Goal: Task Accomplishment & Management: Manage account settings

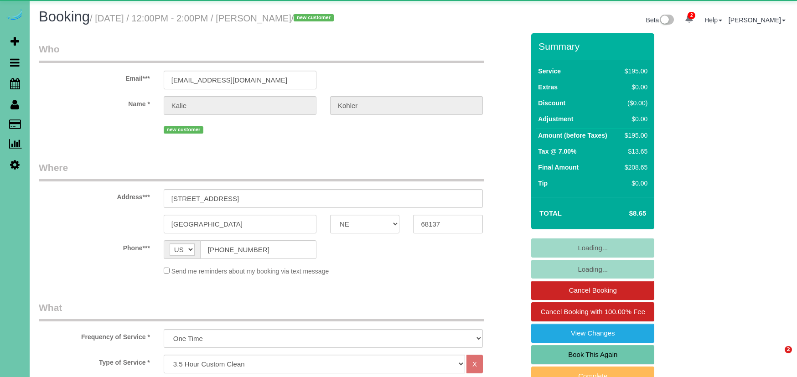
select select "NE"
select select "object:945"
select select "spot1"
select select "number:37"
select select "number:42"
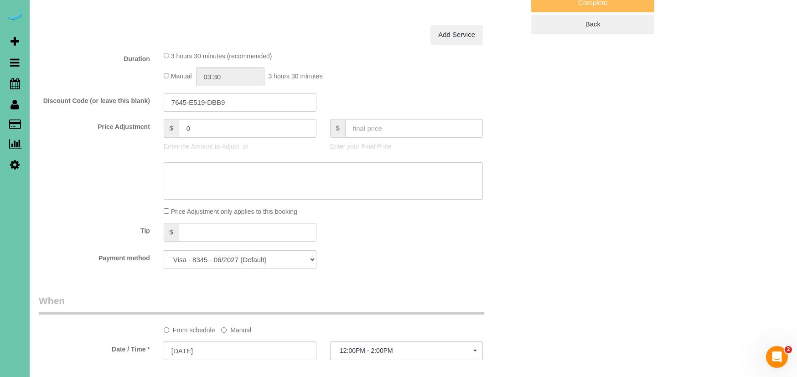
scroll to position [375, 0]
click at [237, 327] on label "Manual" at bounding box center [236, 327] width 30 height 12
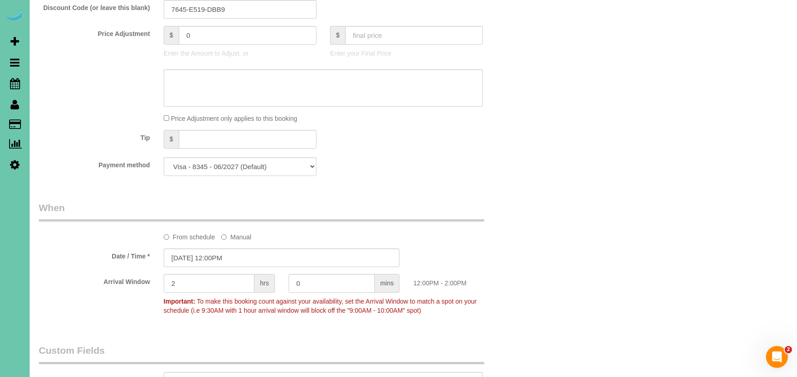
scroll to position [500, 0]
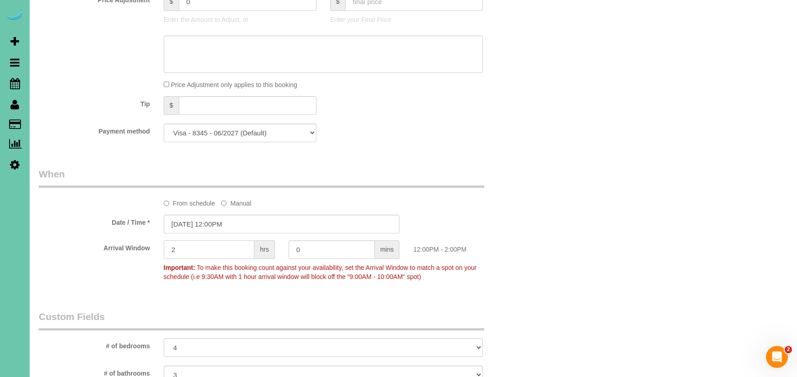
drag, startPoint x: 184, startPoint y: 249, endPoint x: 137, endPoint y: 238, distance: 47.8
click at [137, 240] on div "Arrival Window 2 hrs 0 mins 12:00PM - 2:00PM Important: To make this booking co…" at bounding box center [281, 262] width 499 height 45
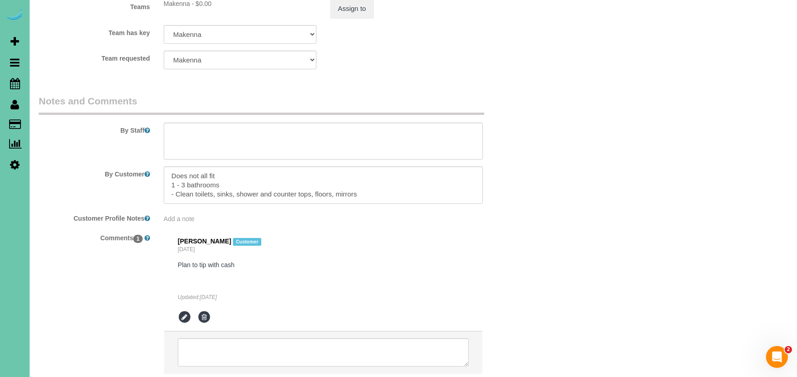
scroll to position [1036, 0]
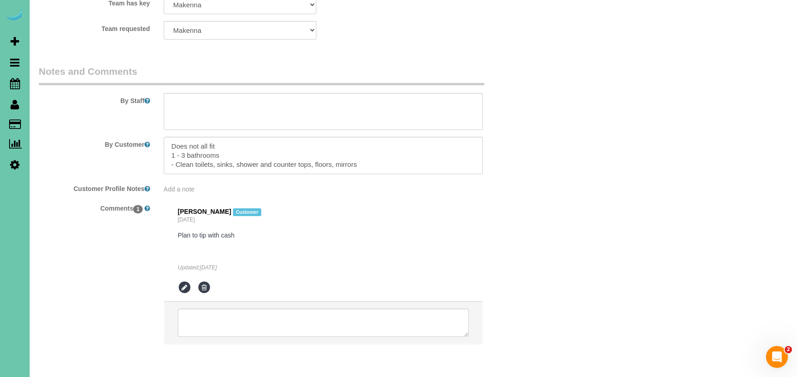
type input "1"
click at [198, 98] on textarea at bounding box center [323, 111] width 319 height 37
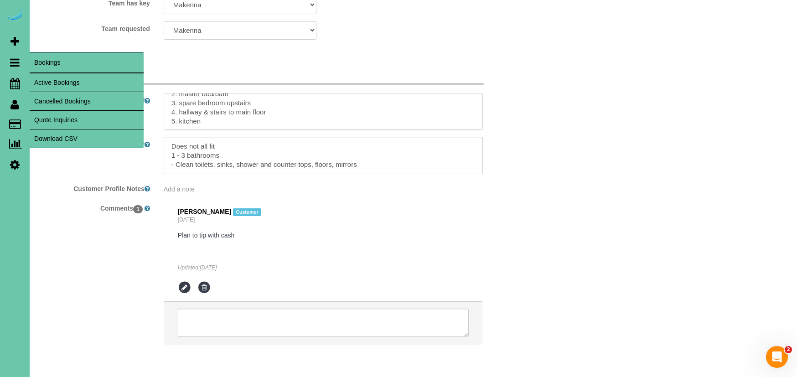
scroll to position [72, 0]
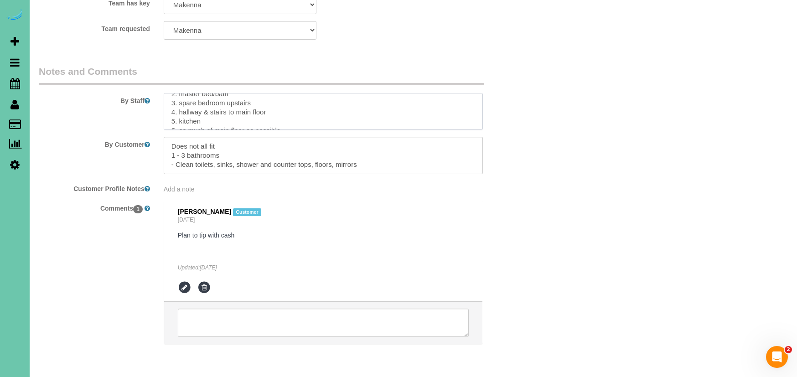
type textarea "**new client - just had another baby, hasnt had time to deep clean as much as s…"
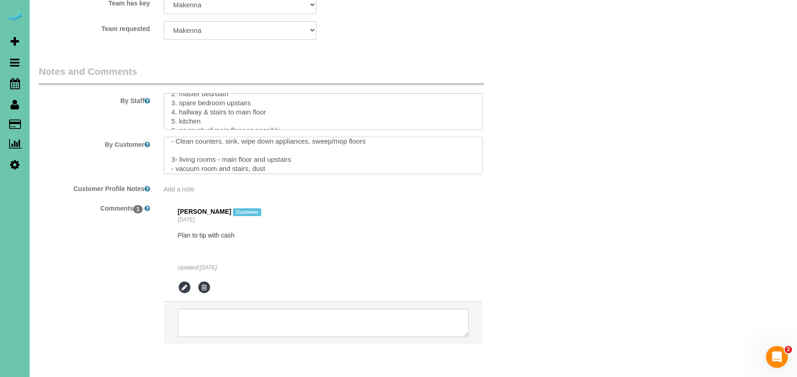
drag, startPoint x: 172, startPoint y: 131, endPoint x: 229, endPoint y: 222, distance: 107.5
click at [229, 222] on sui-booking-comments "By Staff By Customer Customer Profile Notes Add a note Comments 1 Kalie Kohler …" at bounding box center [282, 209] width 486 height 289
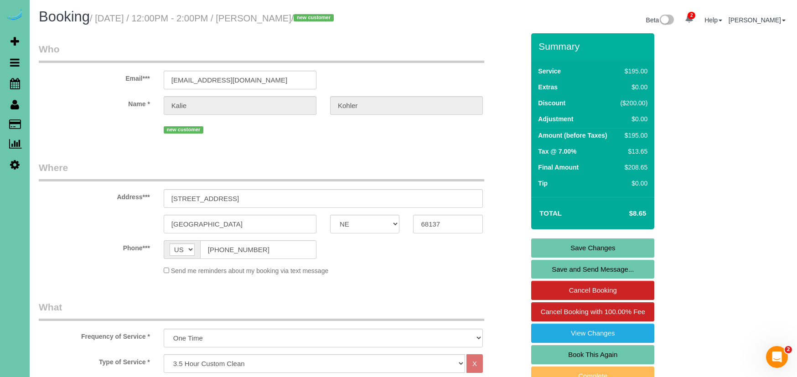
scroll to position [0, 0]
click at [549, 250] on link "Save Changes" at bounding box center [592, 247] width 123 height 19
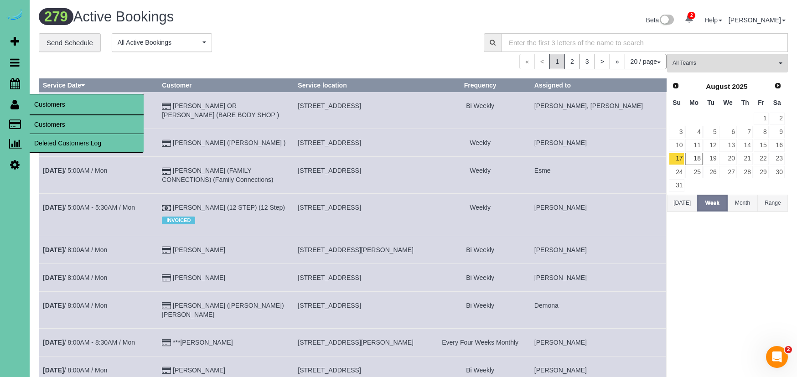
click at [44, 119] on link "Customers" at bounding box center [87, 124] width 114 height 18
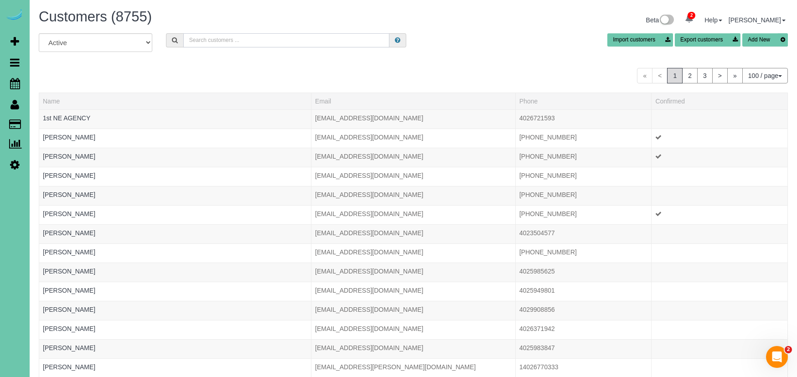
click at [191, 39] on input "text" at bounding box center [286, 40] width 207 height 14
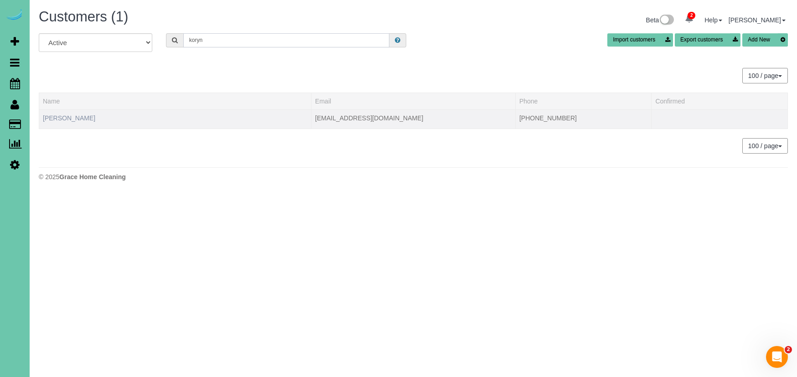
type input "koryn"
click at [51, 116] on link "Koryn Duell" at bounding box center [69, 117] width 52 height 7
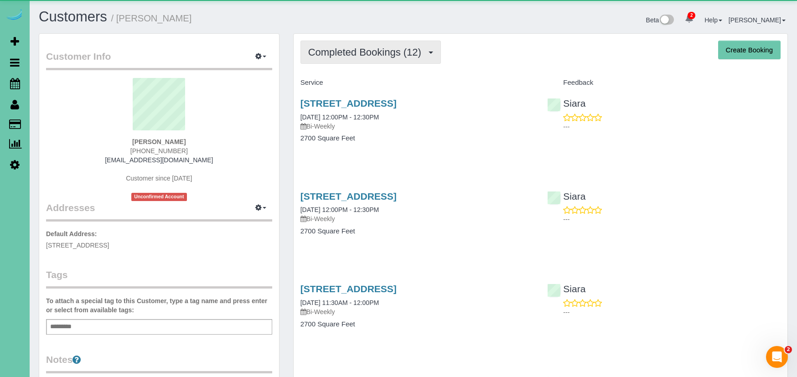
click at [364, 44] on button "Completed Bookings (12)" at bounding box center [370, 52] width 140 height 23
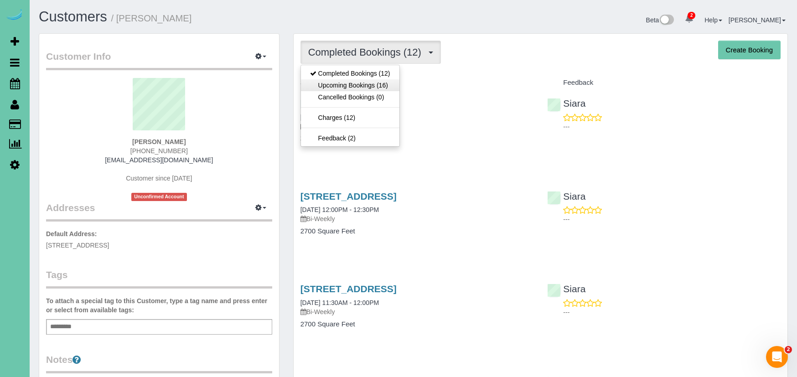
click at [352, 80] on link "Upcoming Bookings (16)" at bounding box center [350, 85] width 98 height 12
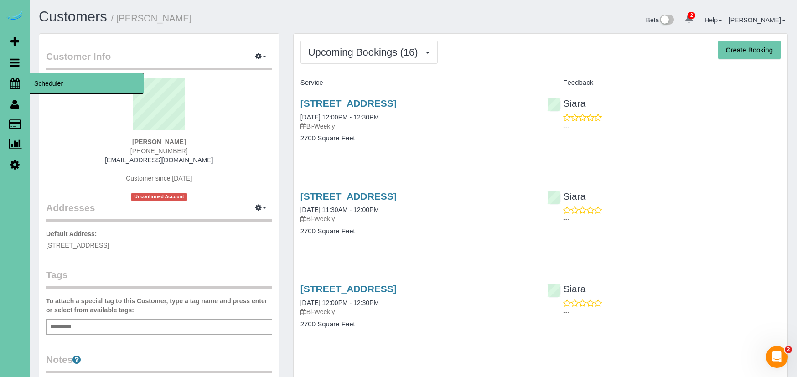
click at [12, 80] on icon at bounding box center [15, 83] width 10 height 11
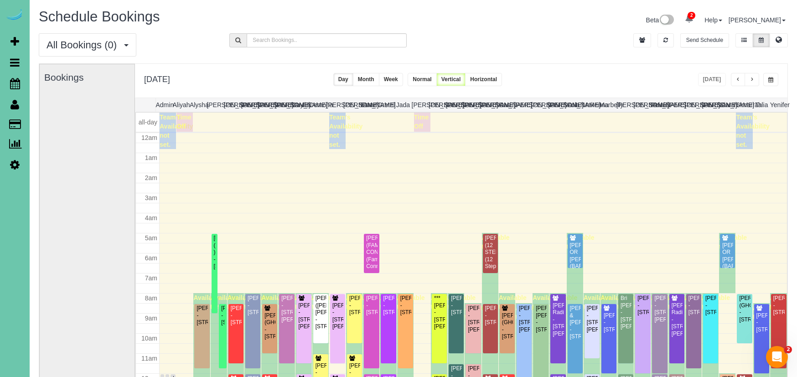
scroll to position [121, 0]
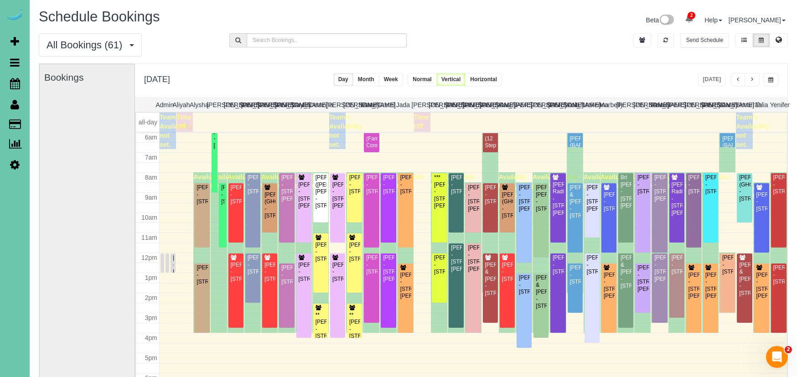
click at [748, 77] on button "button" at bounding box center [751, 79] width 15 height 13
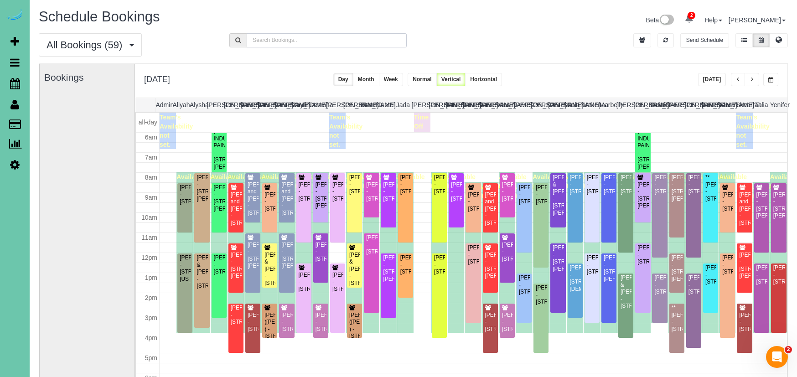
click at [284, 41] on input "text" at bounding box center [327, 40] width 160 height 14
type input "cog"
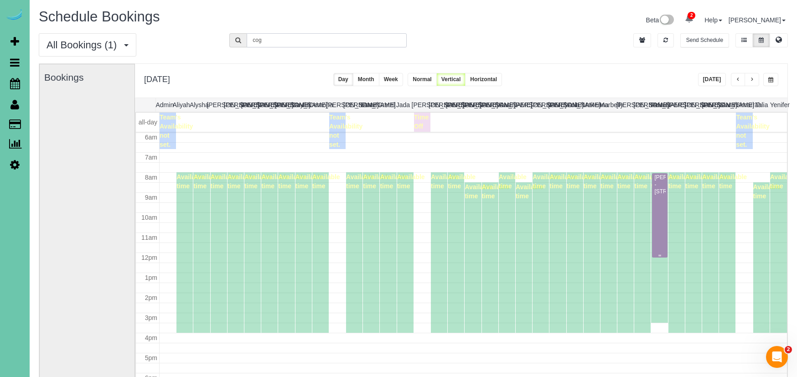
click at [659, 186] on div "Susan Coghill - 15452 Laurel Circle, Omaha, NE 68116" at bounding box center [659, 184] width 11 height 21
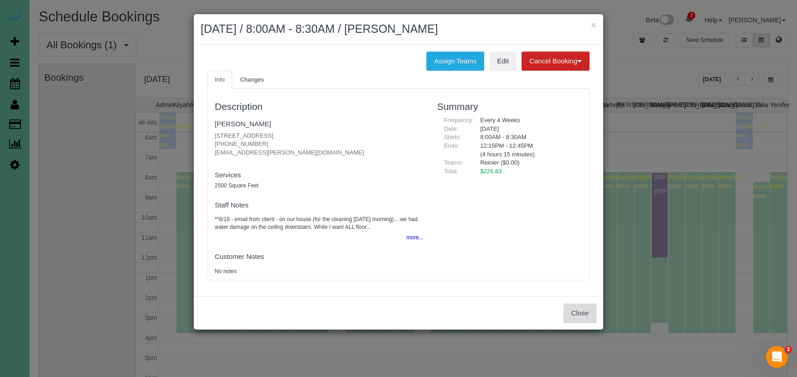
click at [583, 313] on button "Close" at bounding box center [579, 313] width 33 height 19
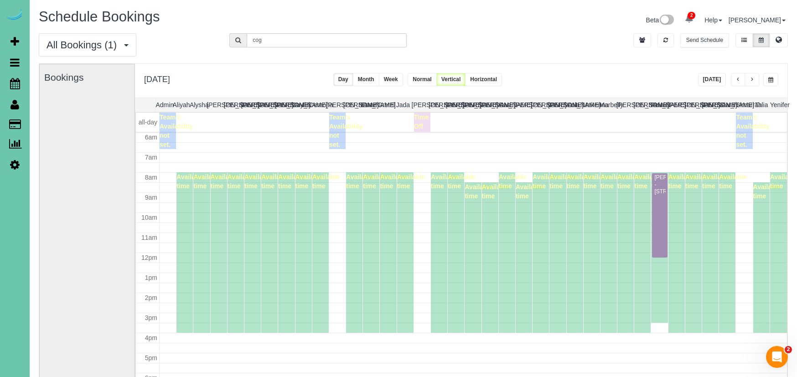
click at [204, 33] on div "All Bookings (1) All Bookings Unassigned Bookings Recurring Bookings New Custom…" at bounding box center [413, 48] width 763 height 30
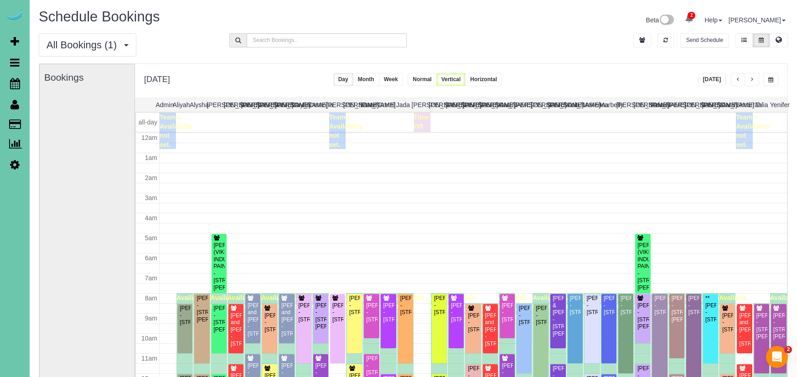
click at [776, 78] on button "button" at bounding box center [770, 79] width 15 height 13
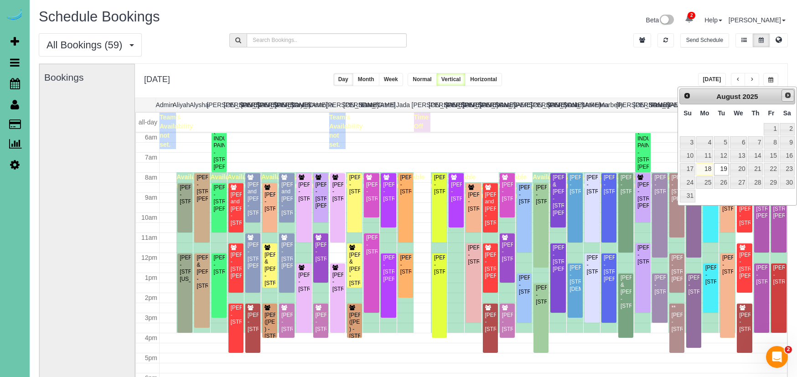
click at [784, 98] on span "Next" at bounding box center [787, 95] width 7 height 7
click at [719, 129] on link "2" at bounding box center [721, 129] width 15 height 12
type input "**********"
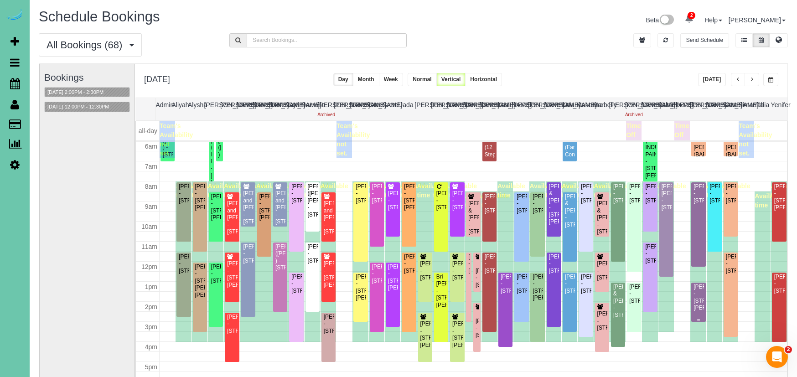
click at [697, 296] on div "Sue Caraway - 14464 Ames Ave, Omaha, NE 68116" at bounding box center [698, 298] width 10 height 28
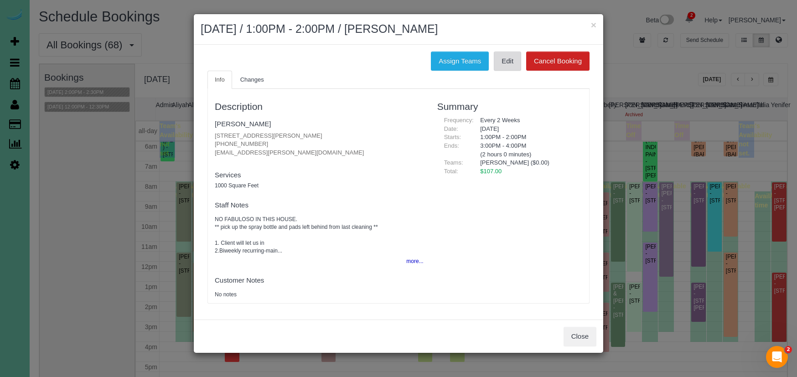
click at [506, 57] on link "Edit" at bounding box center [507, 61] width 27 height 19
drag, startPoint x: 351, startPoint y: 76, endPoint x: 441, endPoint y: 62, distance: 91.7
click at [355, 76] on ul "Info Changes" at bounding box center [398, 80] width 382 height 19
click at [594, 26] on button "×" at bounding box center [593, 25] width 5 height 10
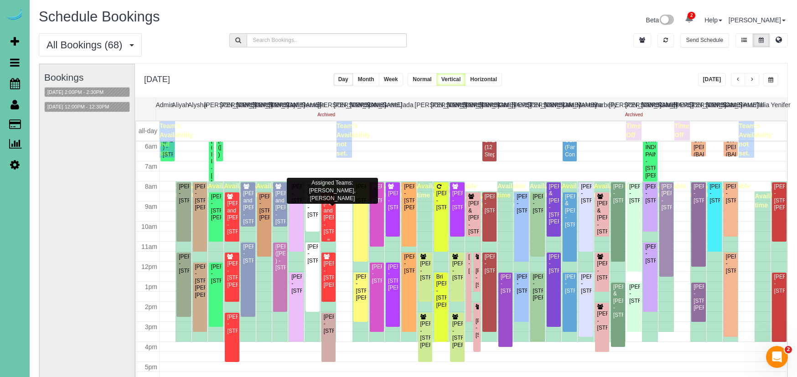
click at [329, 210] on div "Ray and Amy Peltz - 532 South 91st Avenue, Omaha, NE 68114" at bounding box center [328, 217] width 10 height 35
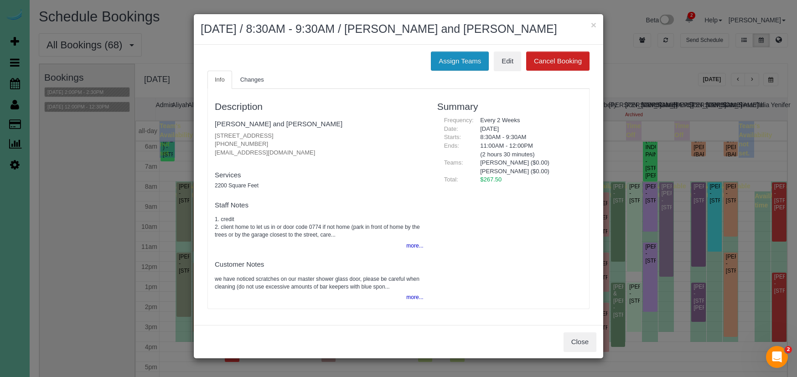
click at [462, 62] on button "Assign Teams" at bounding box center [460, 61] width 58 height 19
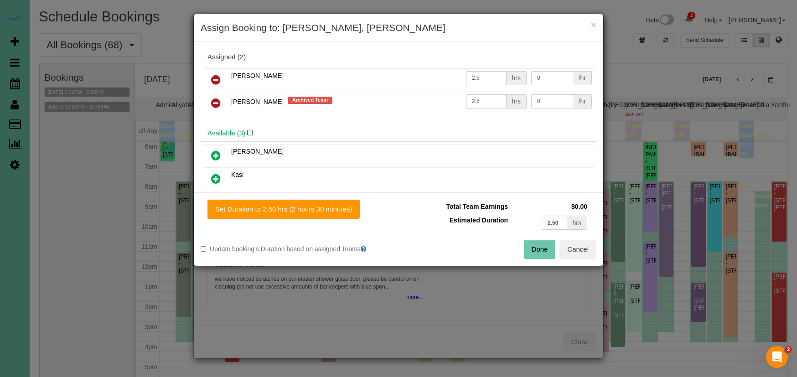
click at [218, 106] on icon at bounding box center [216, 103] width 10 height 11
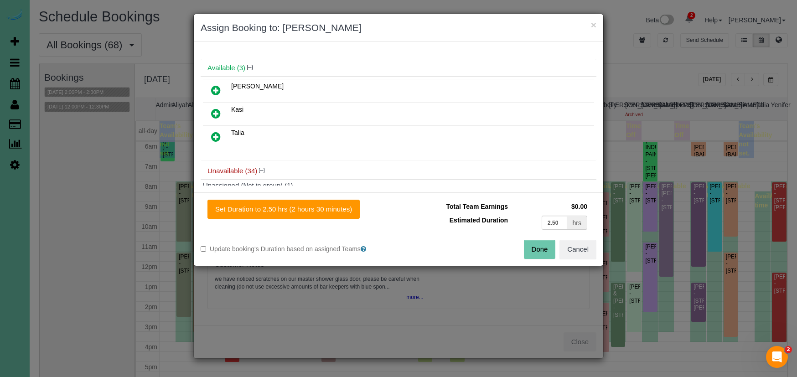
scroll to position [46, 0]
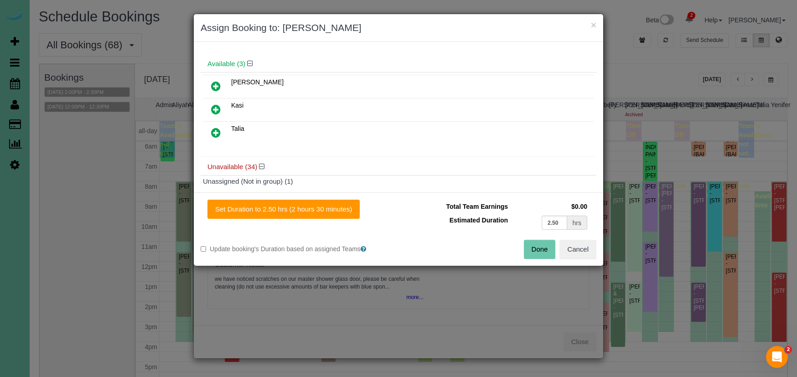
click at [217, 132] on icon at bounding box center [216, 132] width 10 height 11
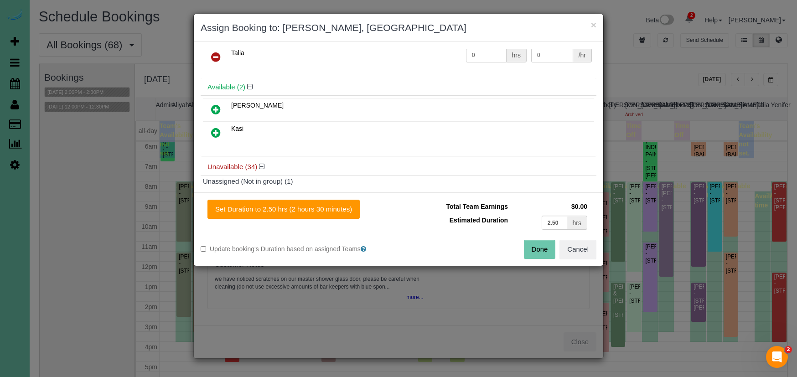
drag, startPoint x: 305, startPoint y: 215, endPoint x: 433, endPoint y: 226, distance: 128.1
click at [305, 215] on button "Set Duration to 2.50 hrs (2 hours 30 minutes)" at bounding box center [283, 209] width 152 height 19
type input "2.50"
click at [524, 245] on button "Done" at bounding box center [540, 249] width 32 height 19
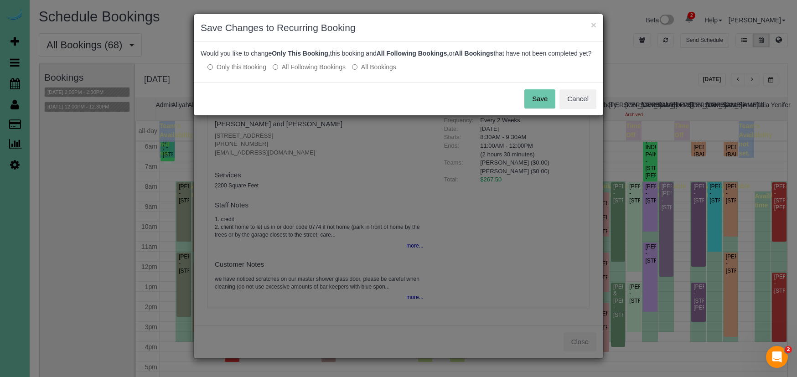
click at [283, 72] on label "All Following Bookings" at bounding box center [309, 66] width 73 height 9
click at [530, 105] on button "Save" at bounding box center [539, 98] width 31 height 19
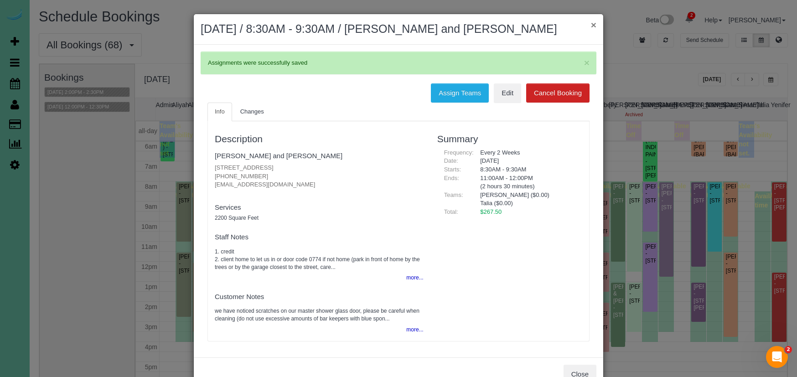
click at [595, 26] on button "×" at bounding box center [593, 25] width 5 height 10
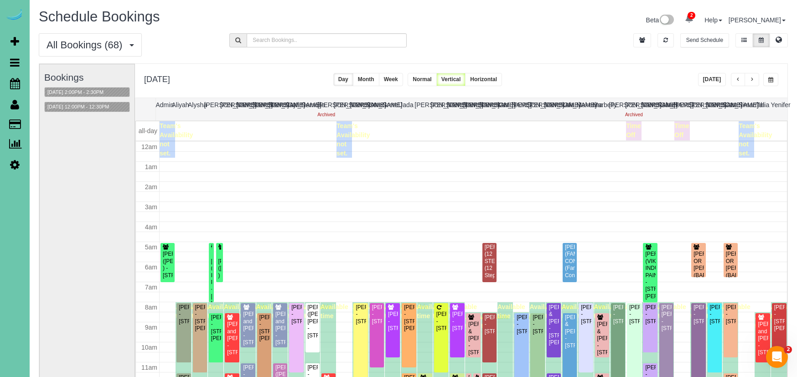
scroll to position [121, 0]
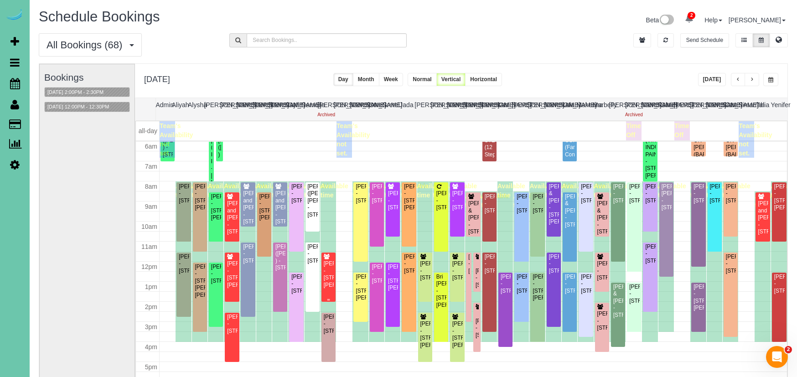
click at [327, 271] on div "Shannon Gubbels - 9908 Harney Parkway North, Omaha, NE 68114" at bounding box center [328, 274] width 10 height 28
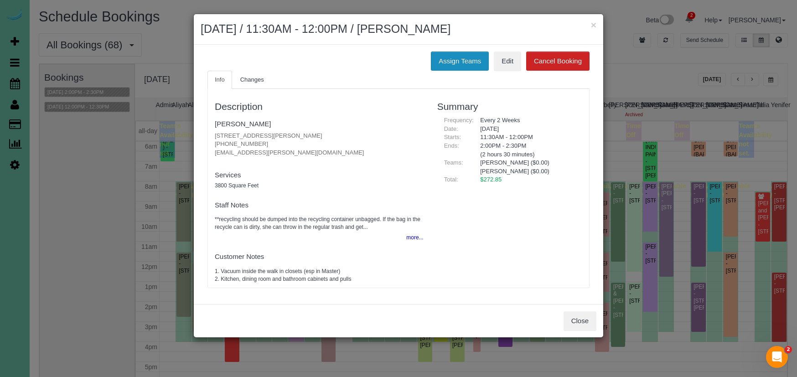
click at [456, 59] on button "Assign Teams" at bounding box center [460, 61] width 58 height 19
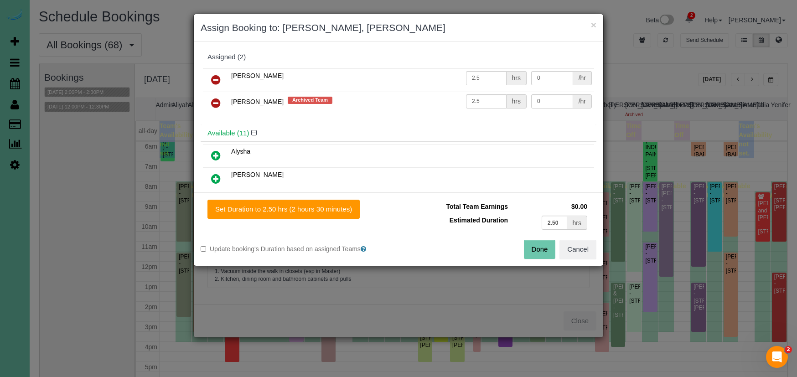
click at [213, 103] on icon at bounding box center [216, 103] width 10 height 11
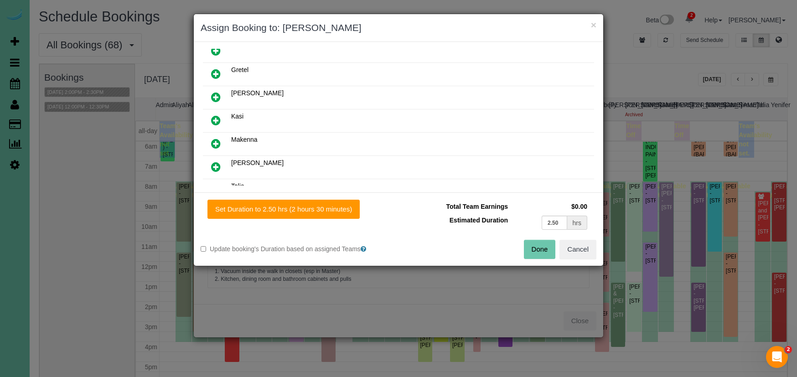
scroll to position [195, 0]
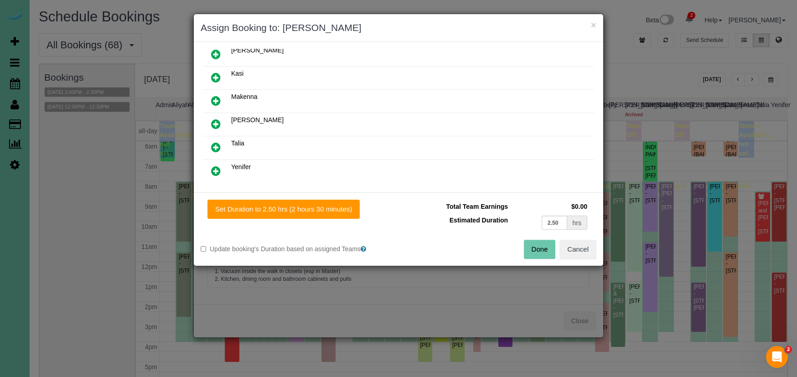
drag, startPoint x: 220, startPoint y: 140, endPoint x: 241, endPoint y: 162, distance: 30.0
click at [220, 141] on link at bounding box center [215, 148] width 21 height 18
drag, startPoint x: 336, startPoint y: 212, endPoint x: 385, endPoint y: 221, distance: 50.4
click at [336, 212] on button "Set Duration to 2.50 hrs (2 hours 30 minutes)" at bounding box center [283, 209] width 152 height 19
type input "2.50"
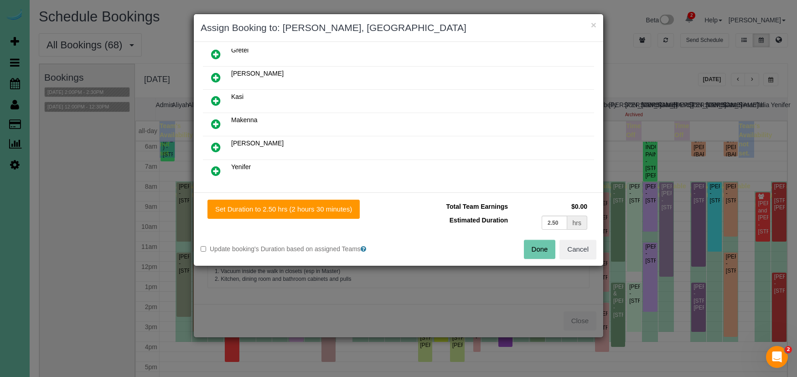
type input "2.50"
click at [534, 248] on button "Done" at bounding box center [540, 249] width 32 height 19
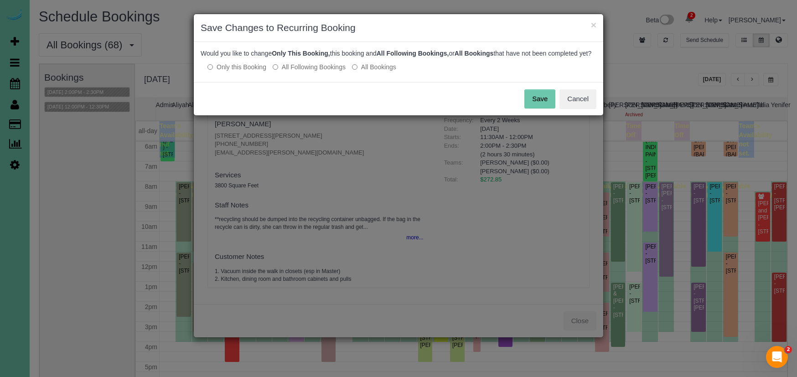
click at [312, 72] on label "All Following Bookings" at bounding box center [309, 66] width 73 height 9
click at [543, 107] on button "Save" at bounding box center [539, 98] width 31 height 19
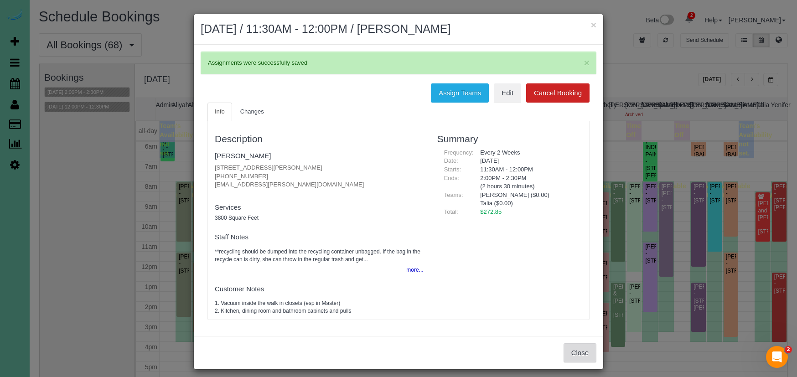
click at [569, 351] on button "Close" at bounding box center [579, 352] width 33 height 19
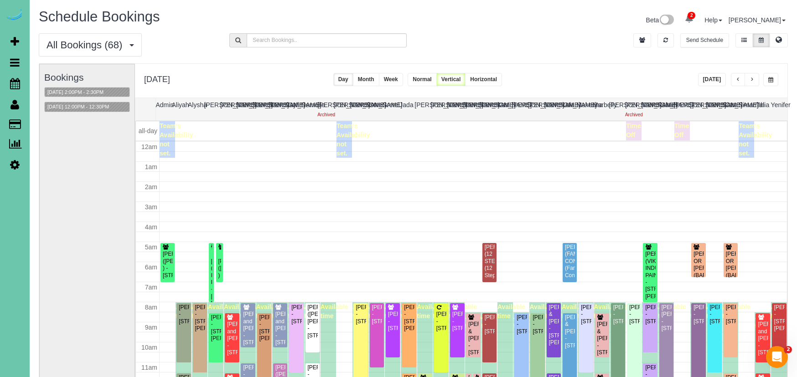
scroll to position [121, 0]
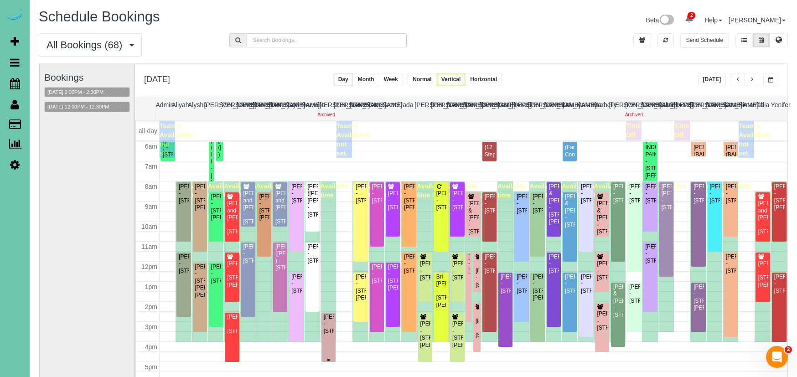
click at [328, 329] on div "Cameron Walker - 11103 M Street; Apt #308, Omaha, NE 68137" at bounding box center [328, 324] width 10 height 21
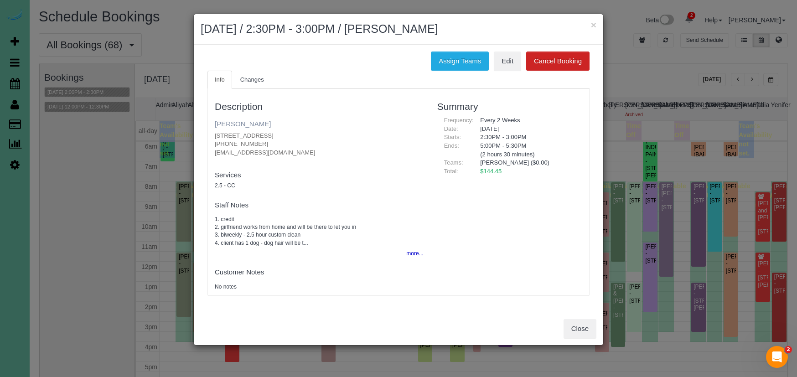
click at [250, 122] on link "Cameron Walker" at bounding box center [243, 124] width 56 height 8
click at [595, 25] on button "×" at bounding box center [593, 25] width 5 height 10
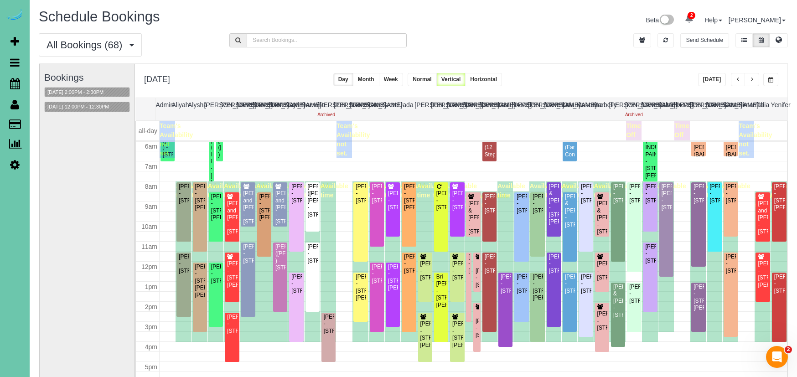
click at [768, 80] on span "button" at bounding box center [770, 79] width 5 height 5
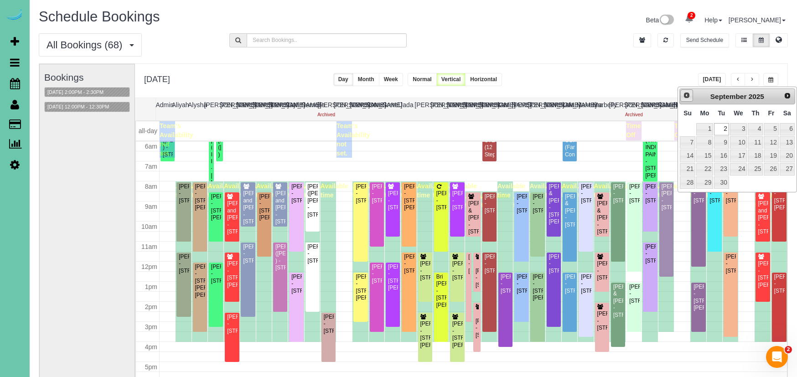
click at [688, 97] on span "Prev" at bounding box center [686, 95] width 7 height 7
click at [719, 168] on link "19" at bounding box center [721, 169] width 15 height 12
type input "**********"
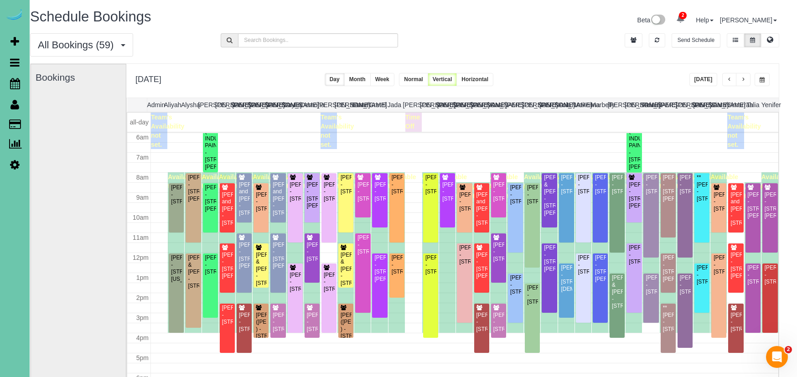
scroll to position [0, 9]
click at [477, 209] on div "Ray and Amy Peltz - 532 South 91st Avenue, Omaha, NE 68114" at bounding box center [480, 208] width 11 height 35
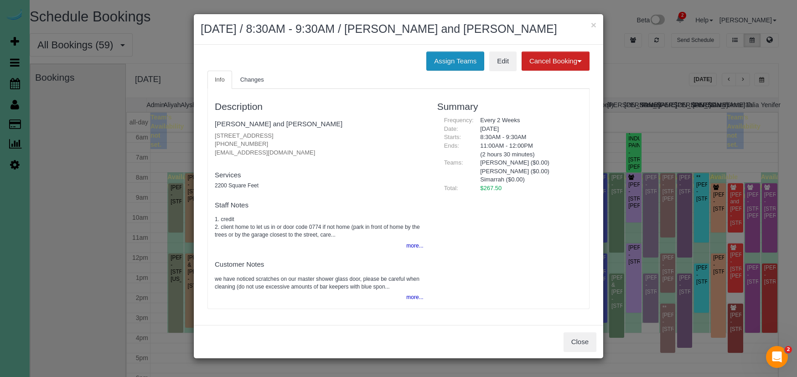
click at [456, 56] on button "Assign Teams" at bounding box center [455, 61] width 58 height 19
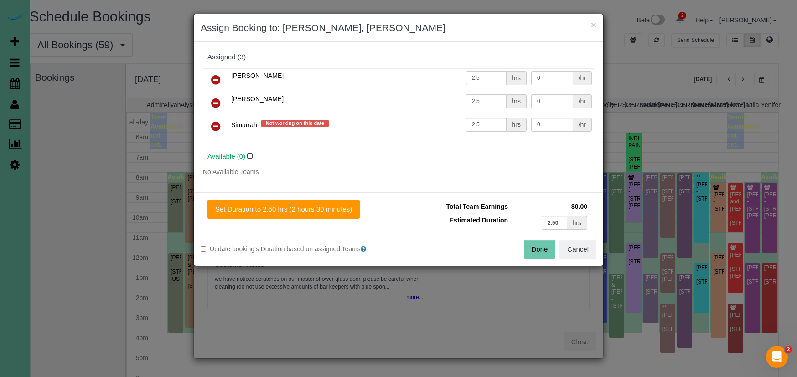
click at [217, 102] on icon at bounding box center [216, 103] width 10 height 11
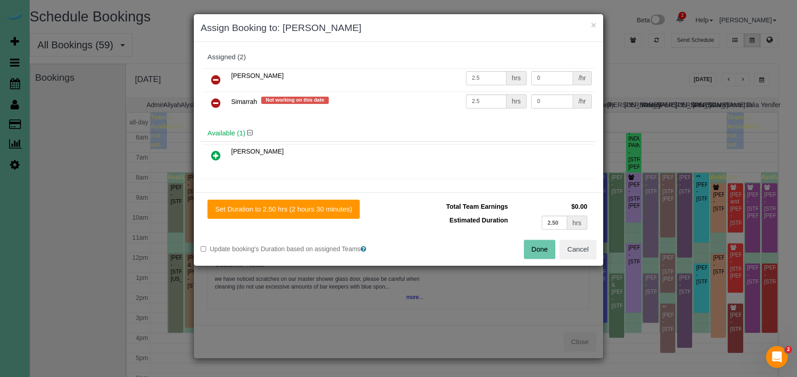
click at [217, 102] on icon at bounding box center [216, 103] width 10 height 11
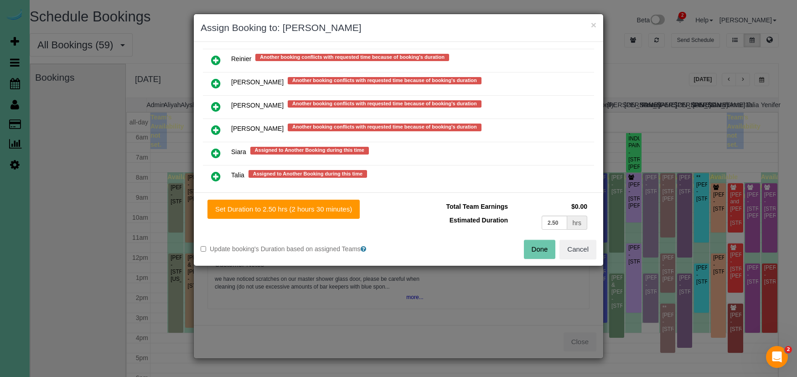
scroll to position [805, 0]
click at [217, 172] on icon at bounding box center [216, 176] width 10 height 11
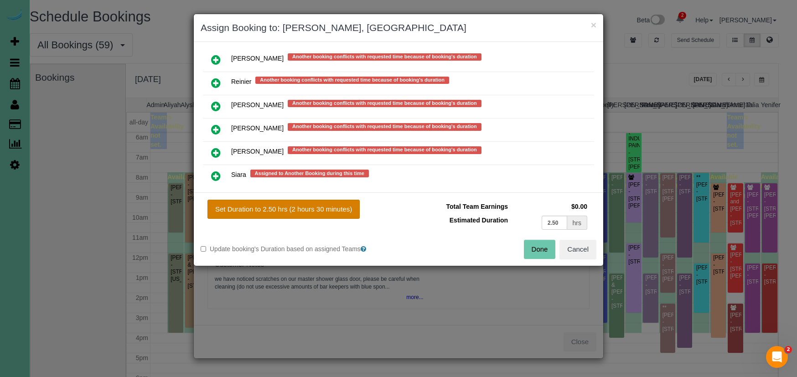
click at [326, 206] on button "Set Duration to 2.50 hrs (2 hours 30 minutes)" at bounding box center [283, 209] width 152 height 19
type input "2.50"
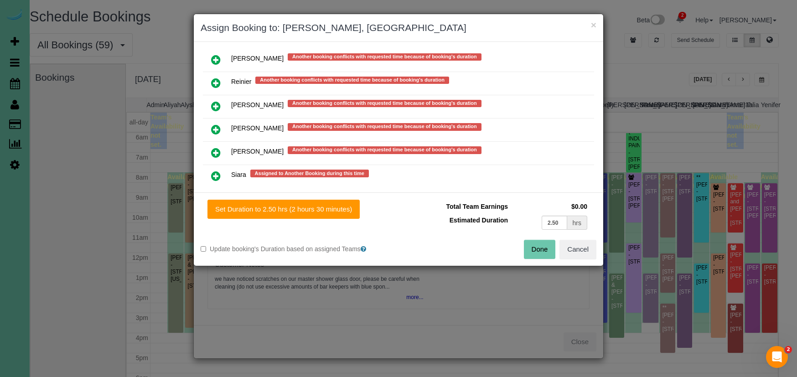
click at [535, 250] on button "Done" at bounding box center [540, 249] width 32 height 19
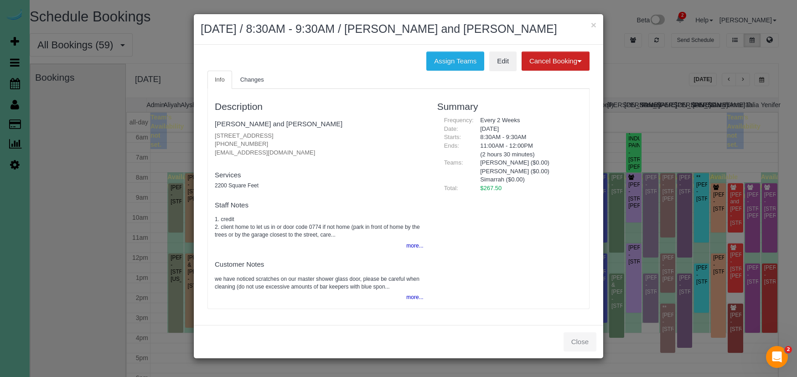
click at [450, 48] on div "Assign Teams Edit Cancel Booking Without Fee With 100.00% Fee Info Changes Desc…" at bounding box center [398, 185] width 409 height 280
click at [444, 61] on button "Assign Teams" at bounding box center [455, 61] width 58 height 19
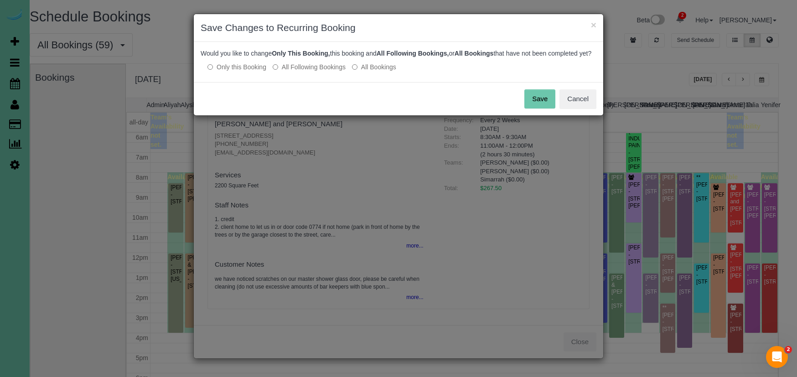
drag, startPoint x: 595, startPoint y: 25, endPoint x: 336, endPoint y: 23, distance: 258.5
click at [336, 23] on div "× Save Changes to Recurring Booking" at bounding box center [398, 28] width 409 height 28
click at [535, 109] on button "Save" at bounding box center [539, 98] width 31 height 19
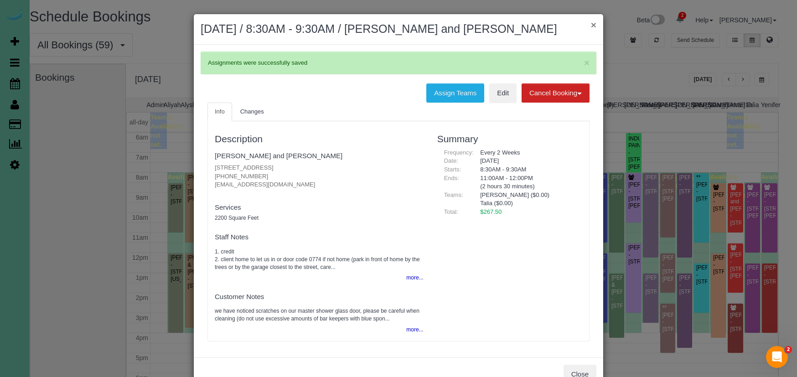
click at [594, 25] on button "×" at bounding box center [593, 25] width 5 height 10
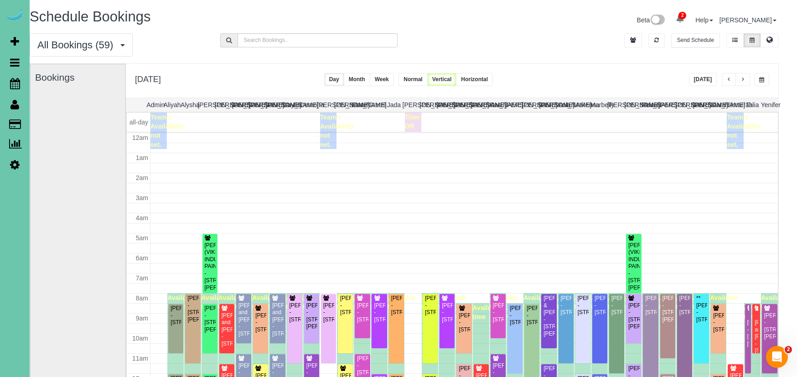
scroll to position [121, 0]
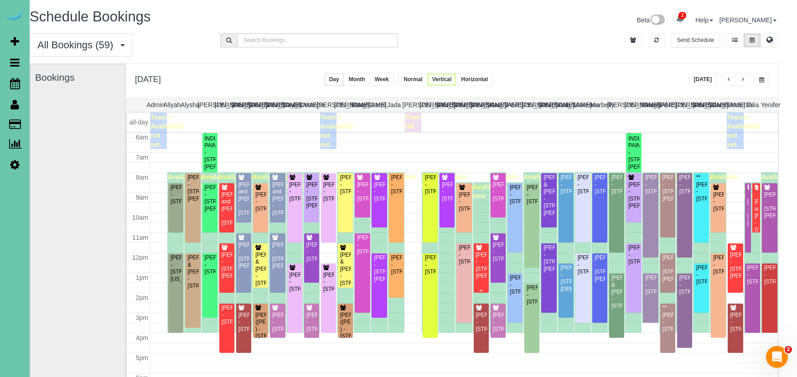
click at [482, 268] on div "Shannon Gubbels - 9908 Harney Parkway North, Omaha, NE 68114" at bounding box center [480, 266] width 11 height 28
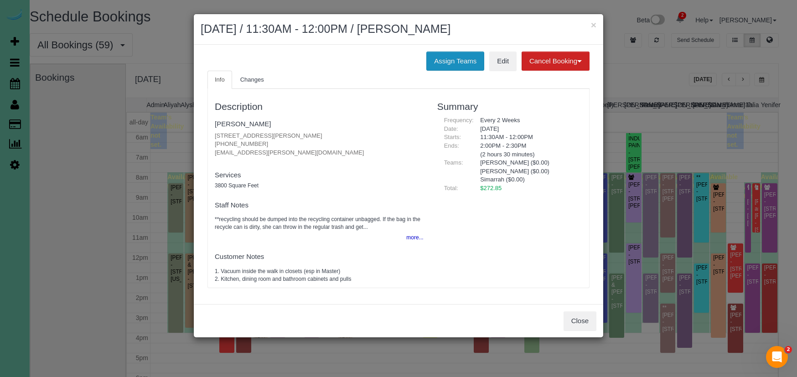
click at [452, 62] on button "Assign Teams" at bounding box center [455, 61] width 58 height 19
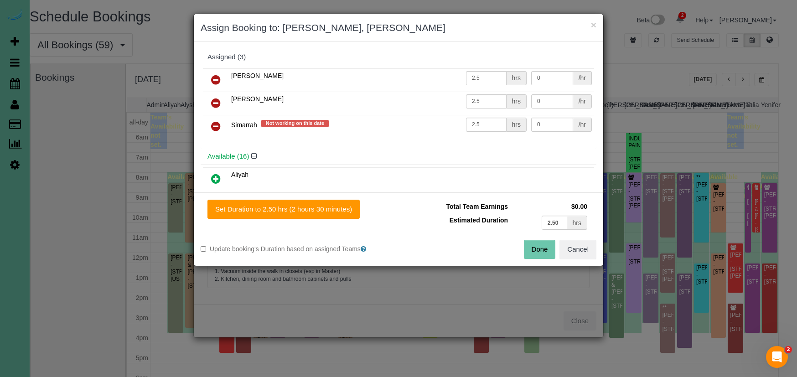
click at [217, 101] on icon at bounding box center [216, 103] width 10 height 11
click at [217, 121] on icon at bounding box center [216, 126] width 10 height 11
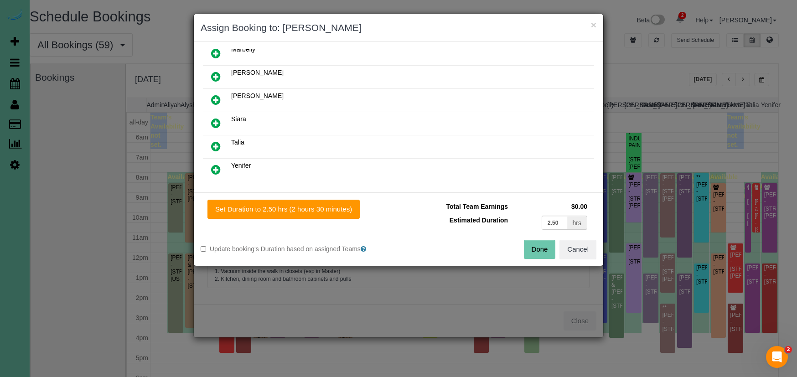
scroll to position [337, 0]
click at [222, 143] on link at bounding box center [215, 145] width 21 height 18
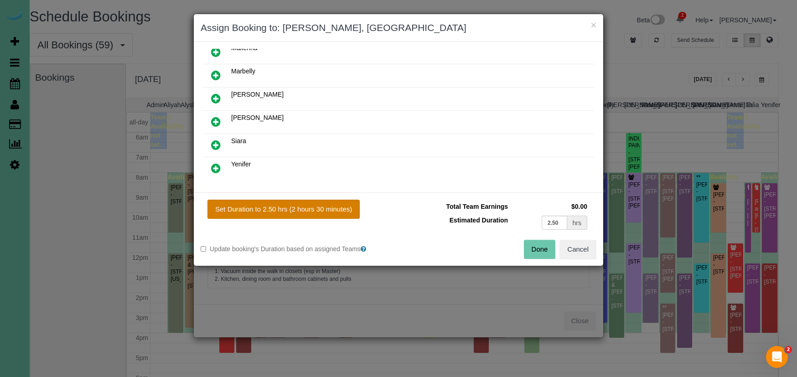
click at [315, 210] on button "Set Duration to 2.50 hrs (2 hours 30 minutes)" at bounding box center [283, 209] width 152 height 19
type input "2.50"
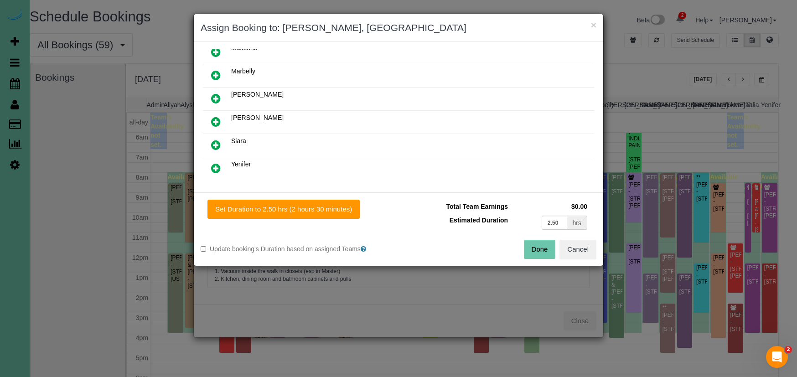
click at [543, 250] on button "Done" at bounding box center [540, 249] width 32 height 19
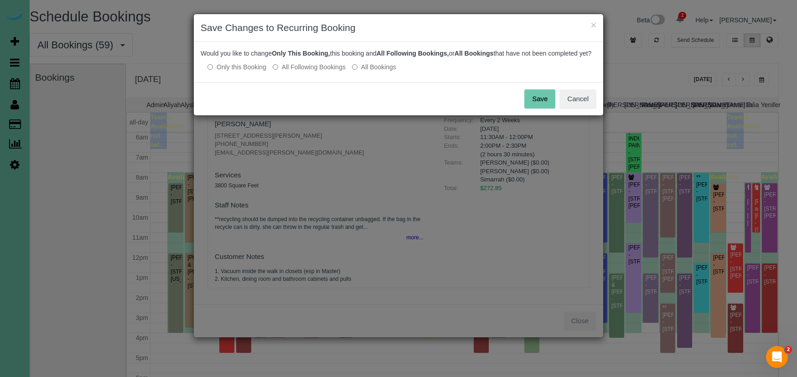
drag, startPoint x: 328, startPoint y: 75, endPoint x: 335, endPoint y: 77, distance: 7.4
click at [330, 72] on label "All Following Bookings" at bounding box center [309, 66] width 73 height 9
click at [533, 109] on button "Save" at bounding box center [539, 98] width 31 height 19
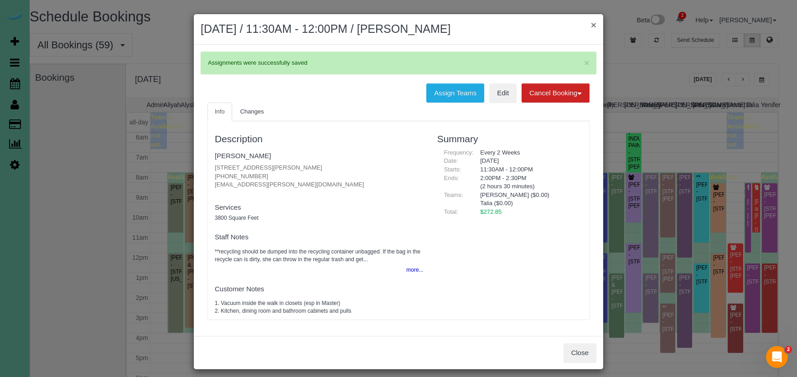
click at [591, 26] on button "×" at bounding box center [593, 25] width 5 height 10
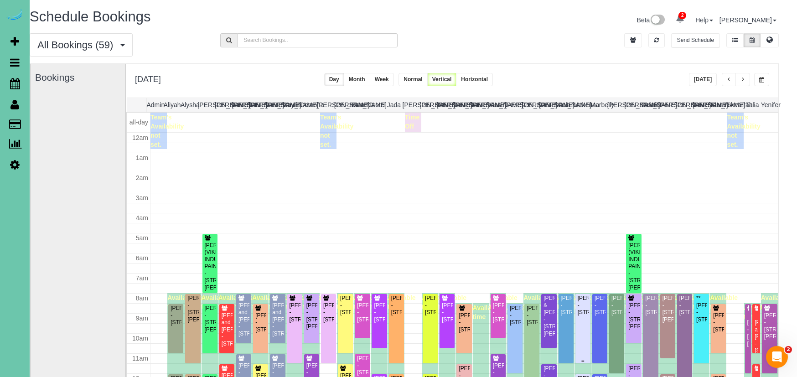
scroll to position [121, 0]
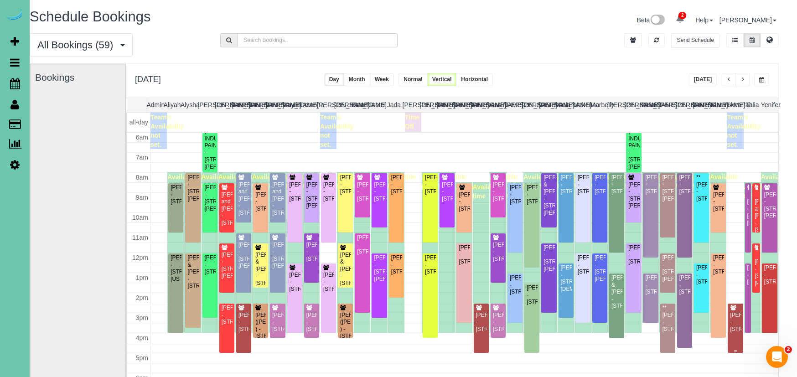
click at [741, 333] on div "Cameron Walker - 11103 M Street; Apt #308, Omaha, NE 68137" at bounding box center [734, 322] width 11 height 21
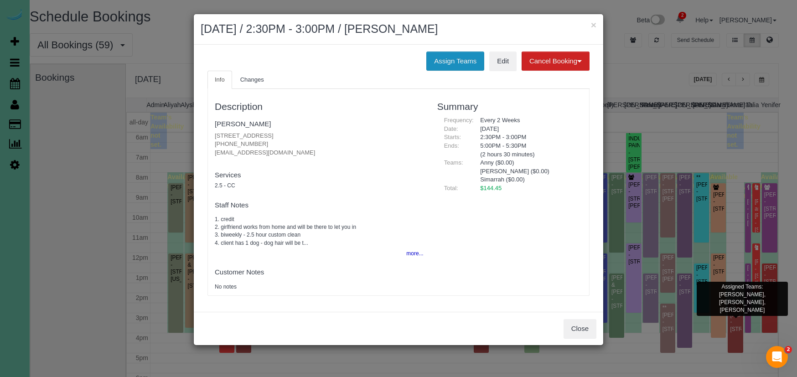
drag, startPoint x: 441, startPoint y: 81, endPoint x: 452, endPoint y: 63, distance: 20.9
click at [445, 77] on ul "Info Changes" at bounding box center [398, 80] width 382 height 19
click at [453, 62] on button "Assign Teams" at bounding box center [455, 61] width 58 height 19
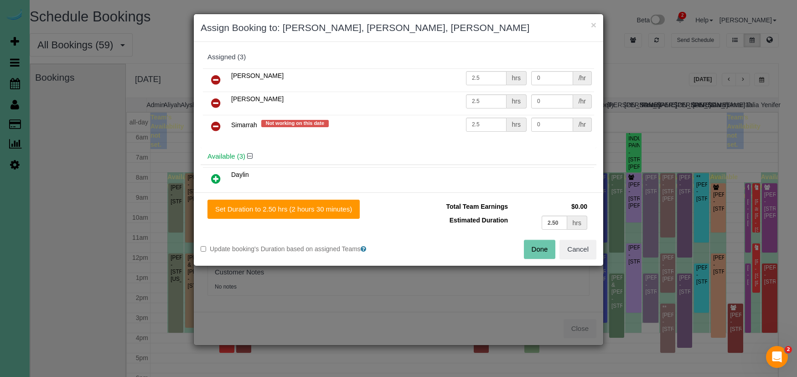
click at [214, 99] on icon at bounding box center [216, 103] width 10 height 11
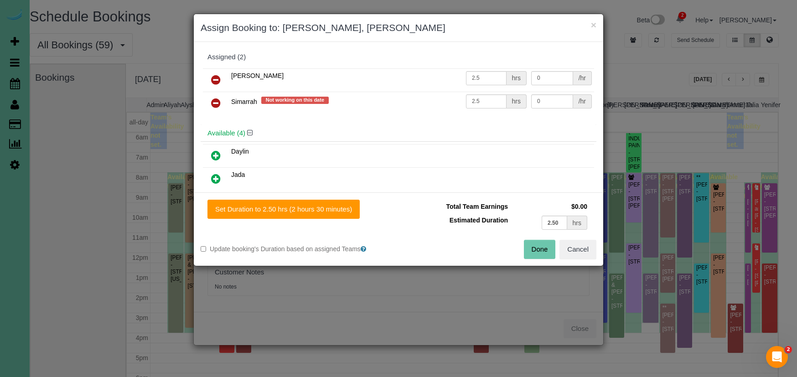
click at [214, 99] on icon at bounding box center [216, 103] width 10 height 11
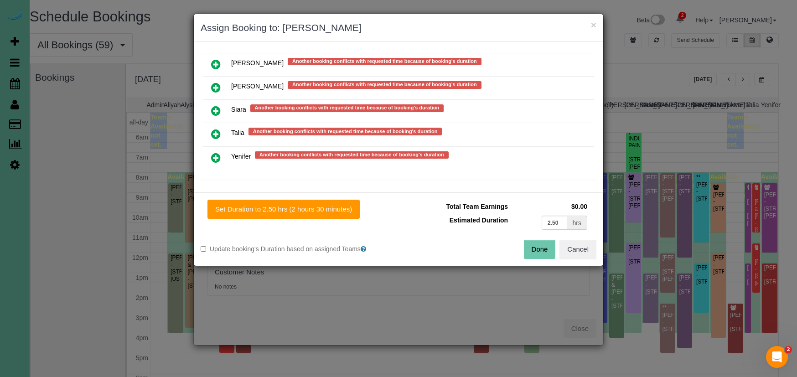
scroll to position [846, 0]
drag, startPoint x: 216, startPoint y: 128, endPoint x: 245, endPoint y: 181, distance: 60.0
click at [216, 129] on icon at bounding box center [216, 134] width 10 height 11
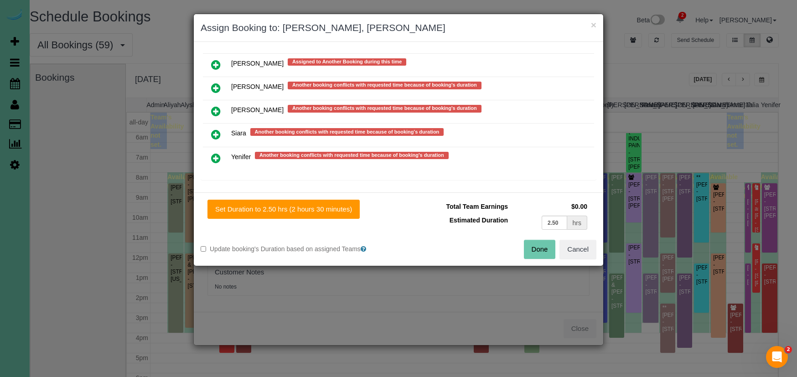
drag, startPoint x: 282, startPoint y: 209, endPoint x: 407, endPoint y: 232, distance: 126.5
click at [283, 209] on button "Set Duration to 2.50 hrs (2 hours 30 minutes)" at bounding box center [283, 209] width 152 height 19
type input "2.50"
click at [544, 247] on button "Done" at bounding box center [540, 249] width 32 height 19
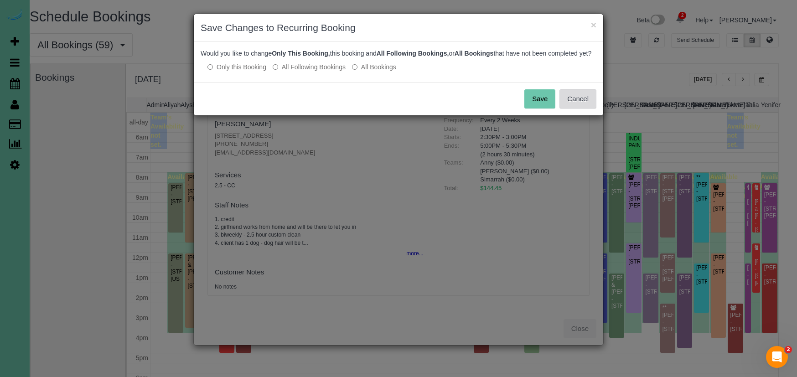
click at [585, 108] on button "Cancel" at bounding box center [577, 98] width 37 height 19
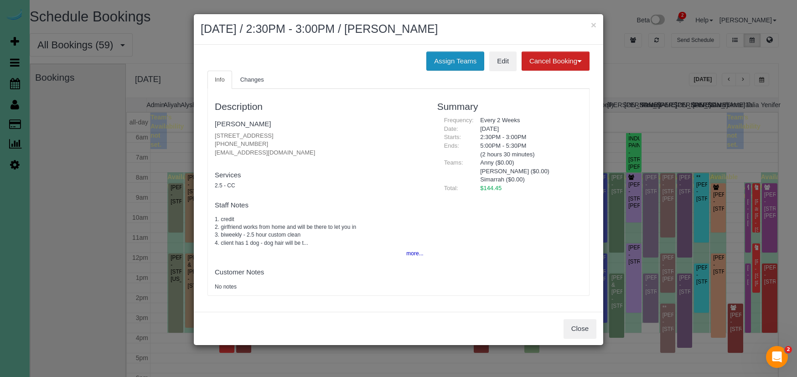
click at [451, 64] on button "Assign Teams" at bounding box center [455, 61] width 58 height 19
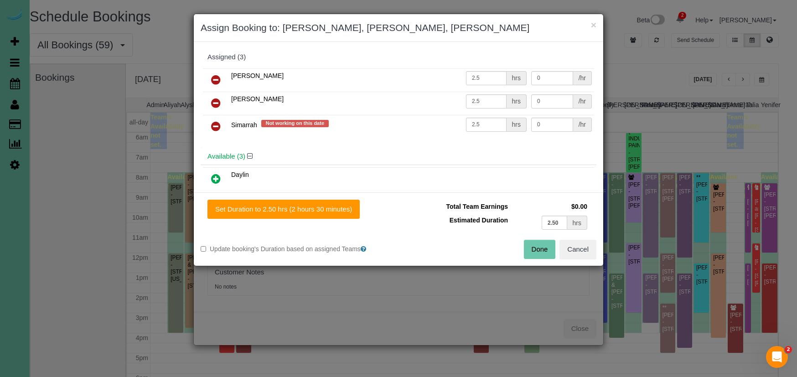
click at [216, 101] on icon at bounding box center [216, 103] width 10 height 11
click at [216, 121] on icon at bounding box center [216, 126] width 10 height 11
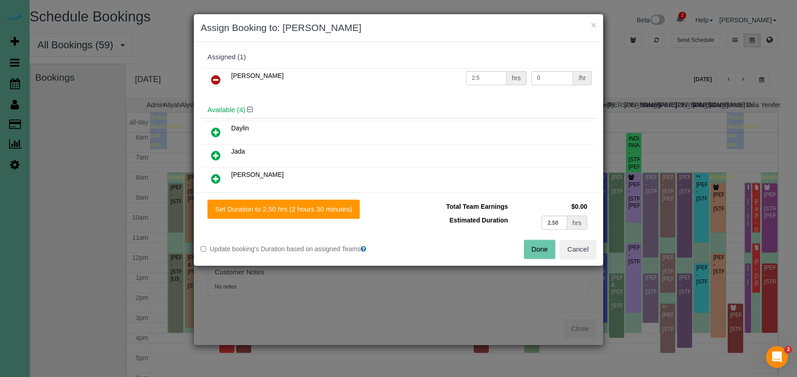
click at [218, 74] on icon at bounding box center [216, 79] width 10 height 11
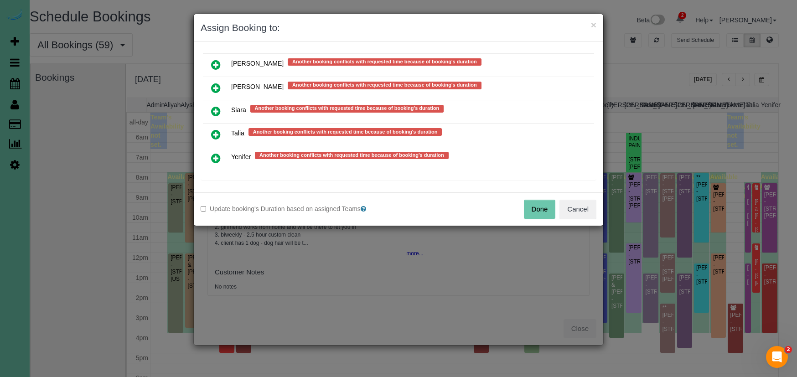
click at [215, 133] on icon at bounding box center [216, 134] width 10 height 11
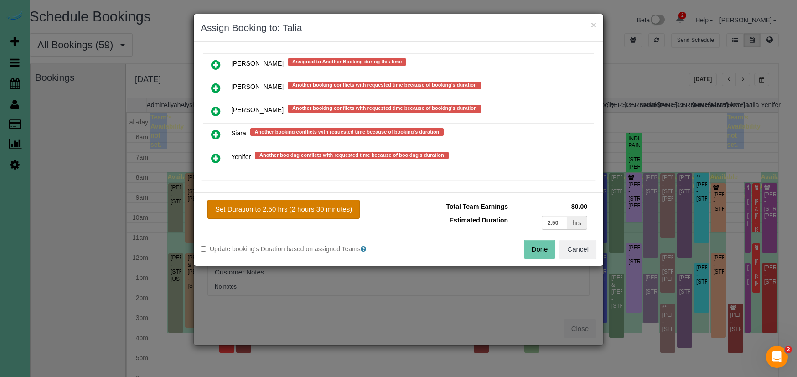
drag, startPoint x: 303, startPoint y: 212, endPoint x: 310, endPoint y: 212, distance: 7.8
click at [303, 212] on button "Set Duration to 2.50 hrs (2 hours 30 minutes)" at bounding box center [283, 209] width 152 height 19
type input "2.50"
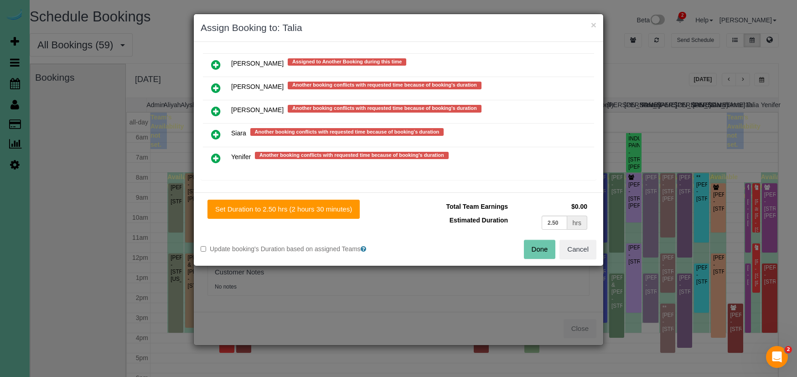
click at [532, 248] on button "Done" at bounding box center [540, 249] width 32 height 19
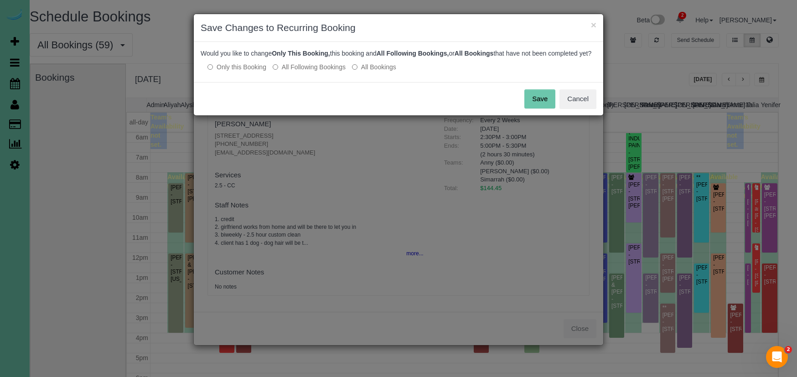
click at [298, 72] on label "All Following Bookings" at bounding box center [309, 66] width 73 height 9
click at [543, 109] on button "Save" at bounding box center [539, 98] width 31 height 19
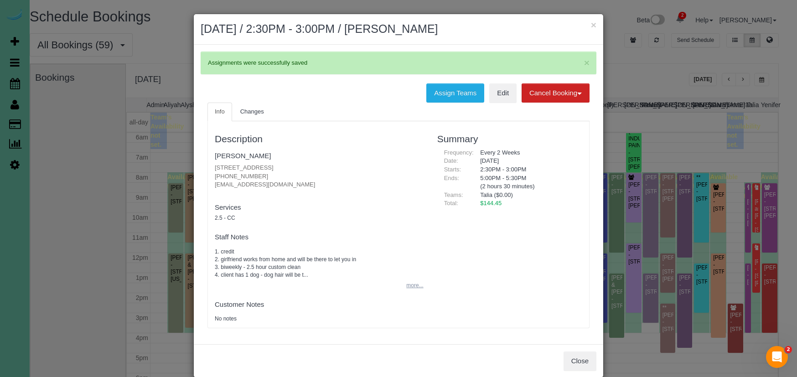
click at [410, 284] on button "more..." at bounding box center [412, 285] width 22 height 13
click at [594, 25] on button "×" at bounding box center [593, 25] width 5 height 10
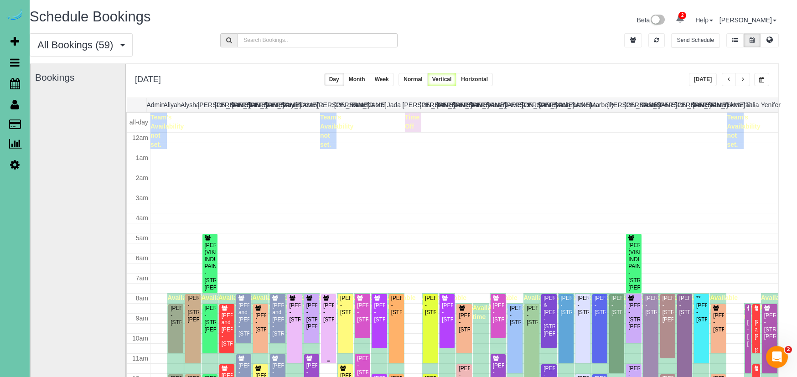
scroll to position [121, 0]
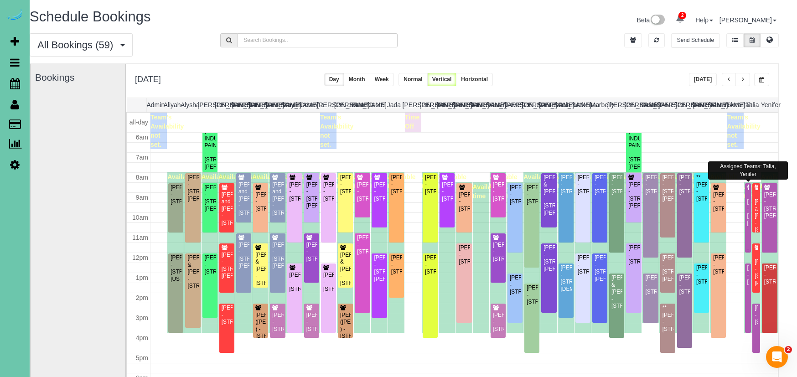
click at [747, 226] on div "Josh Klein - 18709 Josephine Street, Omaha, NE 68136" at bounding box center [748, 212] width 2 height 28
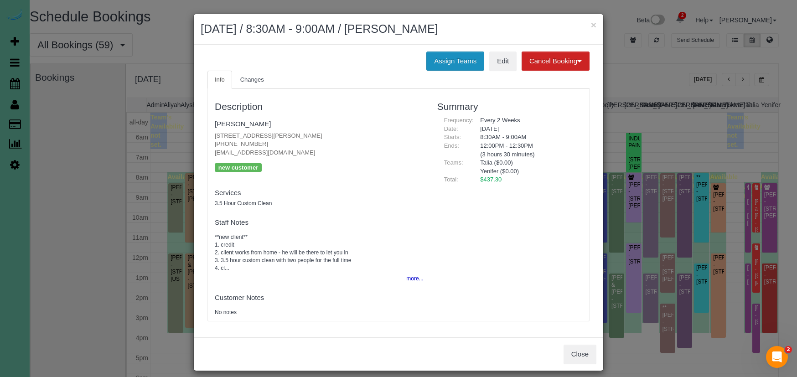
click at [439, 56] on button "Assign Teams" at bounding box center [455, 61] width 58 height 19
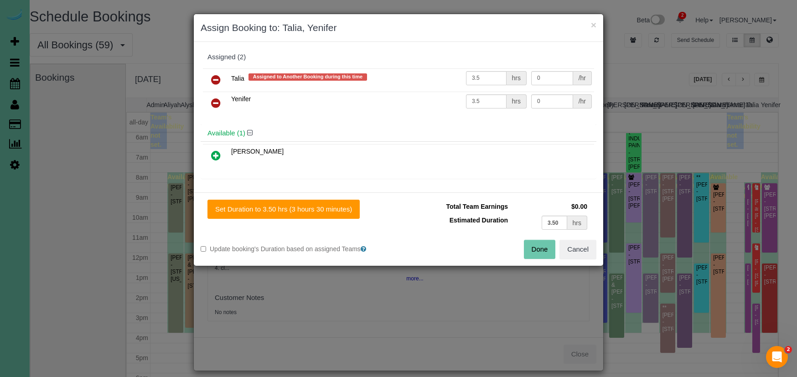
click at [217, 80] on icon at bounding box center [216, 79] width 10 height 11
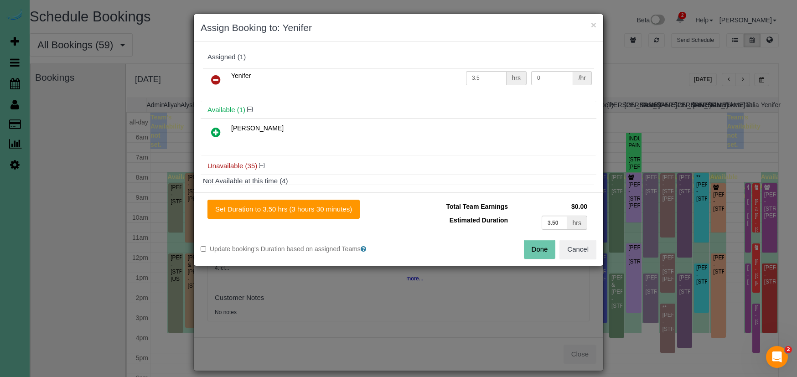
click at [218, 130] on icon at bounding box center [216, 132] width 10 height 11
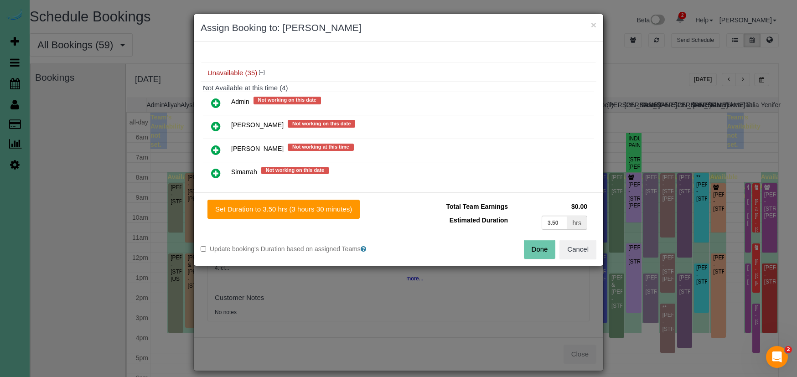
scroll to position [123, 0]
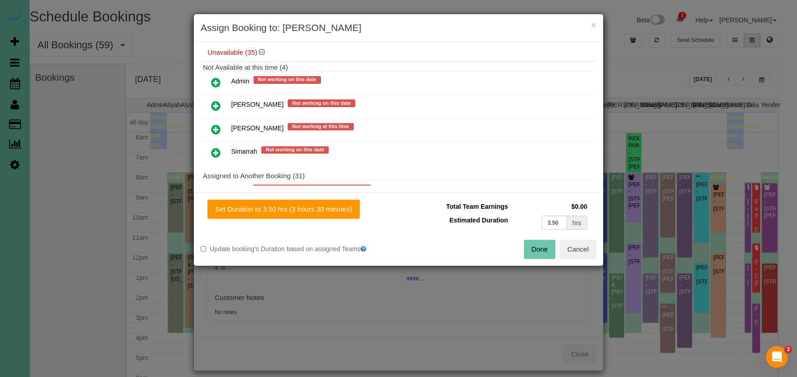
drag, startPoint x: 218, startPoint y: 147, endPoint x: 281, endPoint y: 196, distance: 80.2
click at [218, 147] on icon at bounding box center [216, 152] width 10 height 11
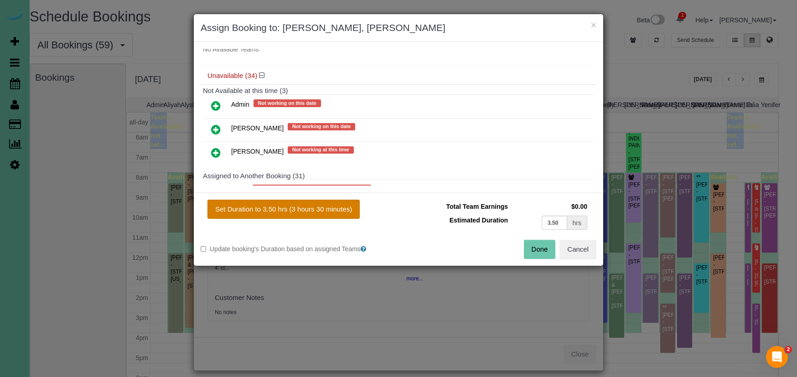
click at [323, 215] on button "Set Duration to 3.50 hrs (3 hours 30 minutes)" at bounding box center [283, 209] width 152 height 19
type input "3.50"
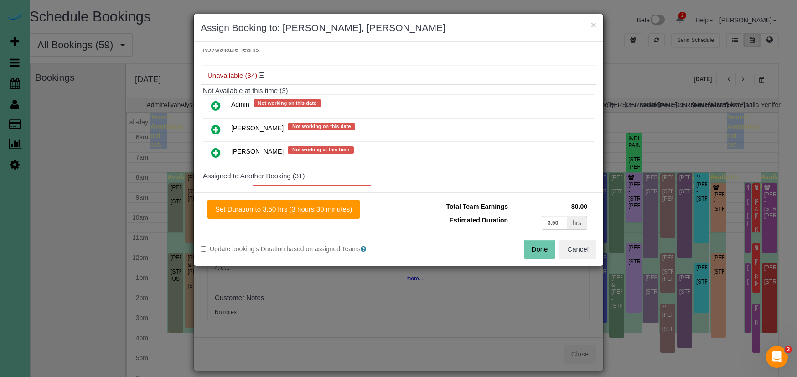
drag, startPoint x: 539, startPoint y: 247, endPoint x: 533, endPoint y: 247, distance: 5.9
click at [540, 247] on button "Done" at bounding box center [540, 249] width 32 height 19
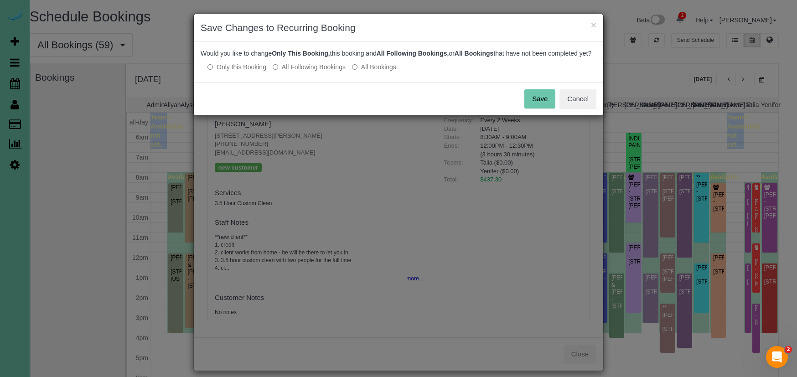
click at [541, 108] on button "Save" at bounding box center [539, 98] width 31 height 19
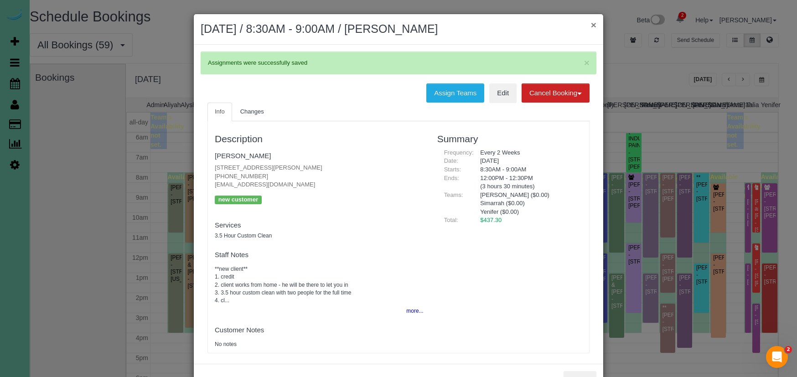
click at [591, 26] on button "×" at bounding box center [593, 25] width 5 height 10
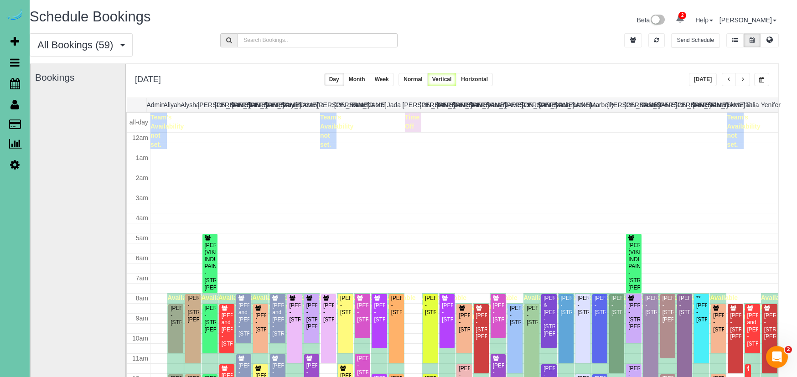
scroll to position [121, 0]
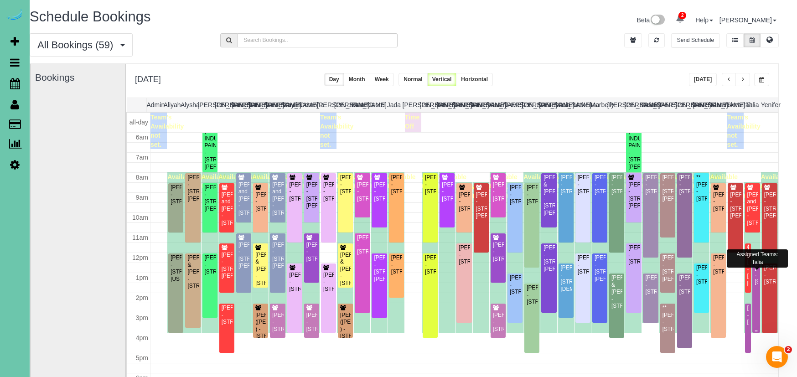
click at [754, 285] on div "Judie Beckman - 15520 Summerwood Drive, Omaha, NE 68137" at bounding box center [756, 274] width 4 height 21
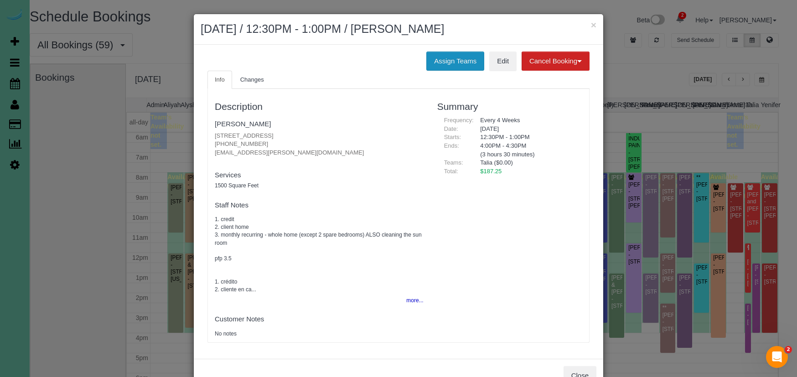
click at [439, 54] on button "Assign Teams" at bounding box center [455, 61] width 58 height 19
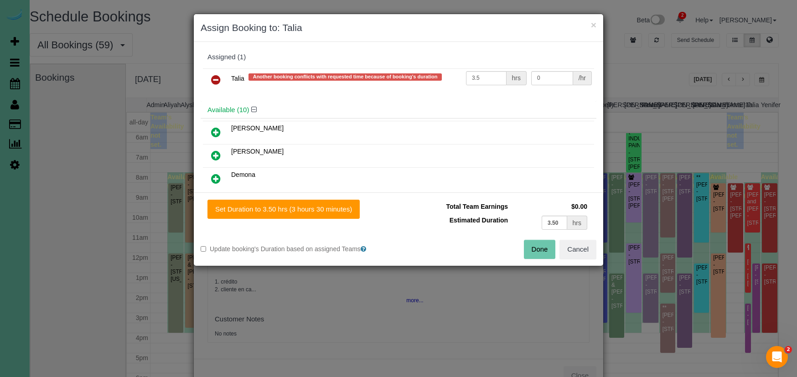
click at [215, 78] on icon at bounding box center [216, 79] width 10 height 11
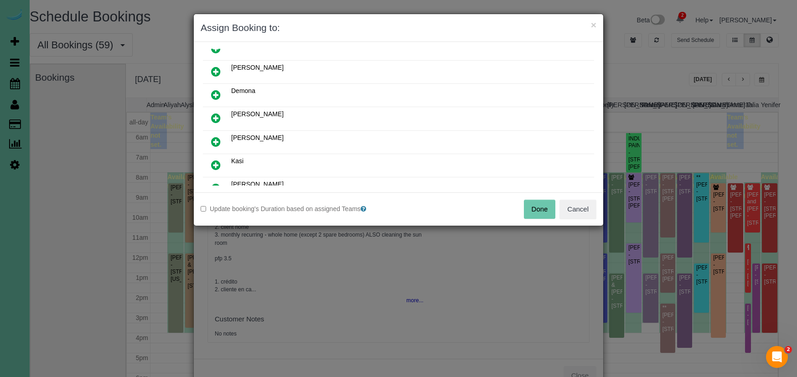
scroll to position [65, 0]
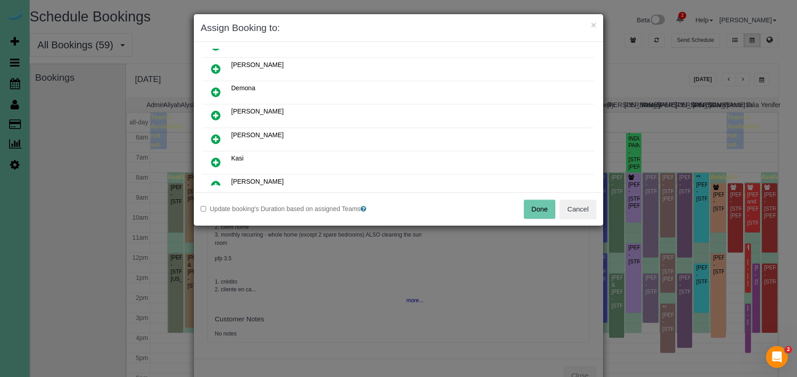
click at [219, 140] on icon at bounding box center [216, 139] width 10 height 11
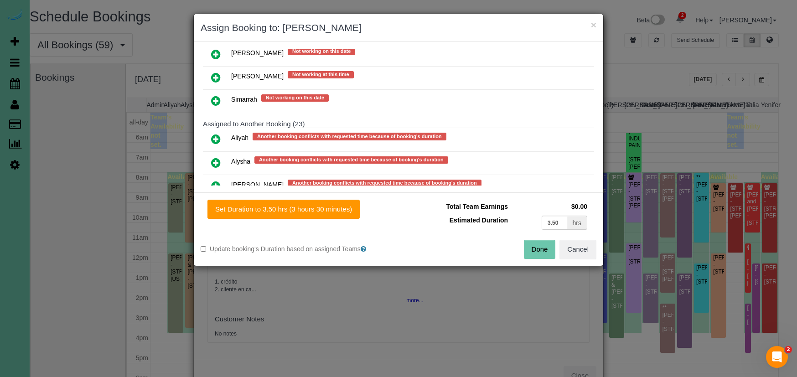
scroll to position [350, 0]
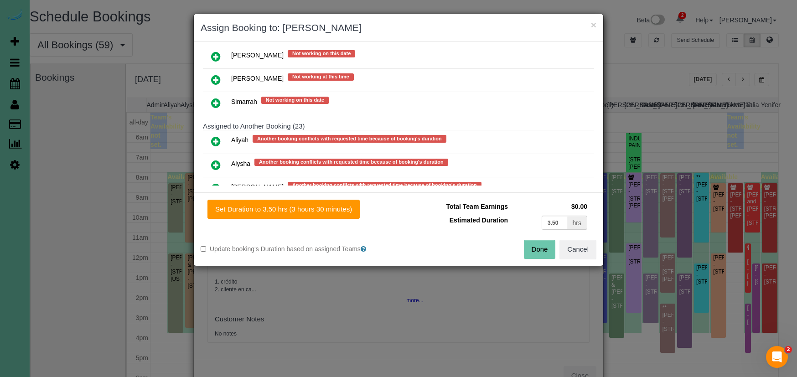
click at [219, 98] on icon at bounding box center [216, 103] width 10 height 11
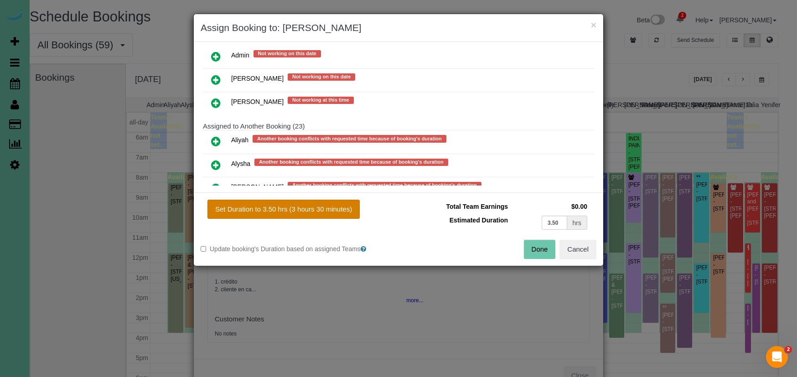
click at [314, 208] on button "Set Duration to 3.50 hrs (3 hours 30 minutes)" at bounding box center [283, 209] width 152 height 19
type input "3.50"
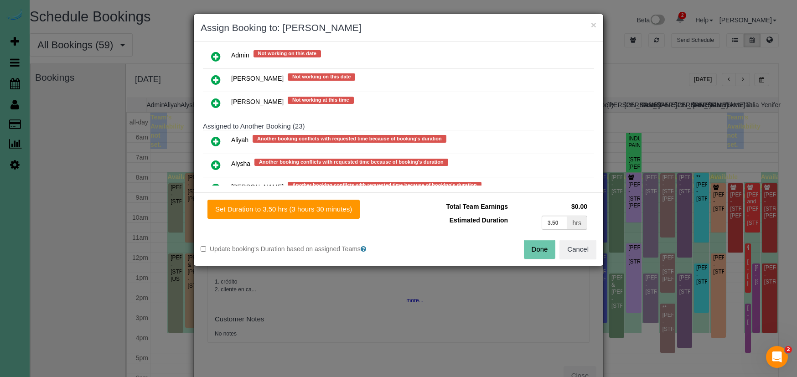
click at [538, 254] on button "Done" at bounding box center [540, 249] width 32 height 19
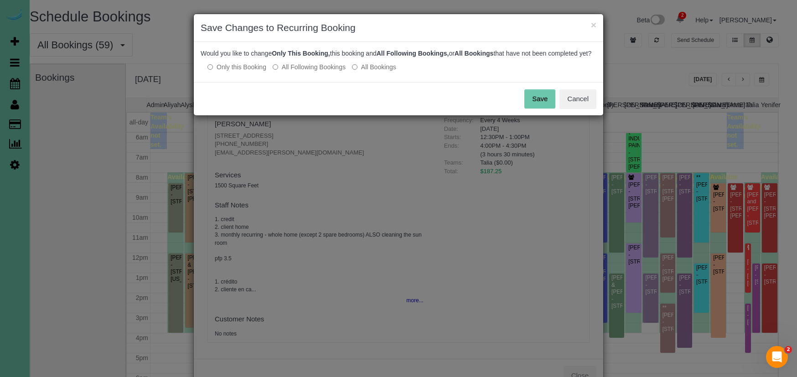
click at [543, 109] on button "Save" at bounding box center [539, 98] width 31 height 19
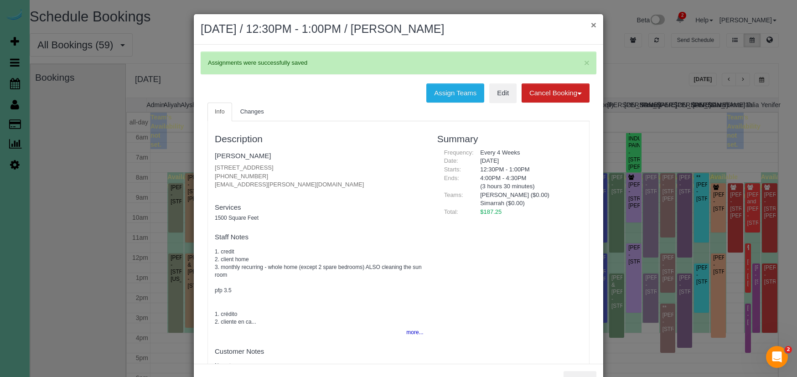
click at [594, 25] on button "×" at bounding box center [593, 25] width 5 height 10
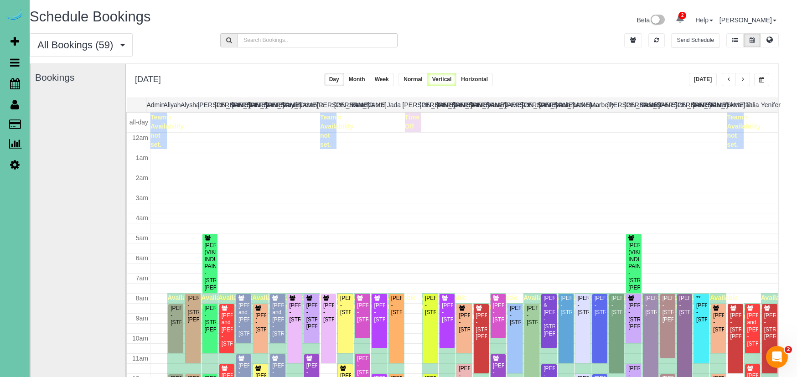
scroll to position [121, 0]
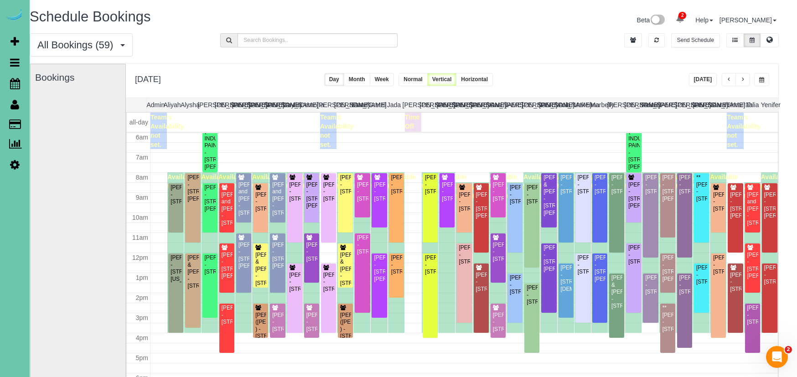
click at [771, 30] on div "Beta 2 Your Notifications You have 0 alerts × You have 2 to charge for 08/16/20…" at bounding box center [595, 21] width 382 height 24
click at [763, 78] on span "button" at bounding box center [761, 79] width 5 height 5
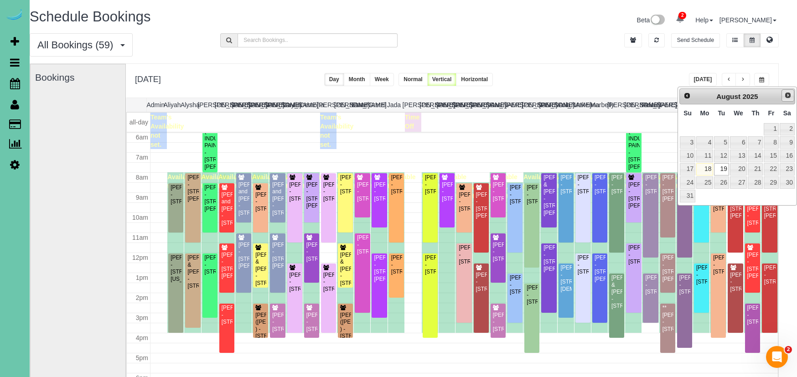
click at [788, 99] on span "Next" at bounding box center [787, 95] width 7 height 7
click at [724, 131] on link "2" at bounding box center [721, 129] width 15 height 12
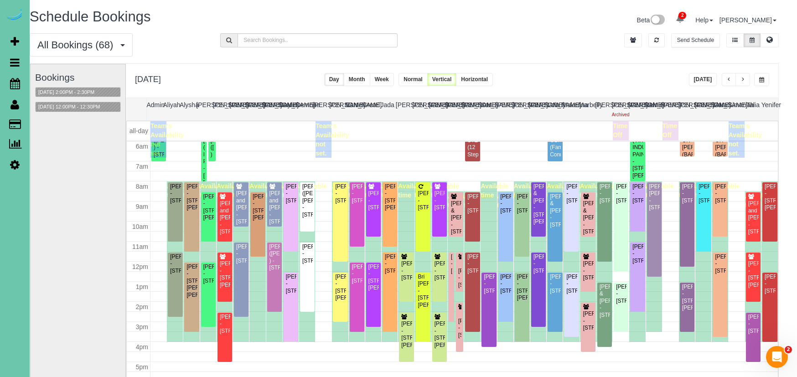
click at [762, 80] on span "button" at bounding box center [761, 79] width 5 height 5
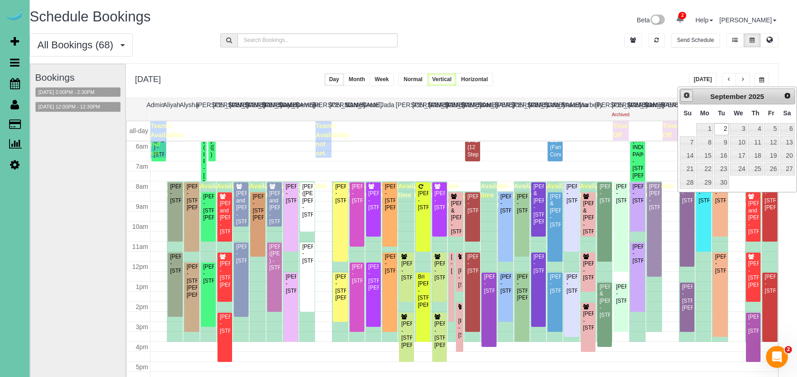
click at [687, 93] on span "Prev" at bounding box center [686, 95] width 7 height 7
click at [726, 169] on link "19" at bounding box center [721, 169] width 15 height 12
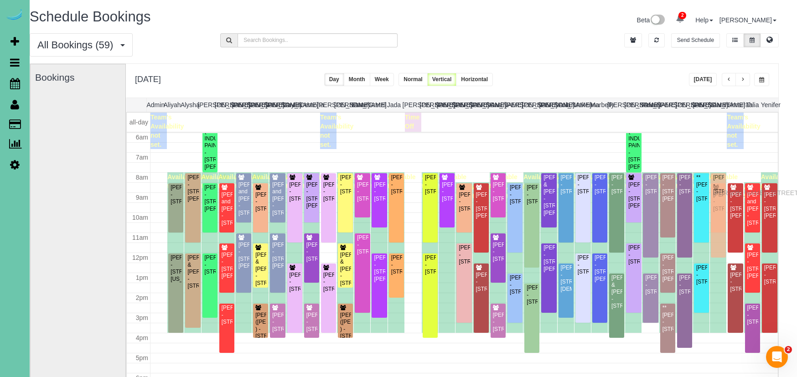
drag, startPoint x: 722, startPoint y: 276, endPoint x: 715, endPoint y: 191, distance: 84.6
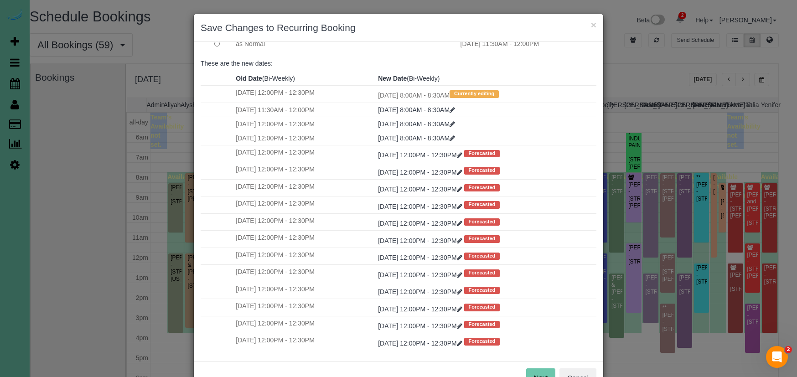
scroll to position [72, 0]
drag, startPoint x: 534, startPoint y: 372, endPoint x: 498, endPoint y: 343, distance: 47.0
click at [534, 372] on button "Next" at bounding box center [541, 377] width 30 height 19
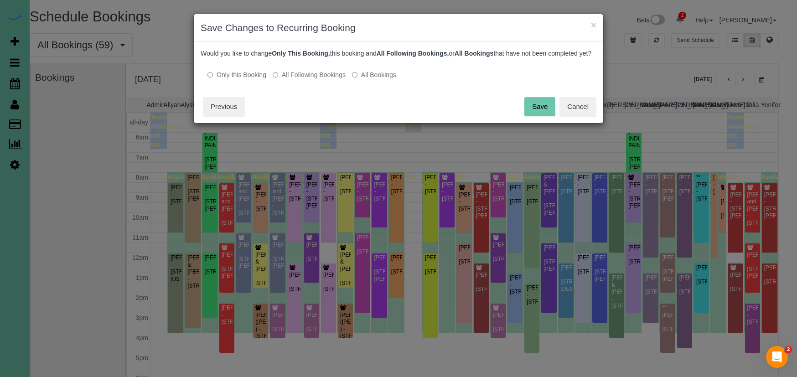
click at [287, 79] on label "All Following Bookings" at bounding box center [309, 74] width 73 height 9
click at [538, 116] on button "Save" at bounding box center [539, 106] width 31 height 19
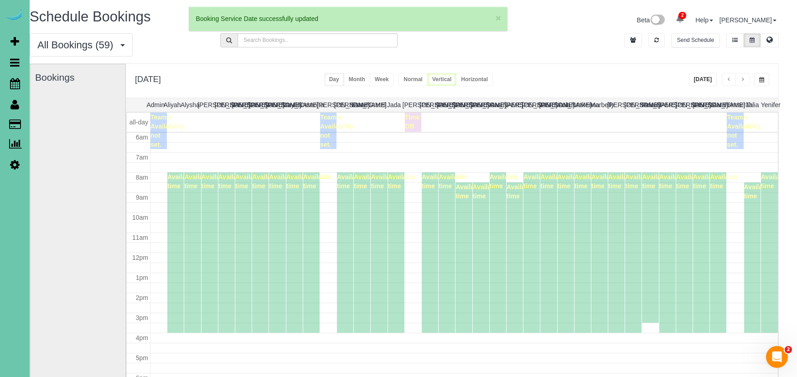
click at [761, 77] on button "button" at bounding box center [761, 79] width 15 height 13
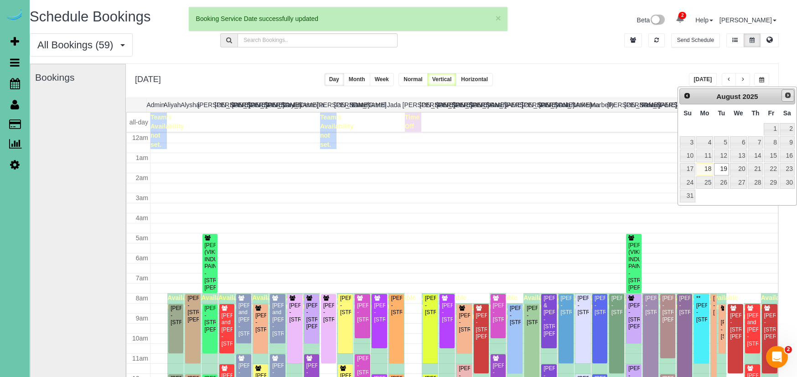
scroll to position [121, 0]
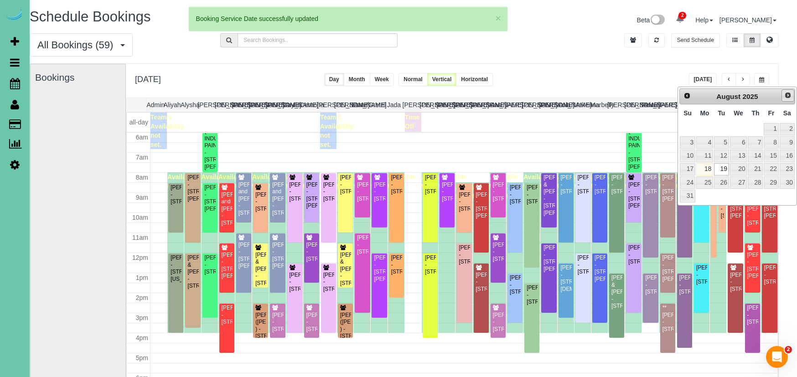
click at [787, 95] on span "Next" at bounding box center [787, 95] width 7 height 7
click at [723, 127] on link "2" at bounding box center [721, 129] width 15 height 12
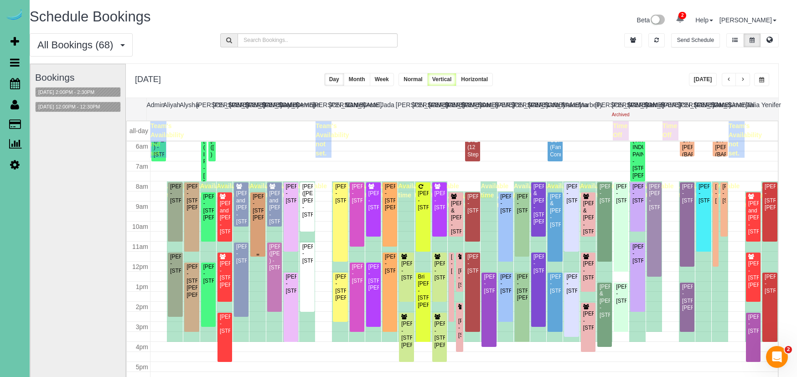
click at [261, 210] on div "Megan Boler - 6460 William St, Omaha, NE 68106" at bounding box center [257, 207] width 11 height 28
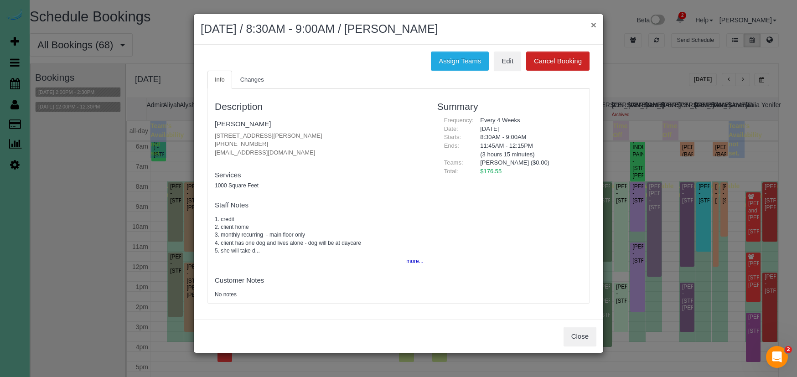
click at [594, 26] on button "×" at bounding box center [593, 25] width 5 height 10
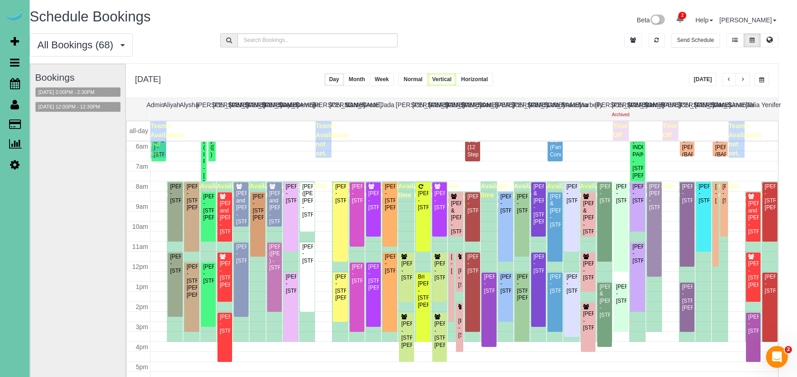
click at [762, 78] on span "button" at bounding box center [761, 79] width 5 height 5
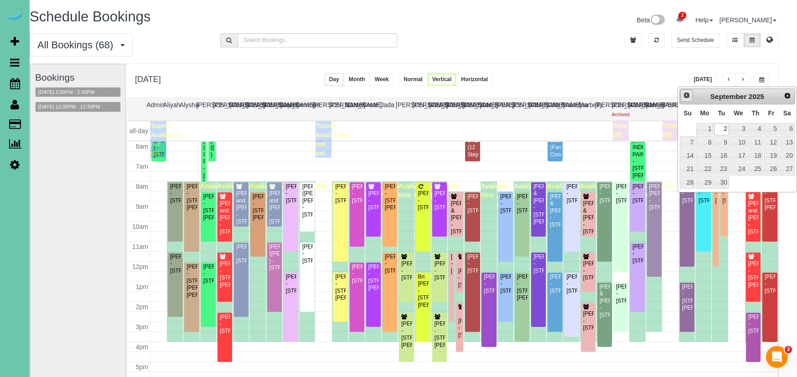
click at [688, 99] on span "Prev" at bounding box center [686, 95] width 7 height 7
click at [720, 169] on link "19" at bounding box center [721, 169] width 15 height 12
type input "**********"
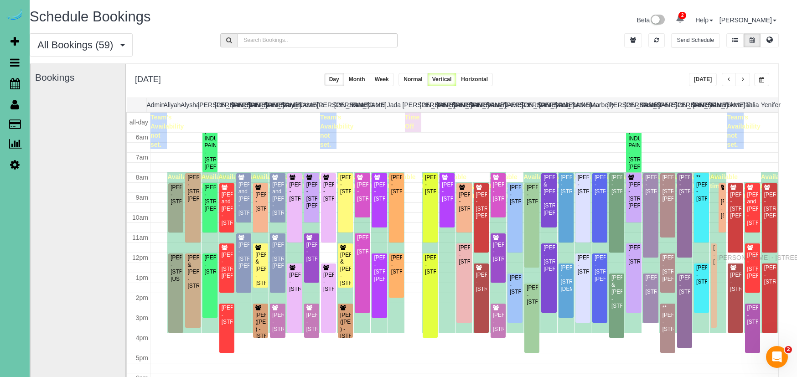
drag, startPoint x: 713, startPoint y: 186, endPoint x: 719, endPoint y: 256, distance: 71.0
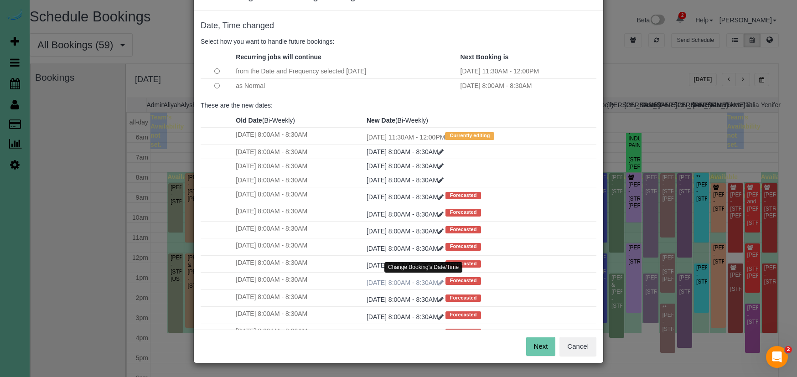
scroll to position [31, 0]
drag, startPoint x: 542, startPoint y: 345, endPoint x: 491, endPoint y: 252, distance: 105.9
click at [542, 345] on button "Next" at bounding box center [541, 346] width 30 height 19
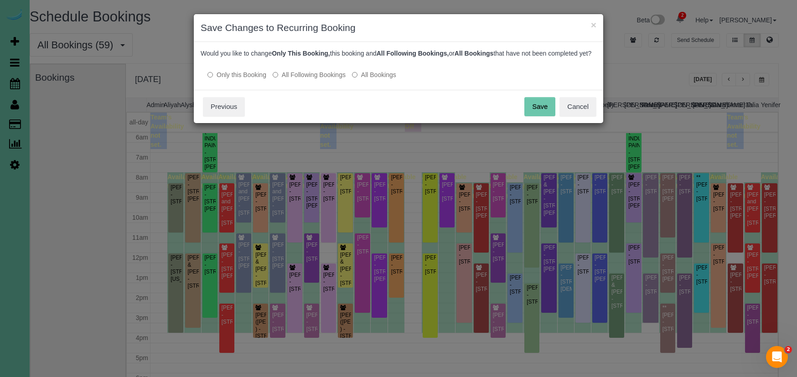
drag, startPoint x: 308, startPoint y: 84, endPoint x: 329, endPoint y: 86, distance: 21.5
click at [312, 79] on label "All Following Bookings" at bounding box center [309, 74] width 73 height 9
click at [551, 116] on button "Save" at bounding box center [539, 106] width 31 height 19
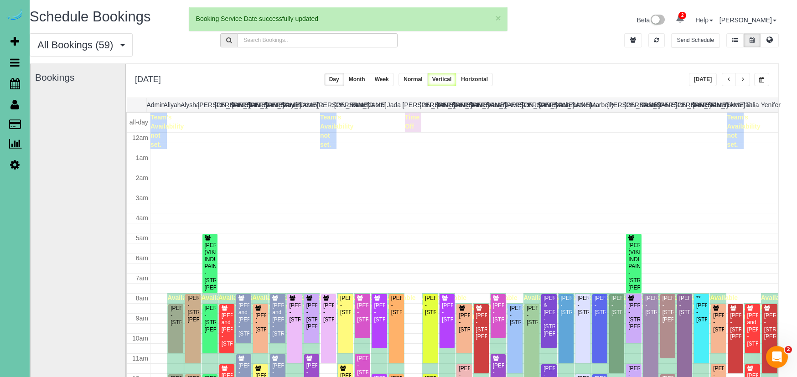
scroll to position [121, 0]
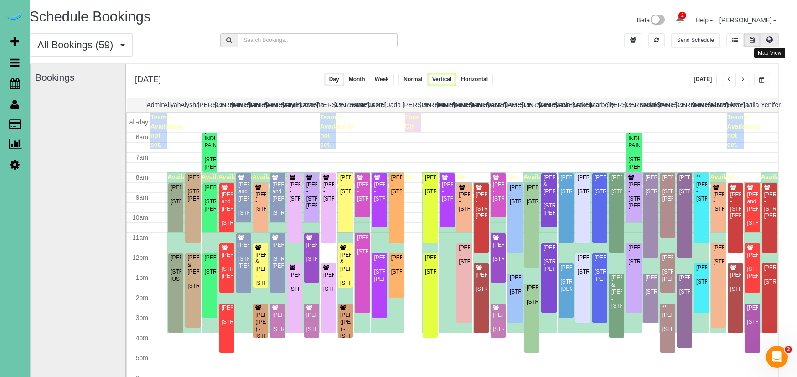
click at [769, 42] on icon at bounding box center [769, 39] width 6 height 5
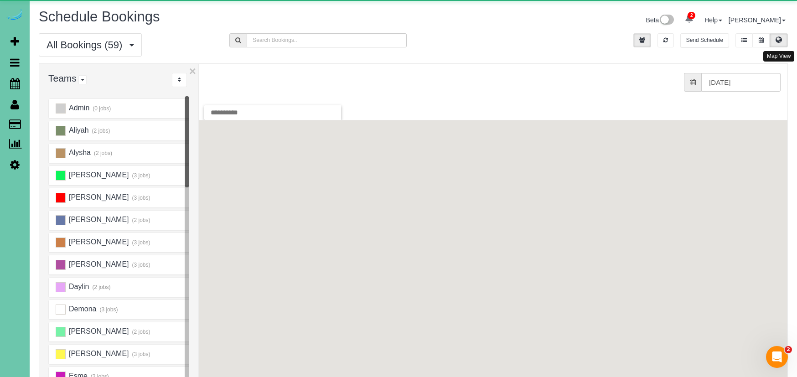
scroll to position [0, 0]
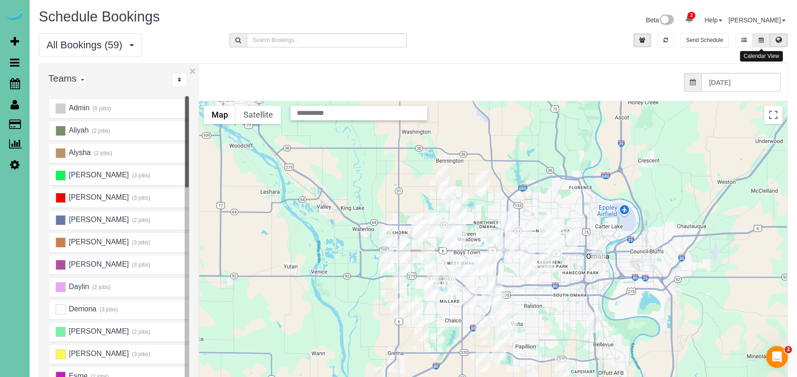
click at [755, 42] on button at bounding box center [761, 40] width 17 height 14
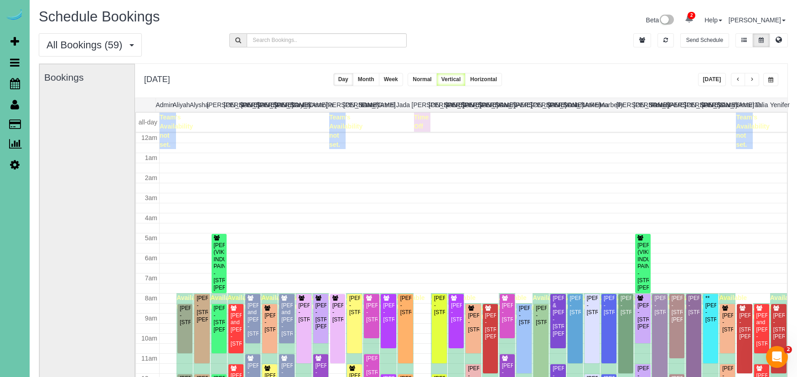
scroll to position [121, 0]
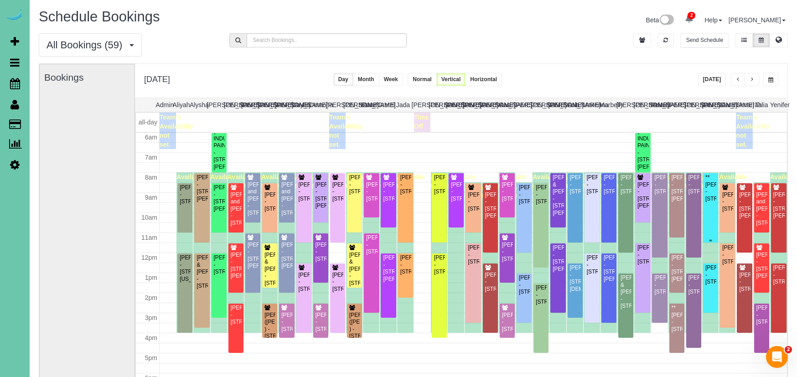
click at [711, 198] on div "**Mary Smith - 1476 N 96th Ave, Omaha, NE 68114" at bounding box center [710, 188] width 11 height 28
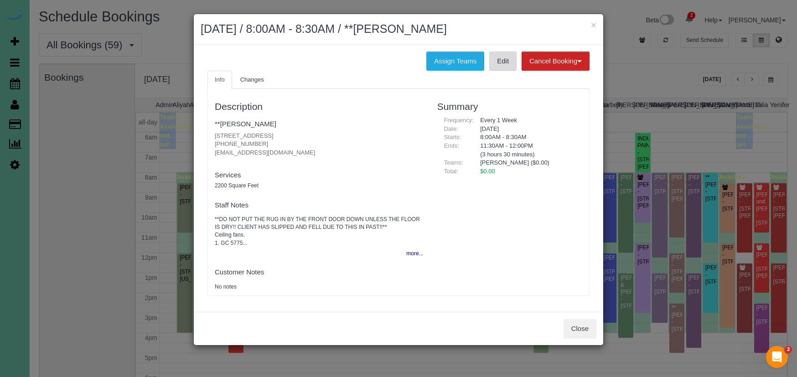
click at [496, 62] on link "Edit" at bounding box center [502, 61] width 27 height 19
click at [591, 26] on button "×" at bounding box center [593, 25] width 5 height 10
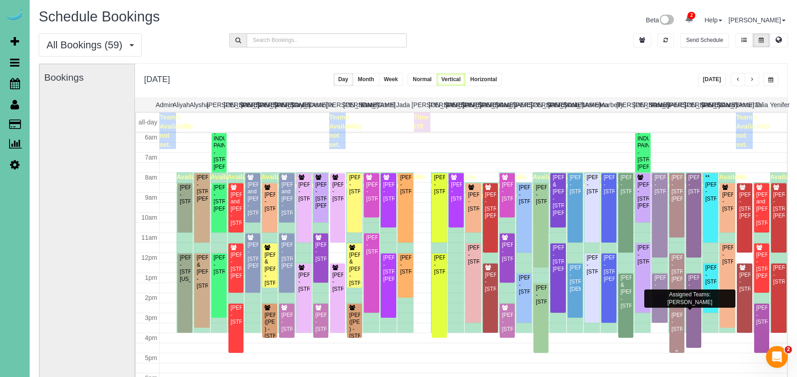
click at [676, 326] on div "**Emily Smith - 2032 N 65th Street, Omaha, NE 68104" at bounding box center [676, 319] width 11 height 28
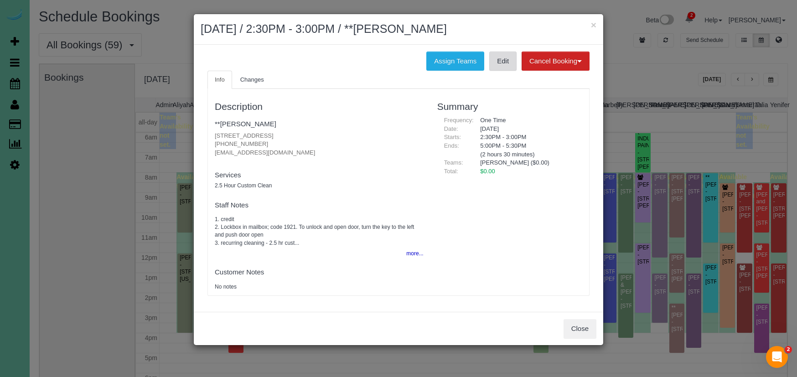
click at [492, 62] on link "Edit" at bounding box center [502, 61] width 27 height 19
click at [590, 24] on h2 "August 19, 2025 / 2:30PM - 3:00PM / **Emily Smith" at bounding box center [399, 29] width 396 height 16
click at [591, 24] on button "×" at bounding box center [593, 25] width 5 height 10
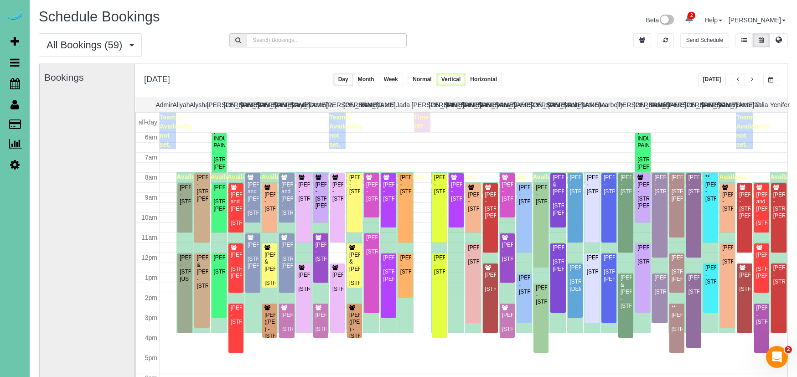
click at [732, 78] on button "button" at bounding box center [738, 79] width 15 height 13
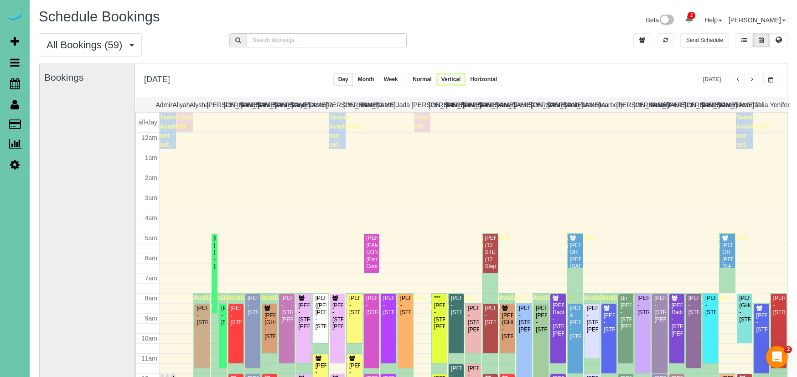
click at [750, 82] on span "button" at bounding box center [751, 79] width 5 height 5
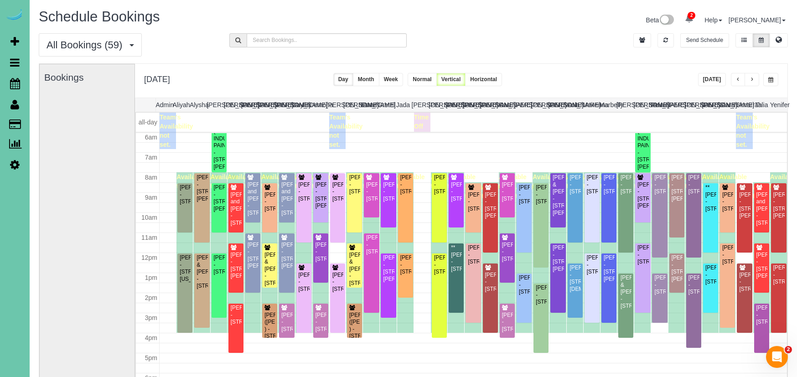
click at [752, 80] on span "button" at bounding box center [751, 79] width 5 height 5
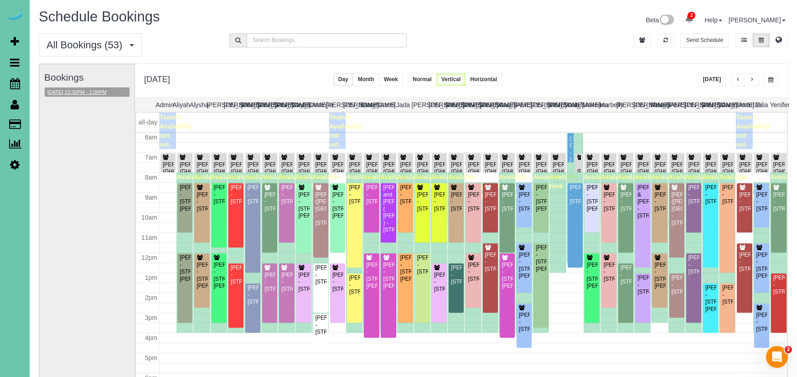
click at [102, 89] on button "08/20/2025 12:30PM - 1:00PM" at bounding box center [77, 93] width 64 height 10
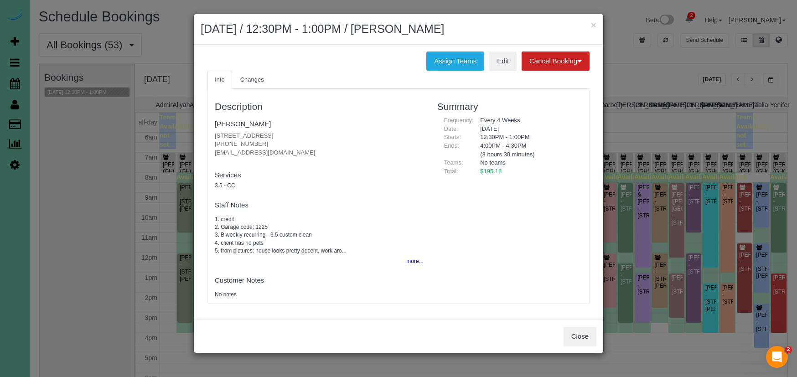
drag, startPoint x: 267, startPoint y: 141, endPoint x: 211, endPoint y: 139, distance: 56.6
click at [211, 139] on div "Description Christina Blake 10210 N 152nd Ave, Bennington, NE 68007 (402) 290-8…" at bounding box center [319, 195] width 222 height 205
copy p "(402) 290-8095"
click at [594, 337] on button "Close" at bounding box center [579, 336] width 33 height 19
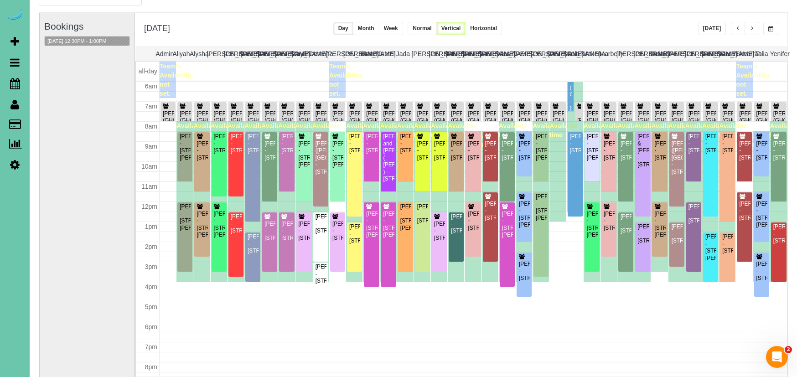
click at [737, 26] on span "button" at bounding box center [738, 28] width 5 height 5
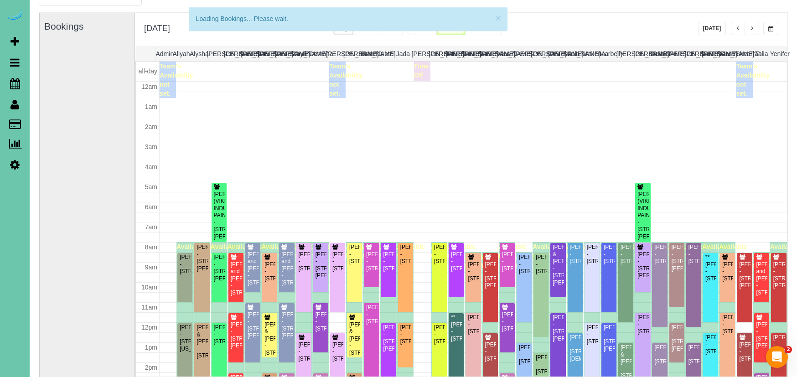
scroll to position [121, 0]
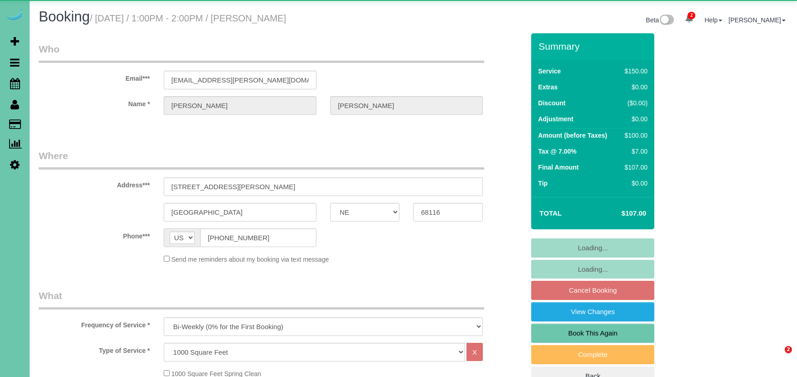
select select "NE"
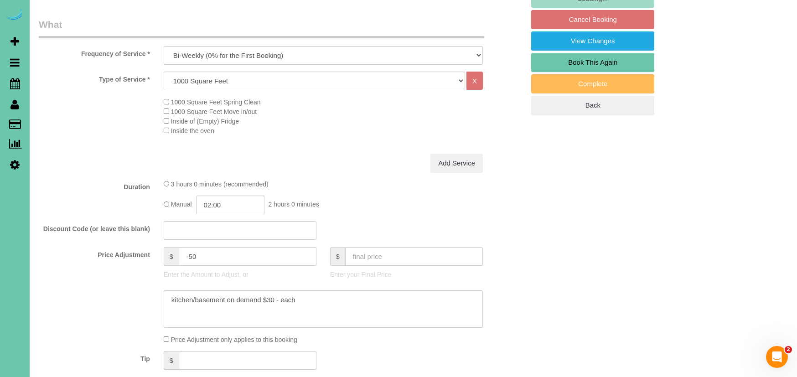
scroll to position [274, 0]
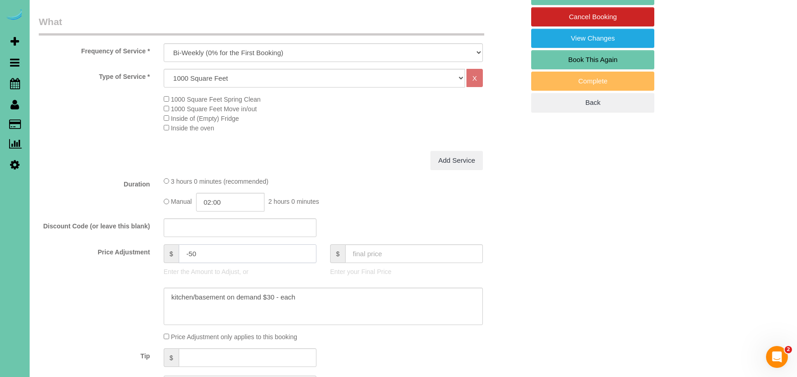
drag, startPoint x: 193, startPoint y: 249, endPoint x: 189, endPoint y: 250, distance: 4.6
click at [189, 250] on input "-50" at bounding box center [248, 253] width 138 height 19
type input "-20"
click at [238, 198] on input "02:00" at bounding box center [230, 202] width 68 height 19
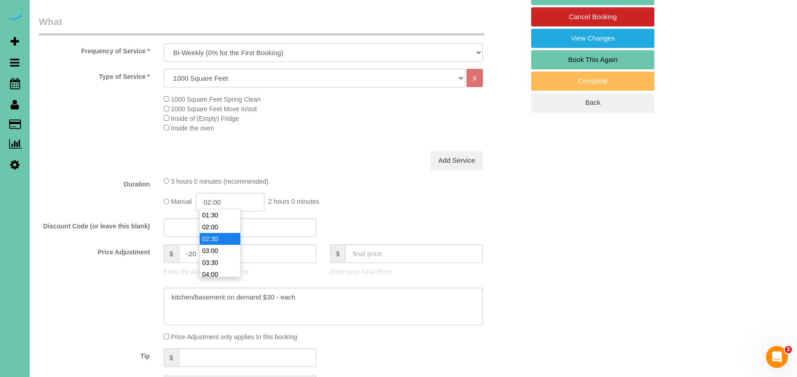
type input "02:30"
click at [226, 236] on li "02:30" at bounding box center [220, 239] width 41 height 12
click at [326, 300] on textarea at bounding box center [323, 306] width 319 height 37
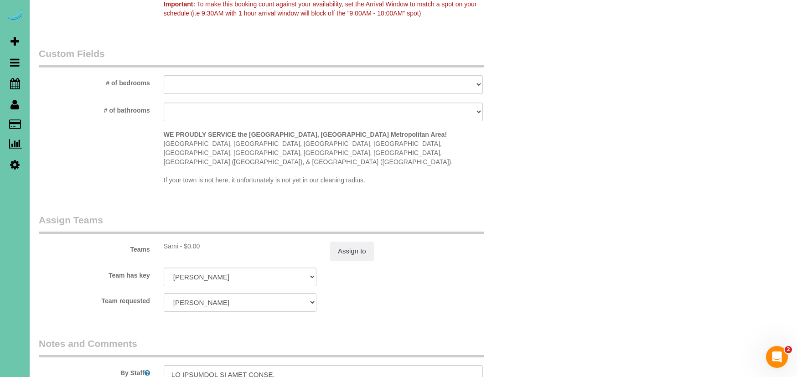
scroll to position [808, 0]
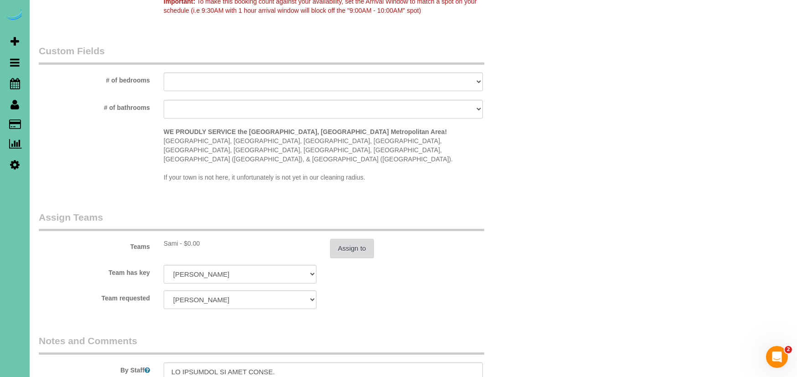
type textarea "kitchen/basement on demand $30 - each added basement today"
click at [345, 239] on button "Assign to" at bounding box center [352, 248] width 44 height 19
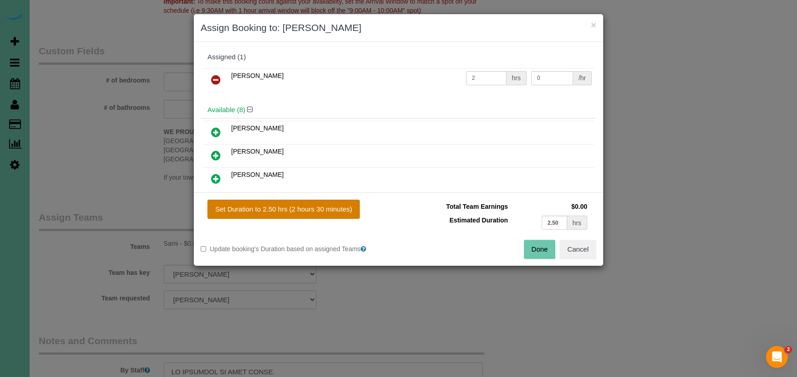
click at [300, 213] on button "Set Duration to 2.50 hrs (2 hours 30 minutes)" at bounding box center [283, 209] width 152 height 19
type input "2.50"
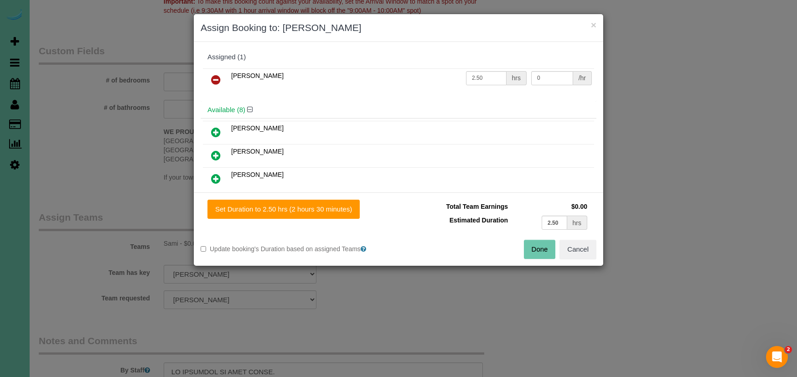
click at [544, 250] on button "Done" at bounding box center [540, 249] width 32 height 19
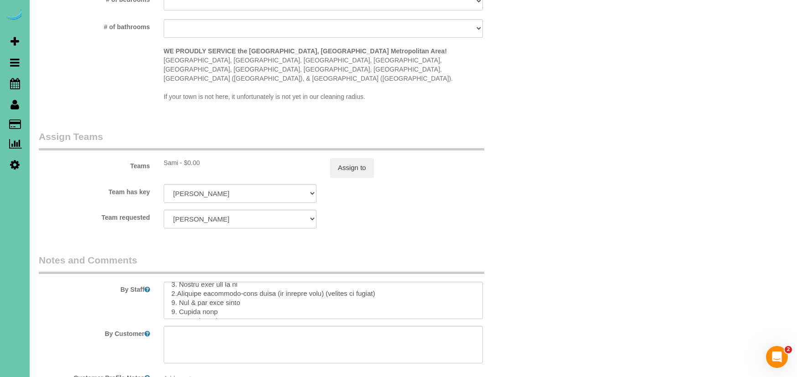
scroll to position [30, 0]
drag, startPoint x: 359, startPoint y: 284, endPoint x: 270, endPoint y: 285, distance: 88.9
click at [270, 285] on textarea at bounding box center [323, 300] width 319 height 37
click at [408, 284] on textarea at bounding box center [323, 300] width 319 height 37
drag, startPoint x: 401, startPoint y: 285, endPoint x: 323, endPoint y: 286, distance: 78.4
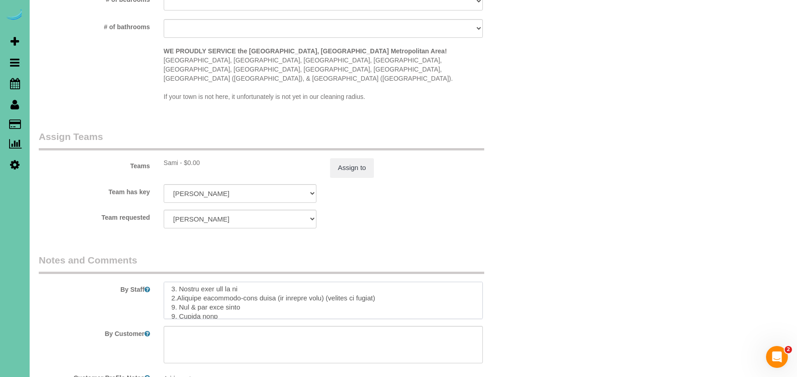
click at [323, 286] on textarea at bounding box center [323, 300] width 319 height 37
click at [321, 284] on textarea at bounding box center [323, 300] width 319 height 37
click at [268, 284] on textarea at bounding box center [323, 300] width 319 height 37
drag, startPoint x: 259, startPoint y: 297, endPoint x: 181, endPoint y: 290, distance: 78.8
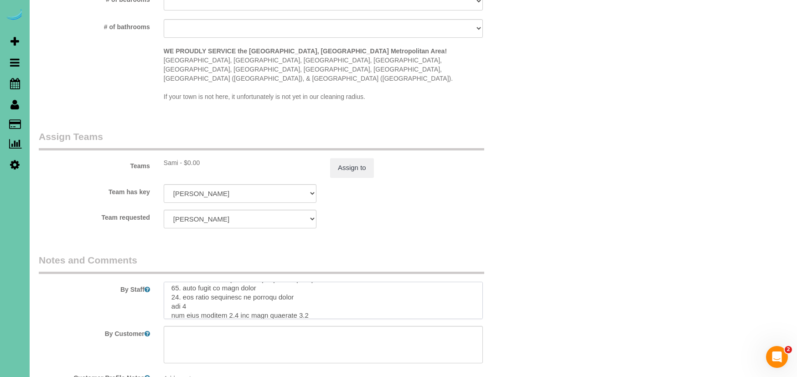
click at [181, 290] on textarea at bounding box center [323, 300] width 319 height 37
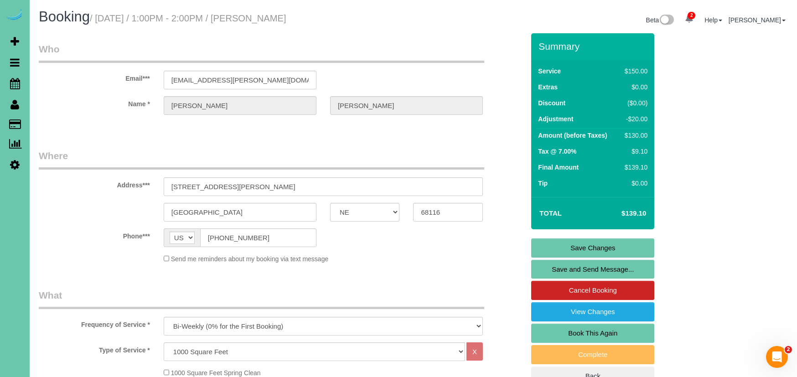
scroll to position [0, 0]
type textarea "NO FABULOSO IN THIS HOUSE. ** pick up the spray bottle and pads left behind fro…"
click at [557, 244] on link "Save Changes" at bounding box center [592, 247] width 123 height 19
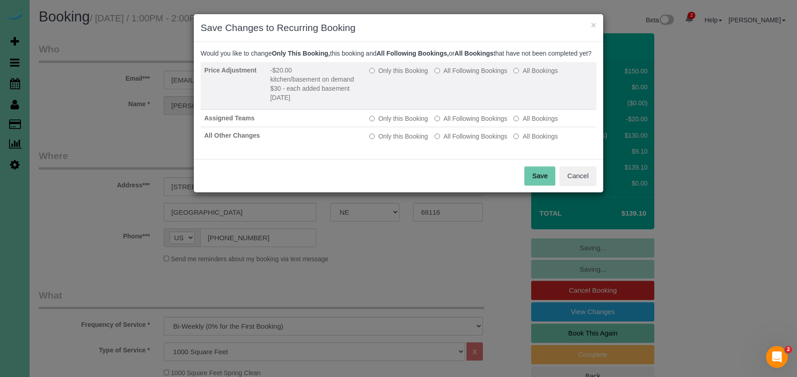
click at [390, 75] on label "Only this Booking" at bounding box center [398, 70] width 59 height 9
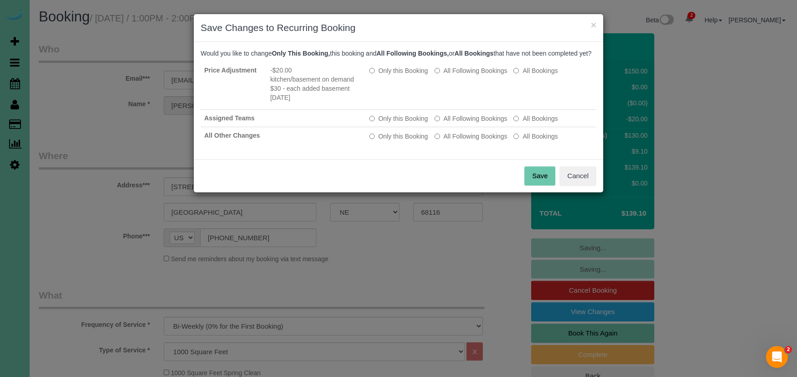
click at [537, 186] on button "Save" at bounding box center [539, 175] width 31 height 19
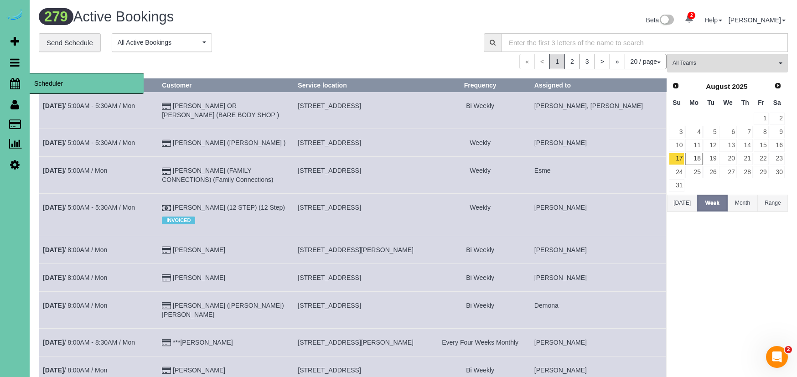
click at [19, 83] on icon at bounding box center [15, 83] width 10 height 11
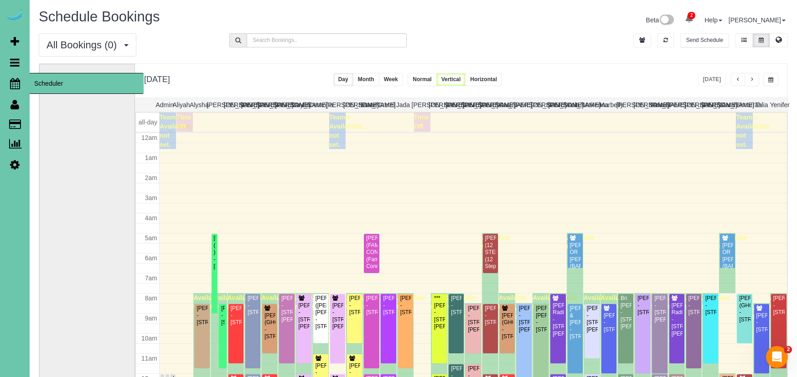
scroll to position [121, 0]
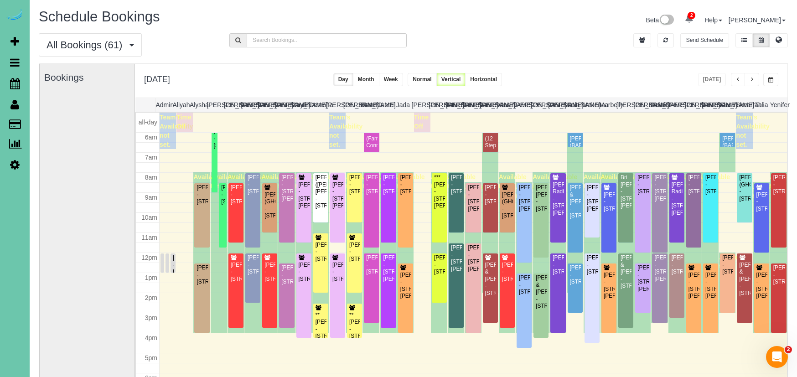
click at [772, 79] on span "button" at bounding box center [770, 79] width 5 height 5
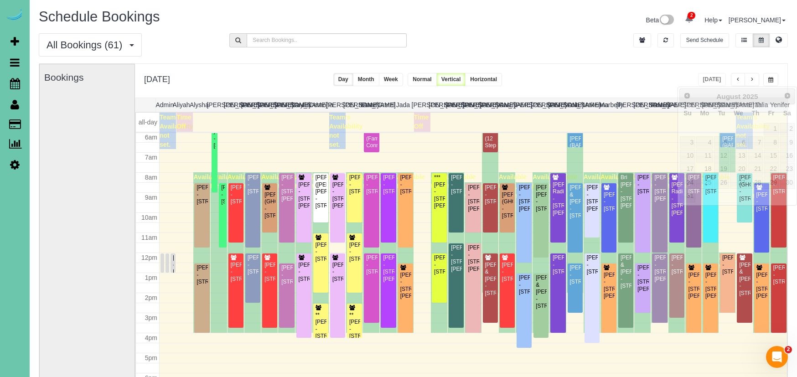
click at [772, 79] on span "button" at bounding box center [770, 79] width 5 height 5
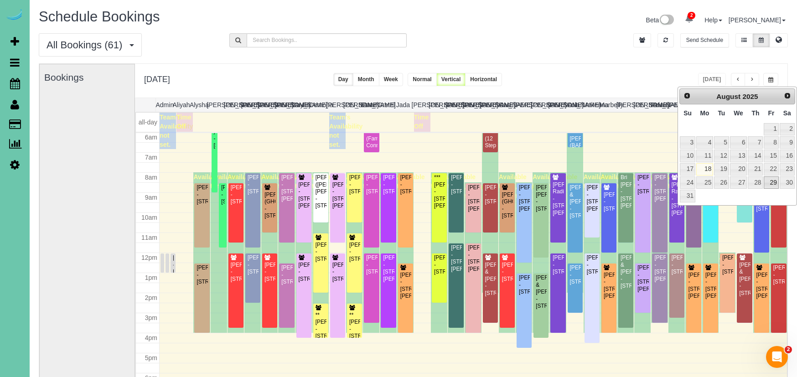
click at [775, 180] on link "29" at bounding box center [771, 182] width 15 height 12
type input "**********"
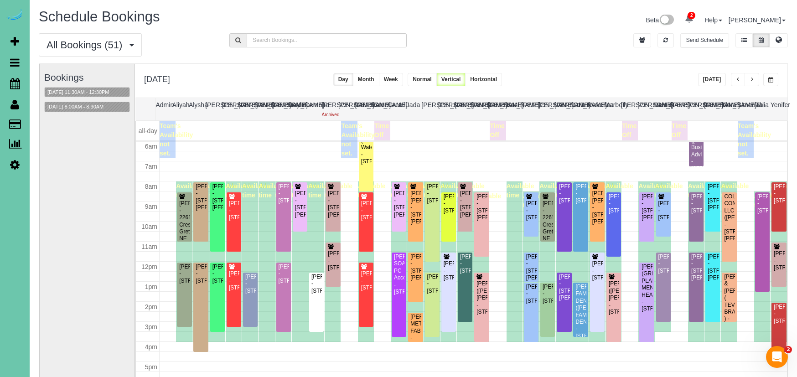
click at [737, 79] on span "button" at bounding box center [738, 79] width 5 height 5
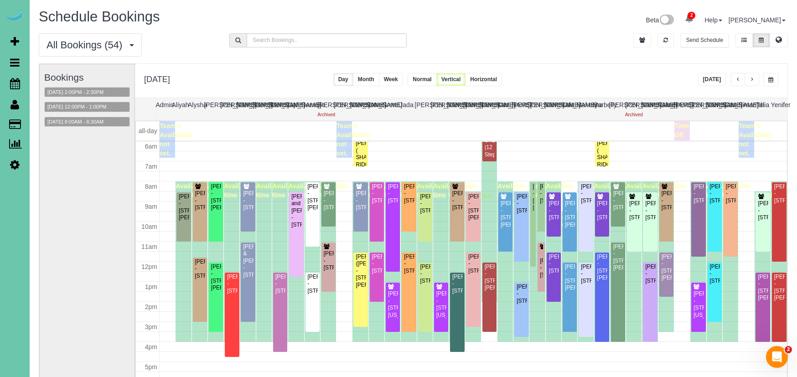
click at [737, 79] on span "button" at bounding box center [738, 79] width 5 height 5
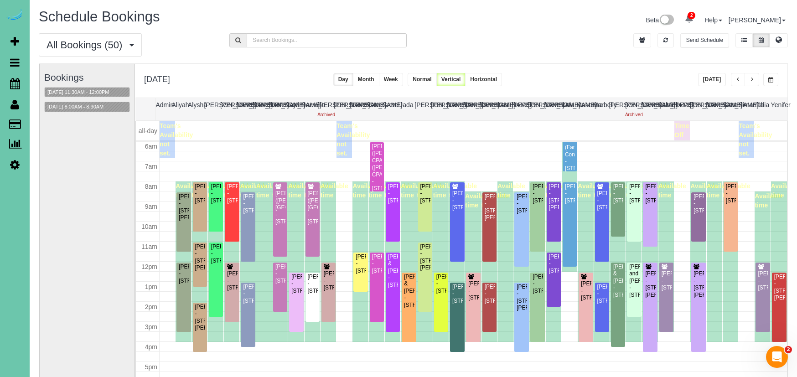
click at [737, 79] on span "button" at bounding box center [738, 79] width 5 height 5
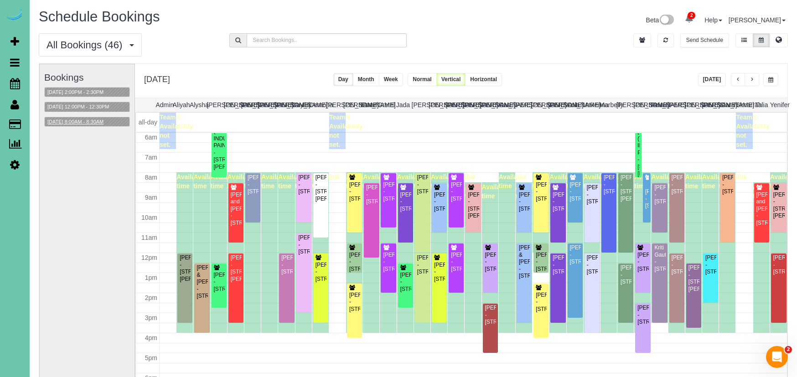
click at [100, 118] on button "08/26/2025 8:00AM - 8:30AM" at bounding box center [76, 122] width 62 height 10
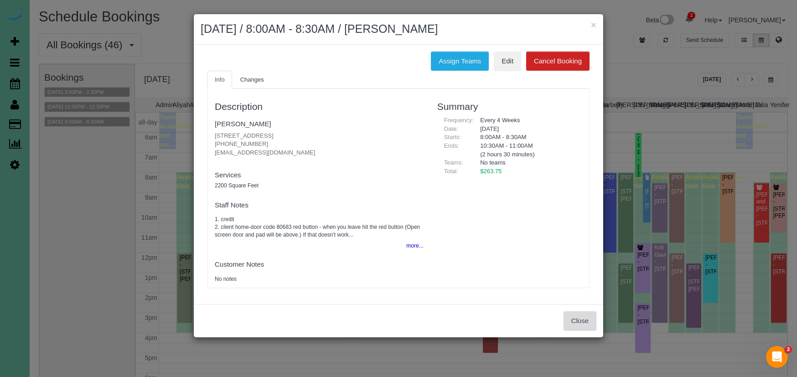
click at [571, 312] on button "Close" at bounding box center [579, 320] width 33 height 19
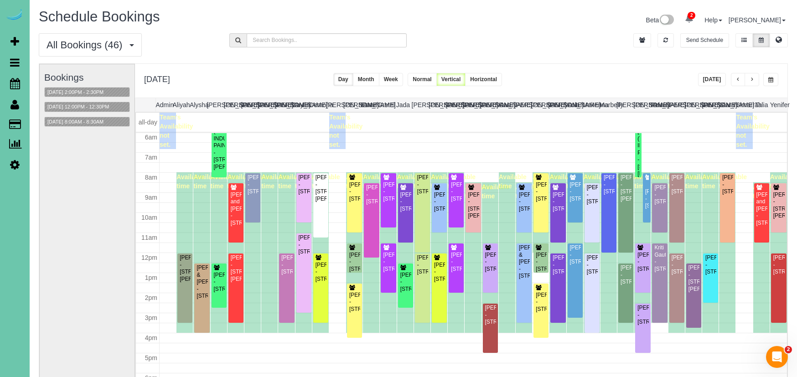
scroll to position [51, 0]
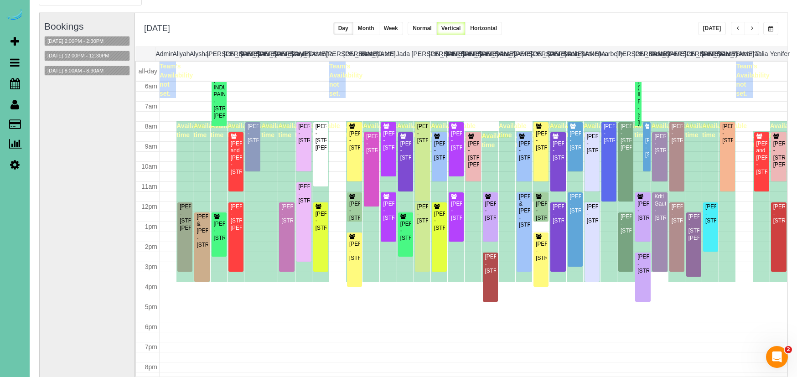
click at [403, 26] on button "Week" at bounding box center [391, 28] width 24 height 13
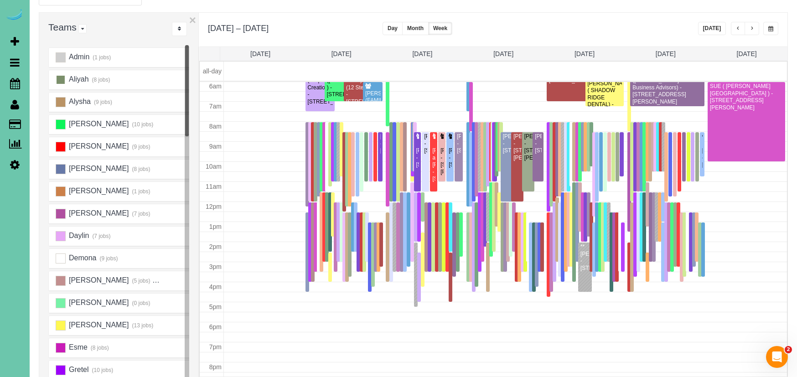
click at [61, 80] on ins at bounding box center [61, 80] width 10 height 10
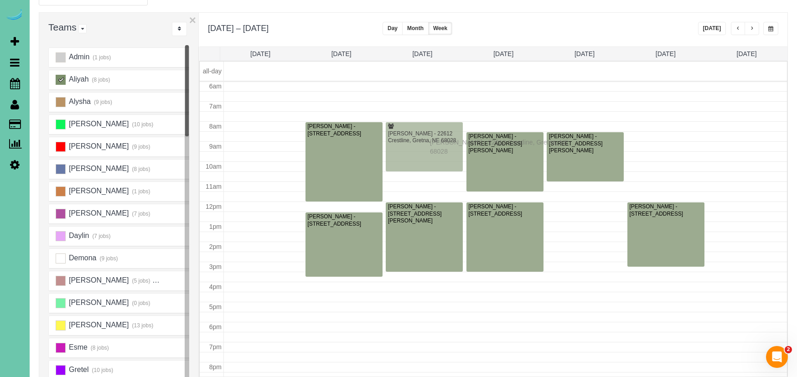
drag, startPoint x: 670, startPoint y: 146, endPoint x: 432, endPoint y: 141, distance: 237.6
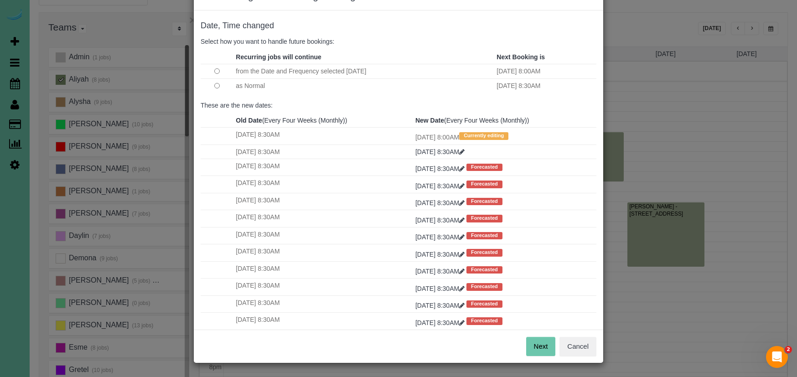
scroll to position [31, 0]
click at [539, 347] on button "Next" at bounding box center [541, 346] width 30 height 19
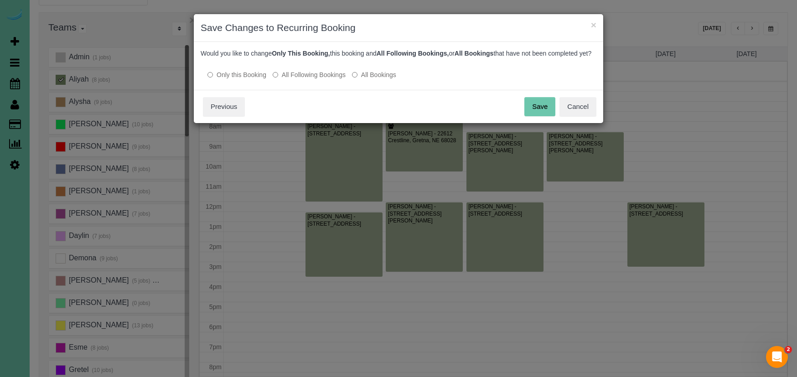
scroll to position [0, 0]
drag, startPoint x: 531, startPoint y: 115, endPoint x: 345, endPoint y: 90, distance: 188.1
click at [531, 115] on button "Save" at bounding box center [539, 106] width 31 height 19
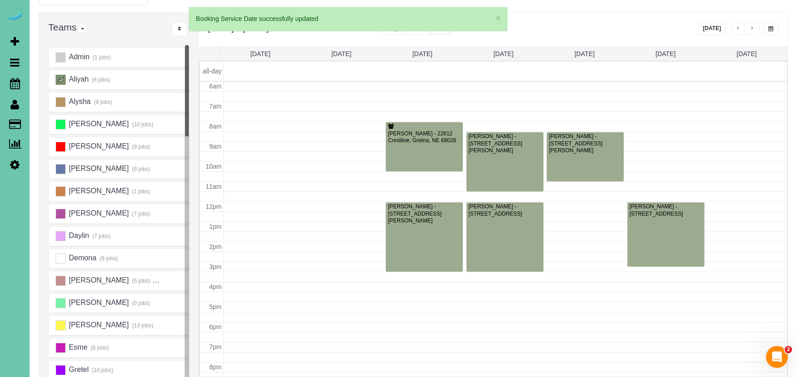
scroll to position [121, 0]
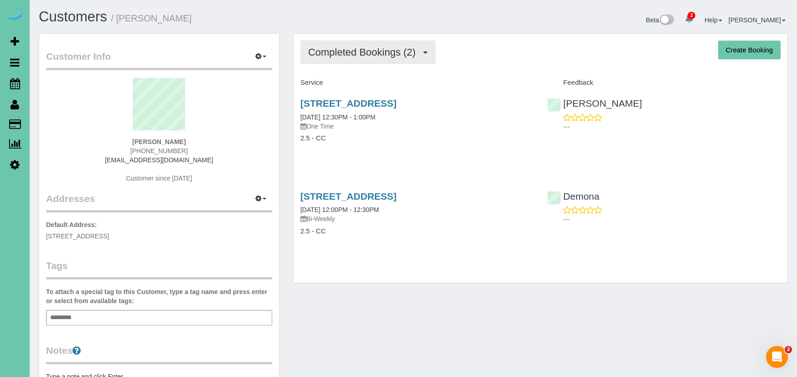
click at [422, 60] on button "Completed Bookings (2)" at bounding box center [367, 52] width 135 height 23
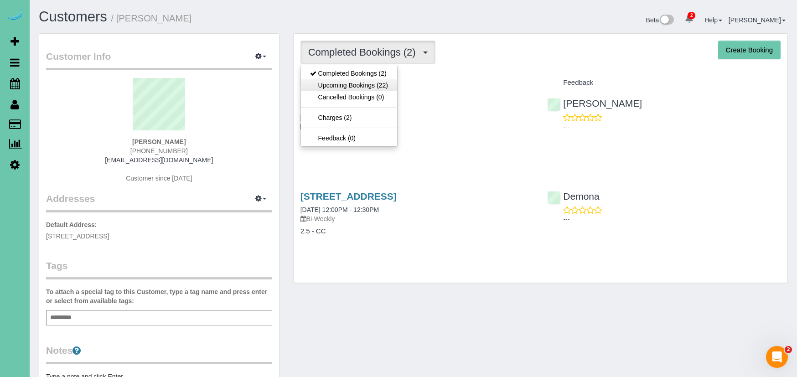
click at [394, 89] on link "Upcoming Bookings (22)" at bounding box center [349, 85] width 96 height 12
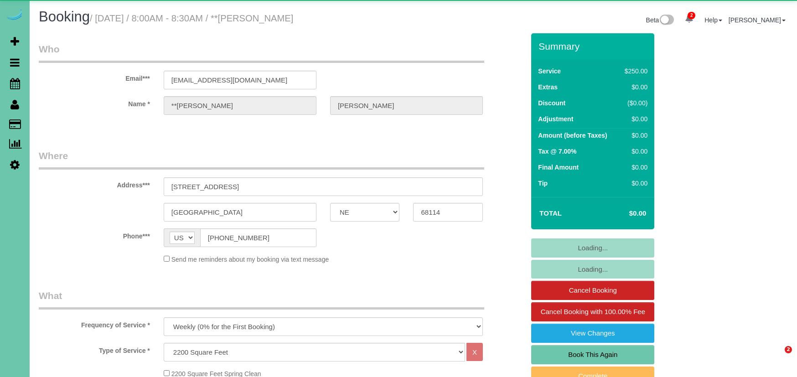
select select "NE"
select select "string:check"
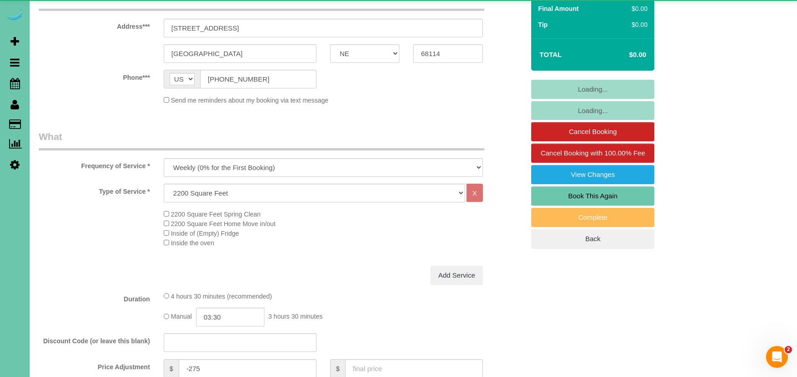
select select "object:922"
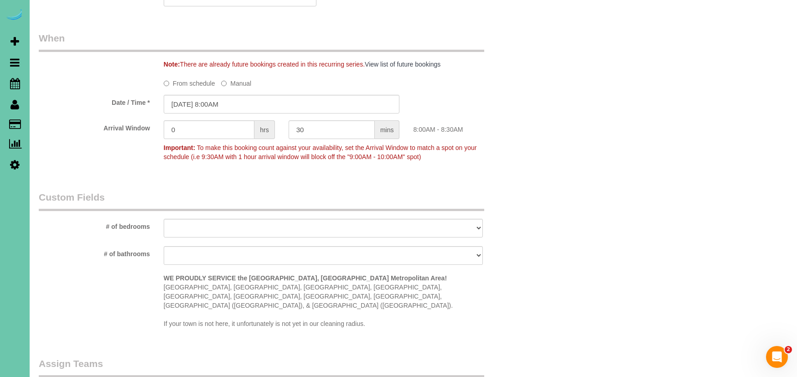
scroll to position [664, 0]
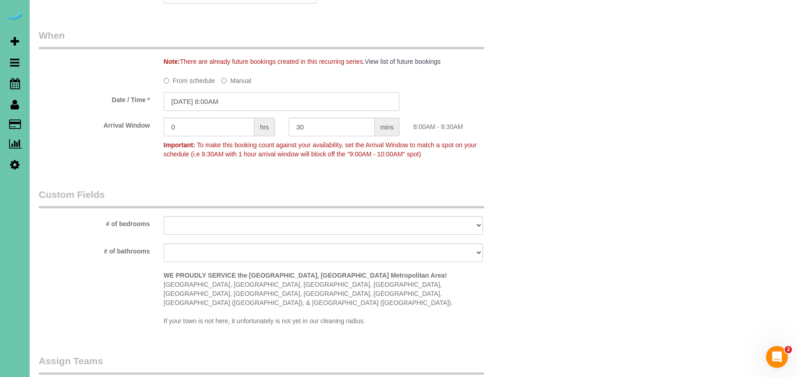
click at [243, 101] on input "08/19/2025 8:00AM" at bounding box center [282, 101] width 236 height 19
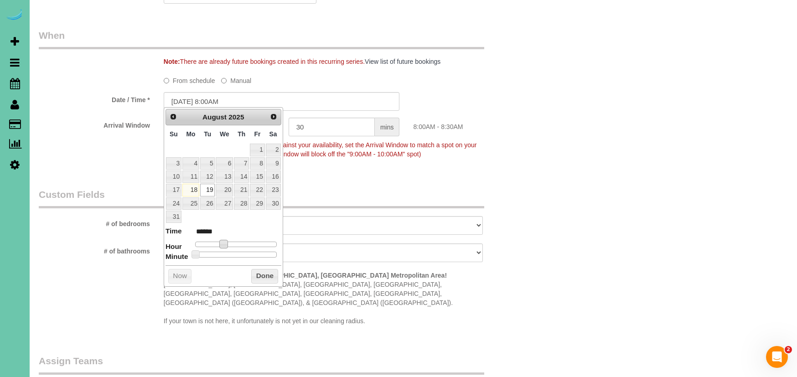
type input "08/19/2025 9:00AM"
type input "******"
type input "08/19/2025 10:00AM"
type input "*******"
type input "08/19/2025 11:00AM"
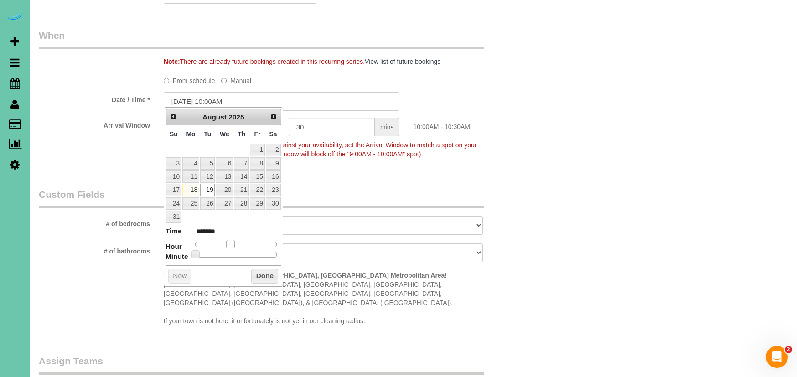
type input "*******"
drag, startPoint x: 224, startPoint y: 242, endPoint x: 236, endPoint y: 242, distance: 11.9
click at [236, 242] on span at bounding box center [234, 244] width 8 height 8
click at [223, 98] on input "08/19/2025 11:00AM" at bounding box center [282, 101] width 236 height 19
type input "[DATE] 11:30AM"
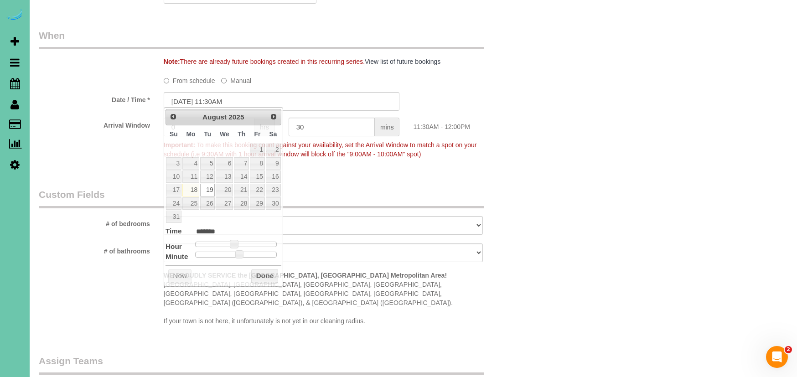
click at [439, 157] on div "Arrival Window 0 hrs 30 mins 11:30AM - 12:00PM Important: To make this booking …" at bounding box center [281, 140] width 499 height 45
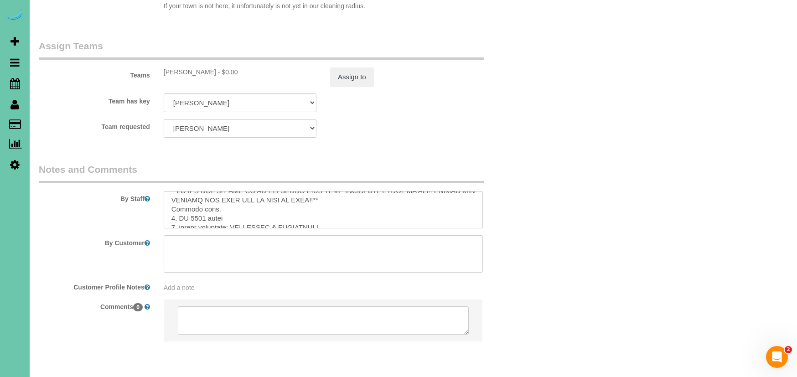
scroll to position [23, 0]
drag, startPoint x: 323, startPoint y: 202, endPoint x: 236, endPoint y: 199, distance: 87.6
click at [236, 199] on textarea at bounding box center [323, 209] width 319 height 37
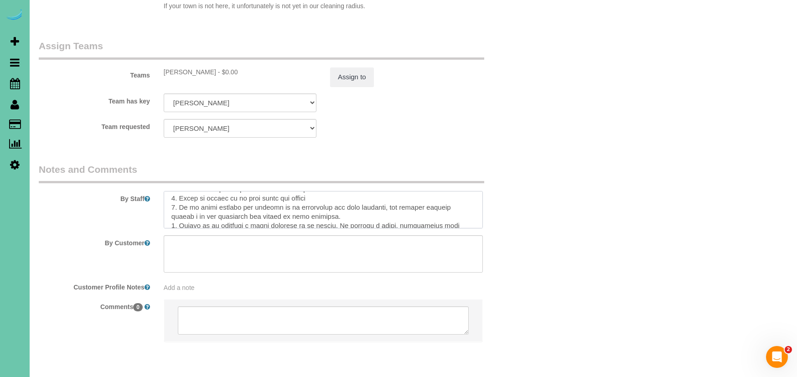
scroll to position [258, 0]
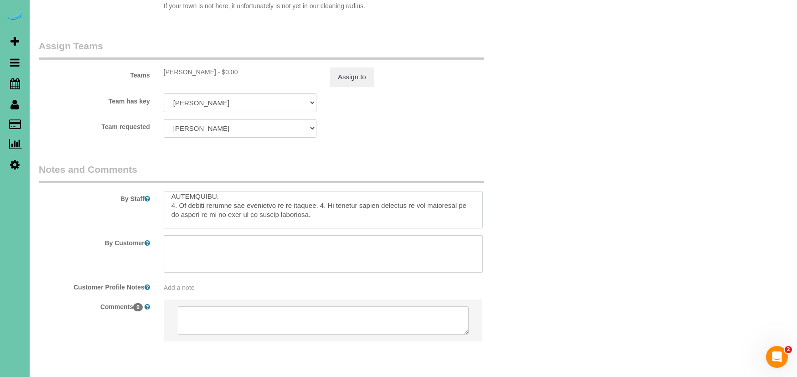
drag, startPoint x: 184, startPoint y: 185, endPoint x: 292, endPoint y: 318, distance: 171.5
click at [292, 318] on sui-booking-comments "By Staff By Customer Customer Profile Notes Add a note Comments 0" at bounding box center [282, 257] width 486 height 188
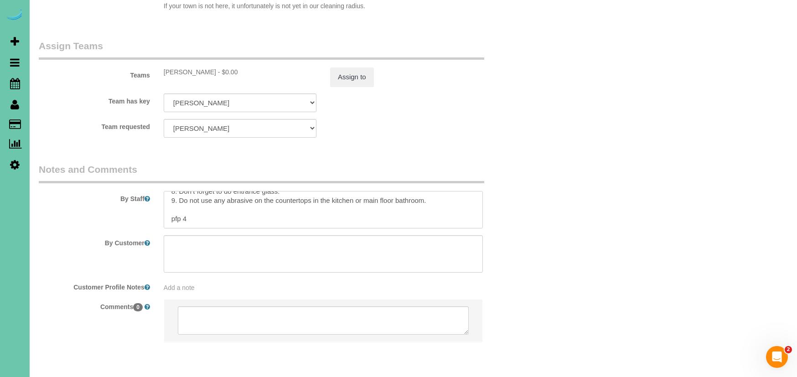
scroll to position [111, 0]
type textarea "**DO NOT PUT THE RUG IN BY THE FRONT DOOR DOWN UNLESS THE FLOOR IS DRY!! CLIENT…"
click at [356, 67] on button "Assign to" at bounding box center [352, 76] width 44 height 19
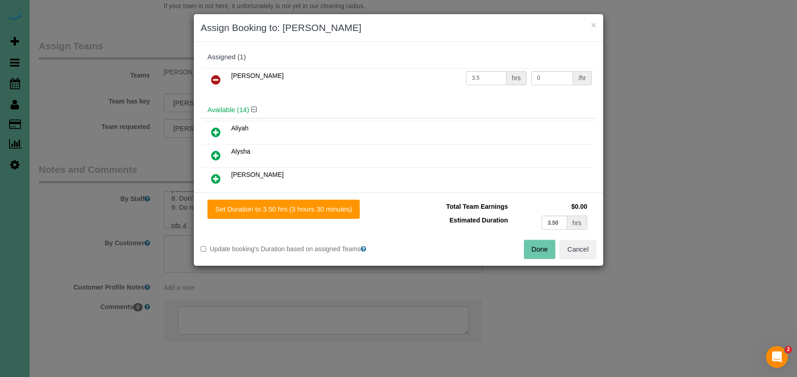
click at [215, 77] on icon at bounding box center [216, 79] width 10 height 11
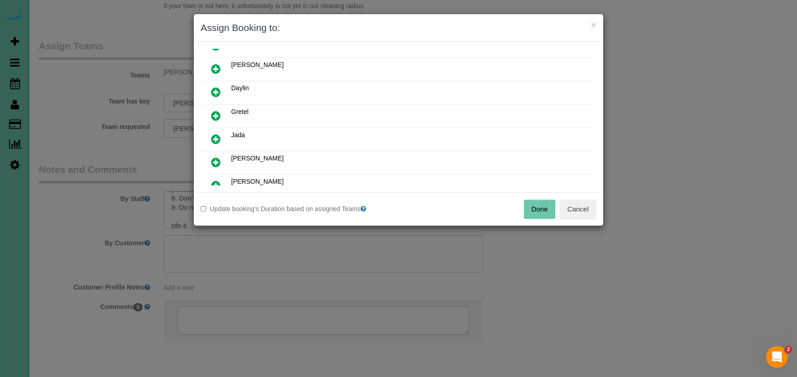
scroll to position [103, 0]
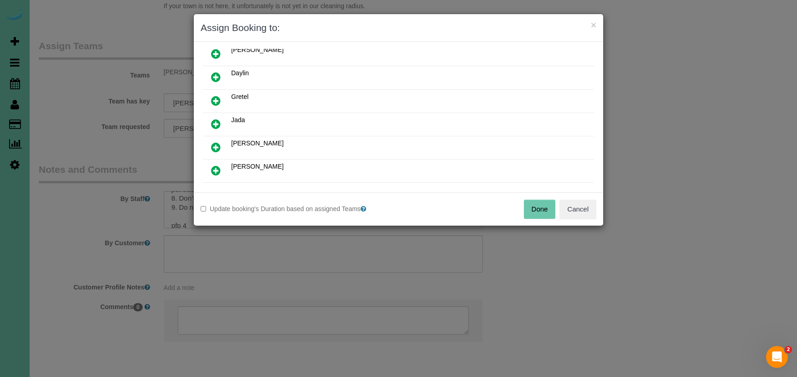
drag, startPoint x: 218, startPoint y: 171, endPoint x: 292, endPoint y: 199, distance: 79.5
click at [222, 172] on link at bounding box center [215, 171] width 21 height 18
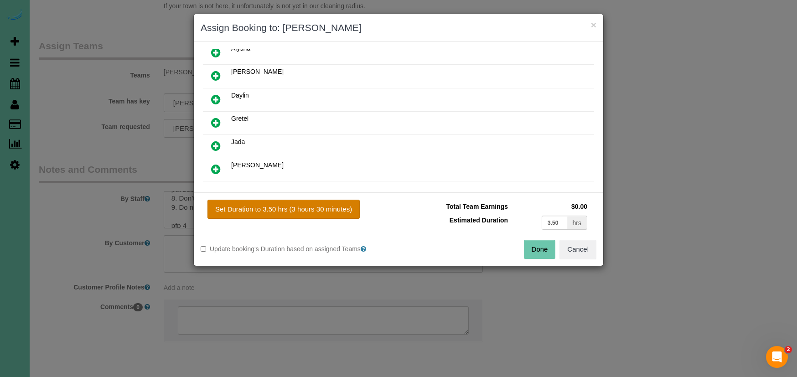
click at [313, 210] on button "Set Duration to 3.50 hrs (3 hours 30 minutes)" at bounding box center [283, 209] width 152 height 19
type input "3.50"
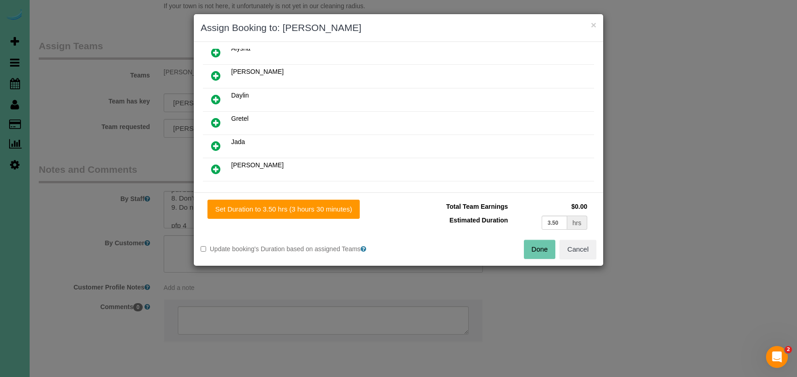
click at [538, 253] on button "Done" at bounding box center [540, 249] width 32 height 19
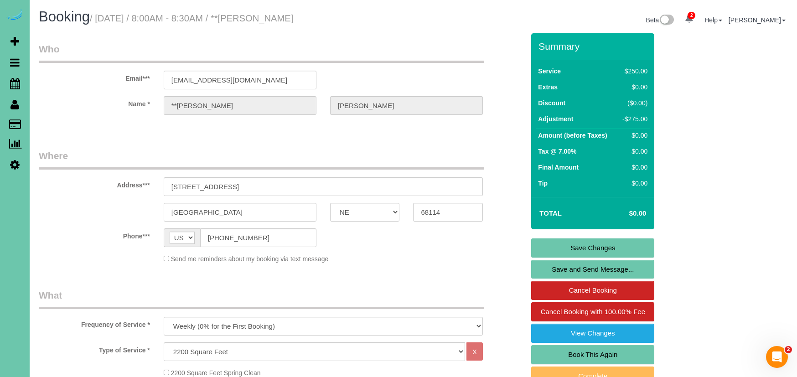
scroll to position [0, 0]
click at [562, 242] on link "Save Changes" at bounding box center [592, 247] width 123 height 19
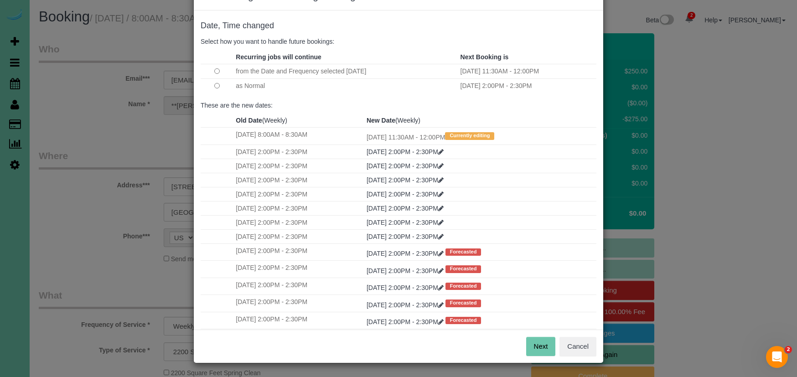
scroll to position [31, 0]
click at [534, 344] on button "Next" at bounding box center [541, 346] width 30 height 19
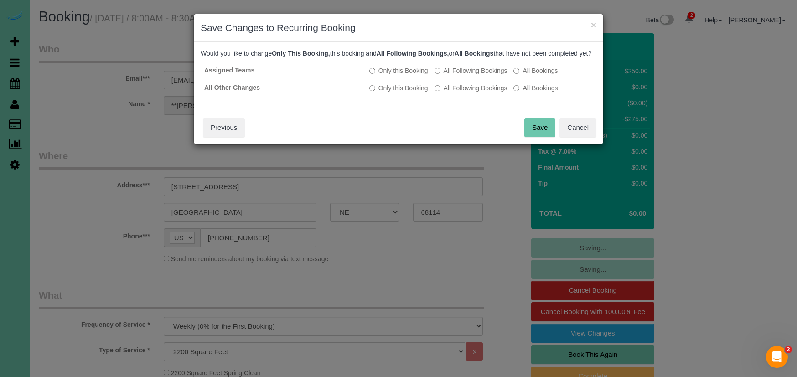
scroll to position [0, 0]
click at [544, 134] on button "Save" at bounding box center [539, 127] width 31 height 19
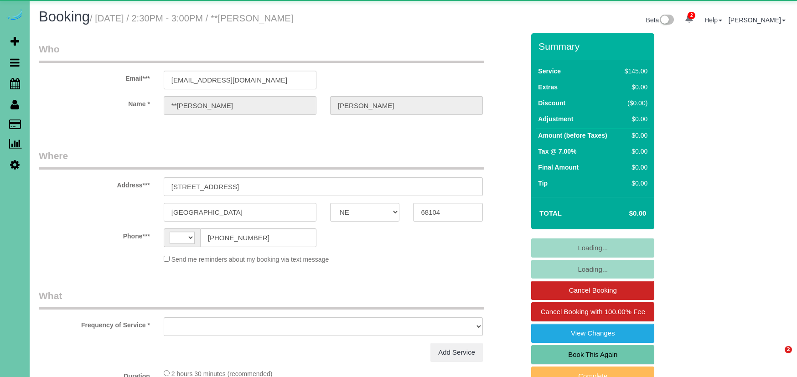
select select "NE"
select select "string:[GEOGRAPHIC_DATA]"
select select "object:658"
select select "number:36"
select select "number:41"
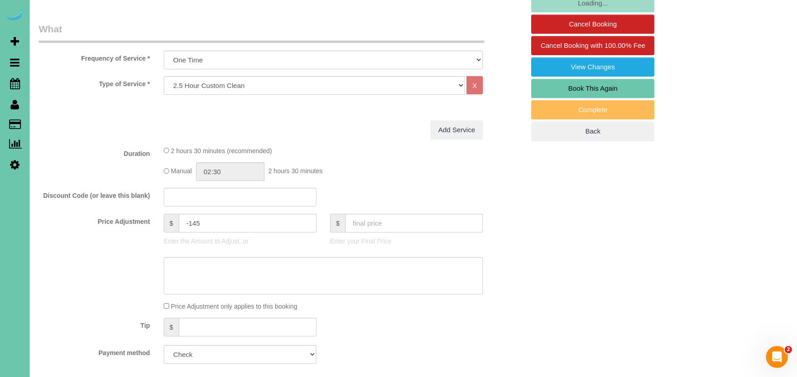
scroll to position [270, 0]
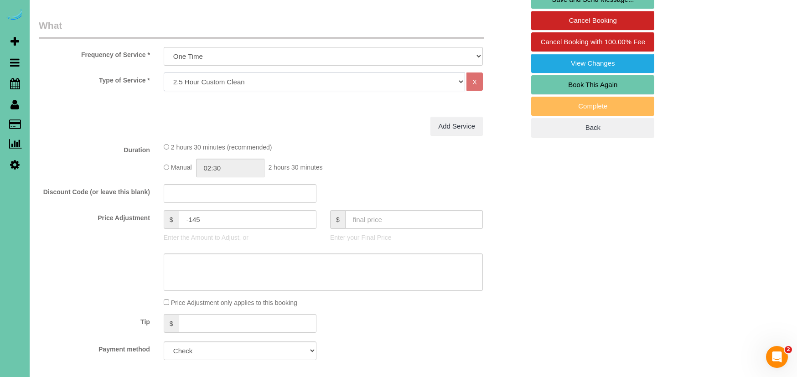
select select "60"
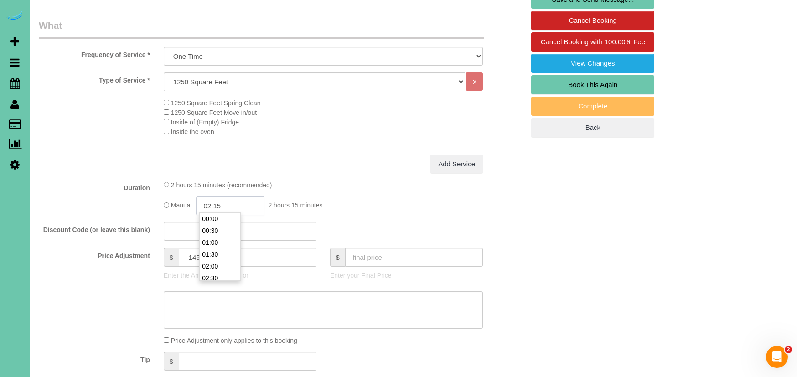
click at [229, 200] on input "02:15" at bounding box center [230, 205] width 68 height 19
type input "03:30"
drag, startPoint x: 233, startPoint y: 275, endPoint x: 230, endPoint y: 271, distance: 5.3
click at [233, 274] on li "03:30" at bounding box center [220, 279] width 41 height 12
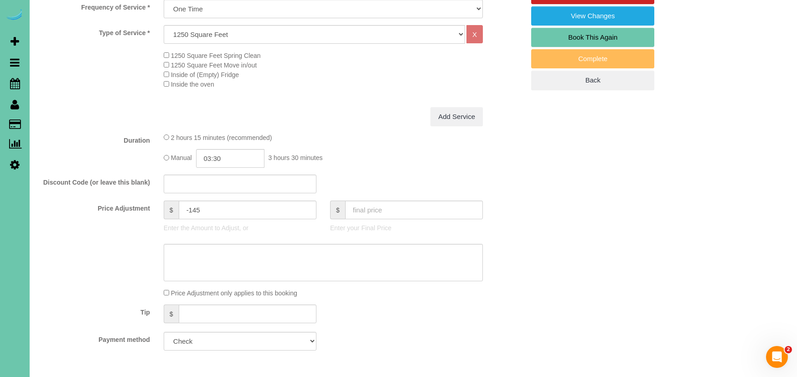
scroll to position [320, 0]
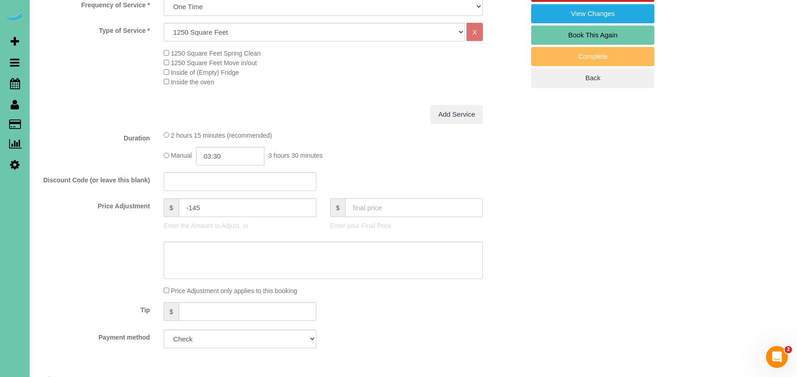
click at [385, 212] on input "text" at bounding box center [414, 207] width 138 height 19
type input "0"
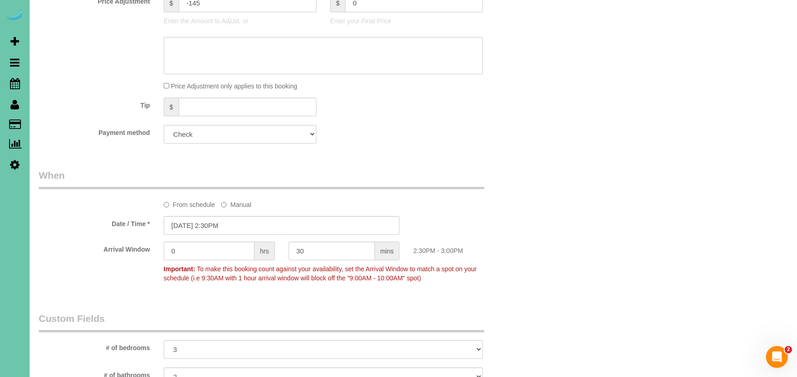
type input "-115"
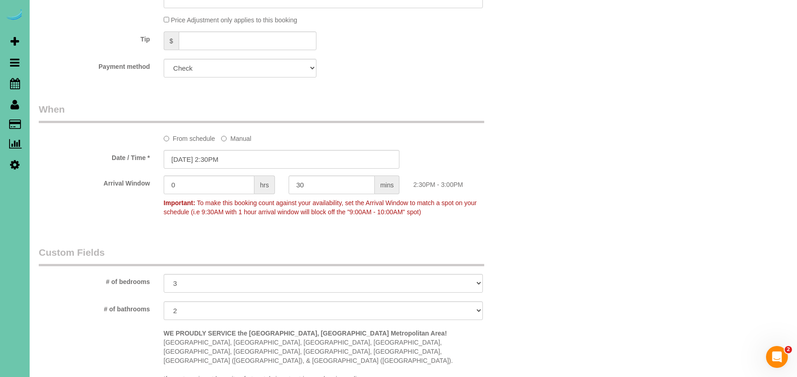
scroll to position [593, 0]
click at [239, 154] on input "[DATE] 2:30PM" at bounding box center [282, 157] width 236 height 19
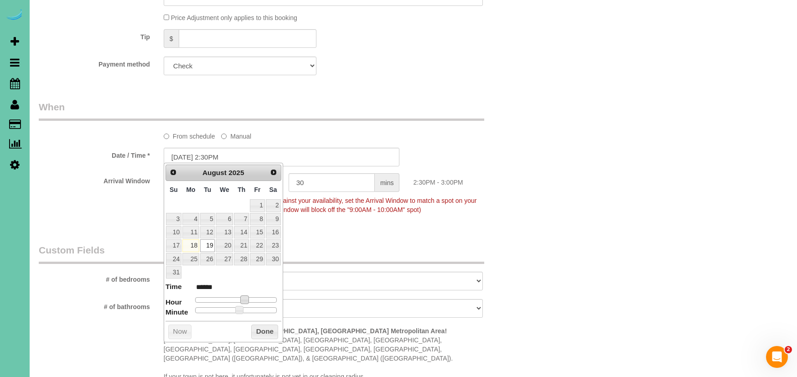
type input "[DATE] 1:30PM"
type input "******"
type input "[DATE] 12:30PM"
type input "*******"
type input "[DATE] 11:30AM"
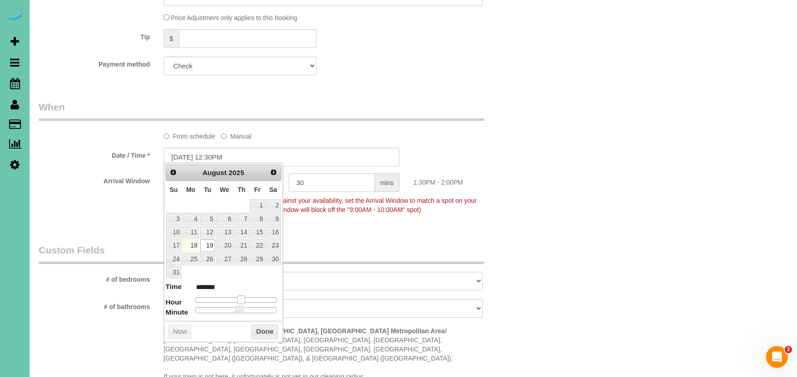
type input "*******"
type input "[DATE] 10:30AM"
type input "*******"
type input "[DATE] 9:30AM"
type input "******"
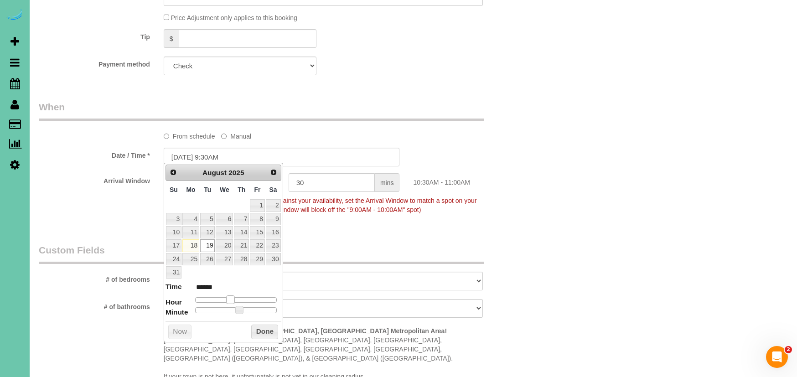
type input "[DATE] 8:30AM"
type input "******"
drag, startPoint x: 239, startPoint y: 297, endPoint x: 235, endPoint y: 305, distance: 9.4
click at [223, 299] on span at bounding box center [223, 299] width 8 height 8
drag, startPoint x: 264, startPoint y: 329, endPoint x: 265, endPoint y: 301, distance: 28.3
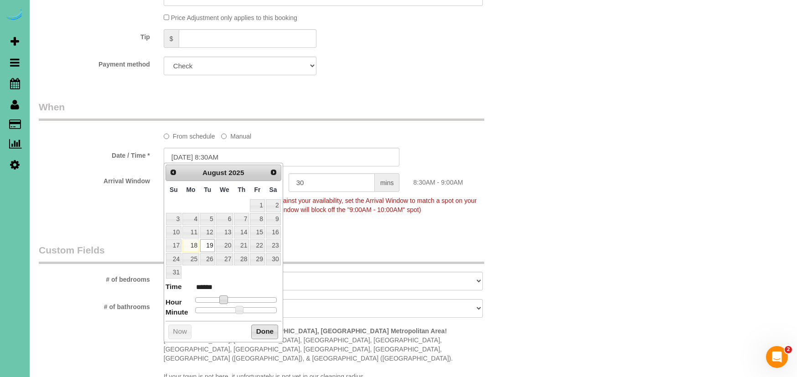
click at [264, 329] on button "Done" at bounding box center [264, 332] width 27 height 15
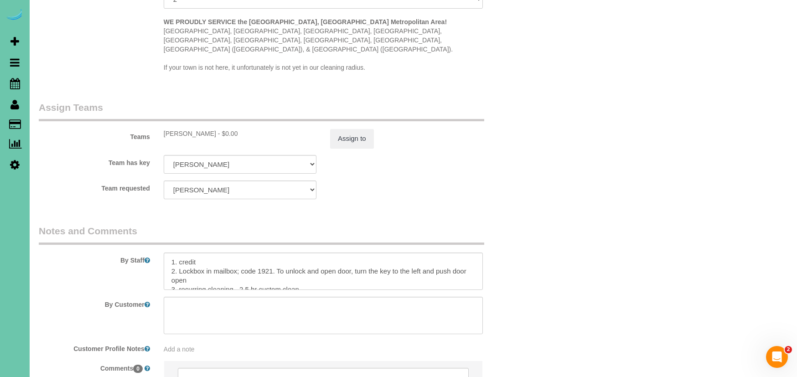
scroll to position [910, 0]
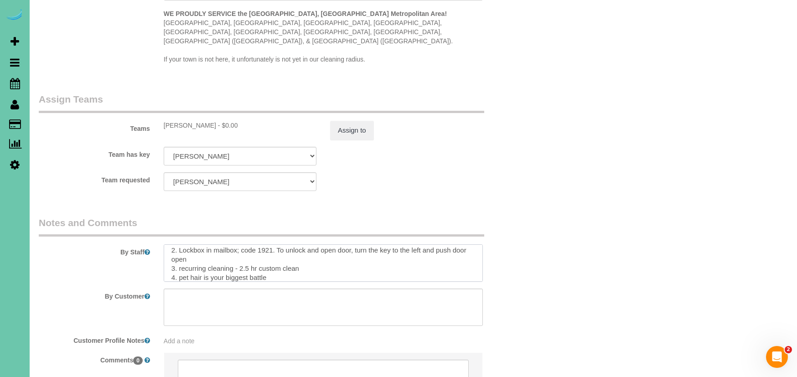
drag, startPoint x: 273, startPoint y: 256, endPoint x: 242, endPoint y: 254, distance: 31.5
click at [242, 254] on textarea at bounding box center [323, 262] width 319 height 37
type textarea "1. credit 2. Lockbox in mailbox; code 1921. To unlock and open door, turn the k…"
click at [356, 121] on button "Assign to" at bounding box center [352, 130] width 44 height 19
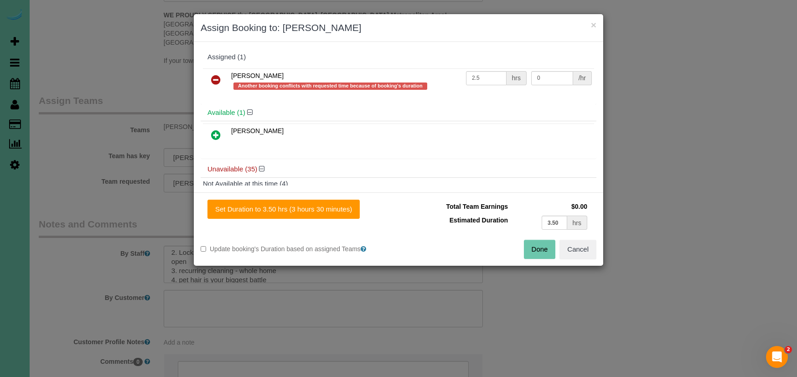
scroll to position [1, 0]
click at [217, 80] on icon at bounding box center [216, 78] width 10 height 11
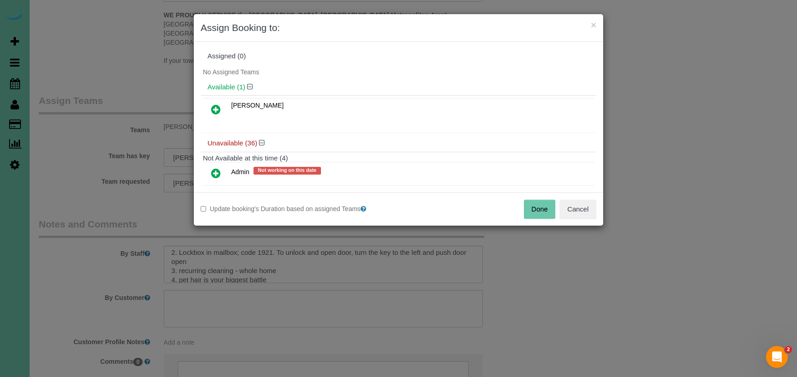
drag, startPoint x: 216, startPoint y: 109, endPoint x: 223, endPoint y: 118, distance: 11.4
click at [216, 109] on icon at bounding box center [216, 109] width 10 height 11
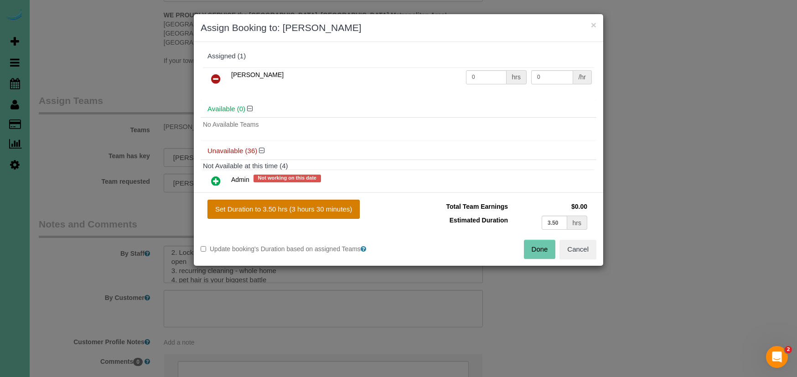
click at [327, 212] on button "Set Duration to 3.50 hrs (3 hours 30 minutes)" at bounding box center [283, 209] width 152 height 19
type input "3.50"
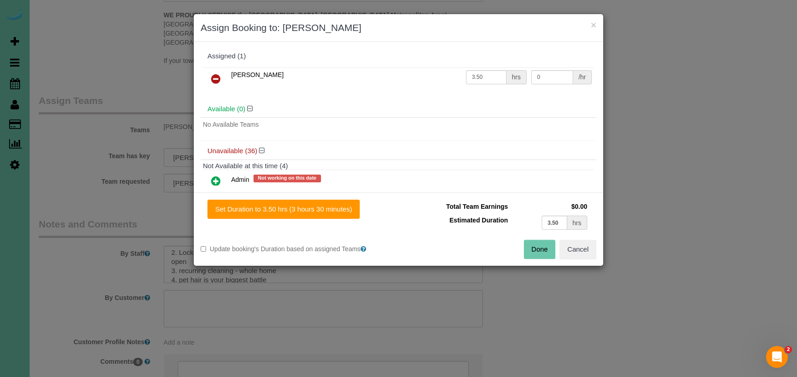
click at [544, 252] on button "Done" at bounding box center [540, 249] width 32 height 19
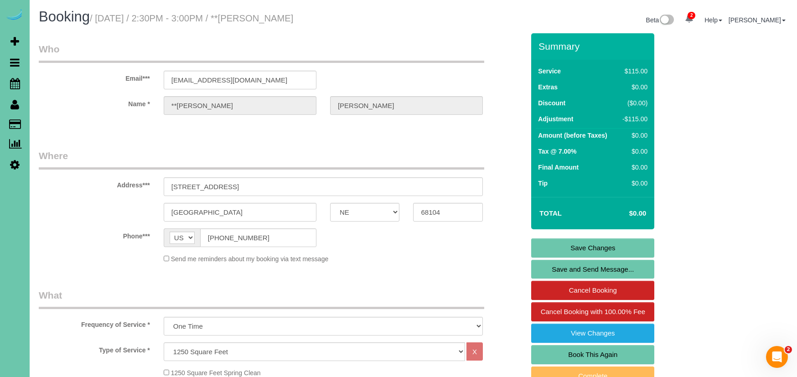
scroll to position [0, 0]
click at [545, 248] on link "Save Changes" at bounding box center [592, 247] width 123 height 19
